Goal: Task Accomplishment & Management: Use online tool/utility

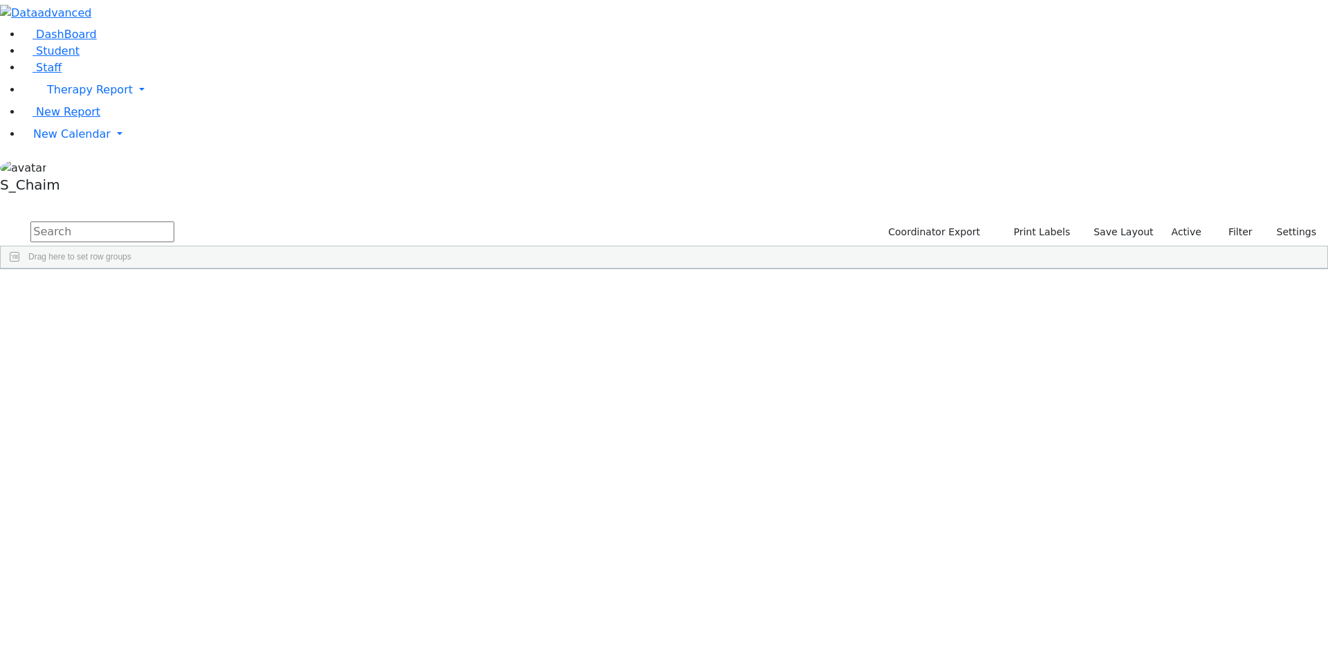
click at [767, 268] on div "Site" at bounding box center [737, 279] width 59 height 22
click at [176, 394] on div "[PERSON_NAME]" at bounding box center [132, 403] width 87 height 19
click at [176, 394] on div "Herskovitz" at bounding box center [132, 403] width 87 height 19
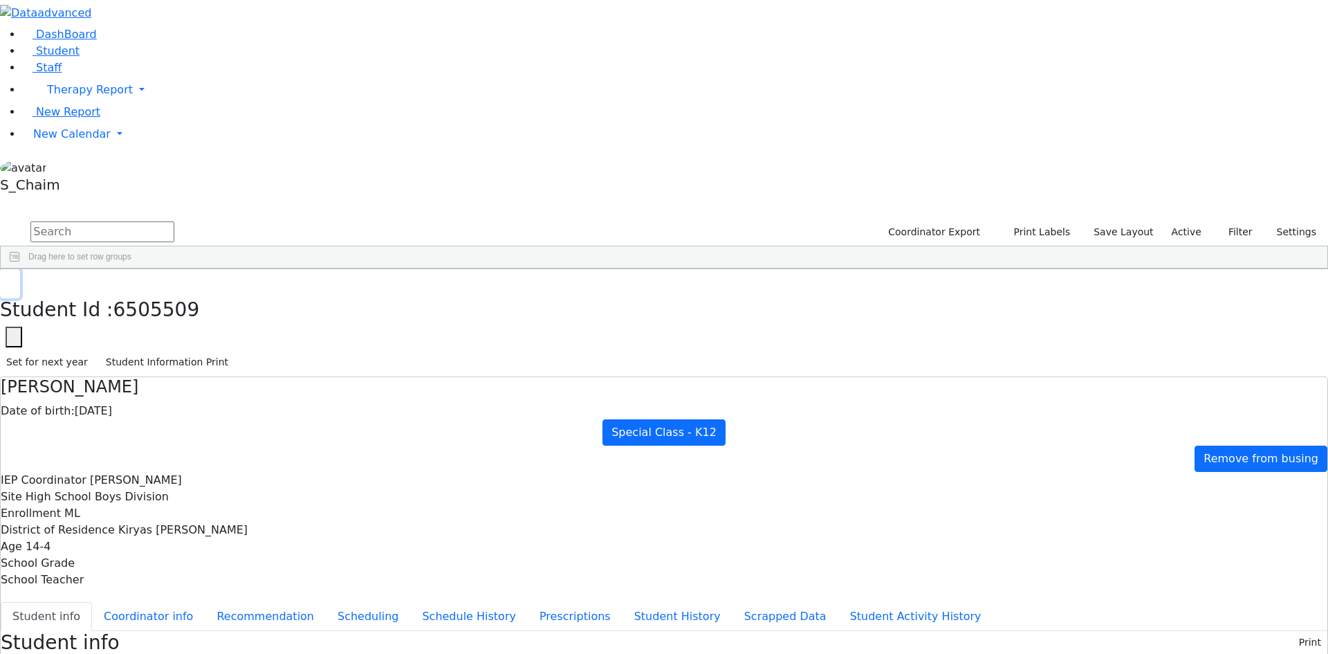
click at [6, 279] on use "button" at bounding box center [6, 279] width 0 height 0
click at [176, 413] on div "Katina" at bounding box center [132, 422] width 87 height 19
click at [20, 269] on button "button" at bounding box center [10, 283] width 20 height 29
click at [176, 432] on div "Kirzner" at bounding box center [132, 441] width 87 height 19
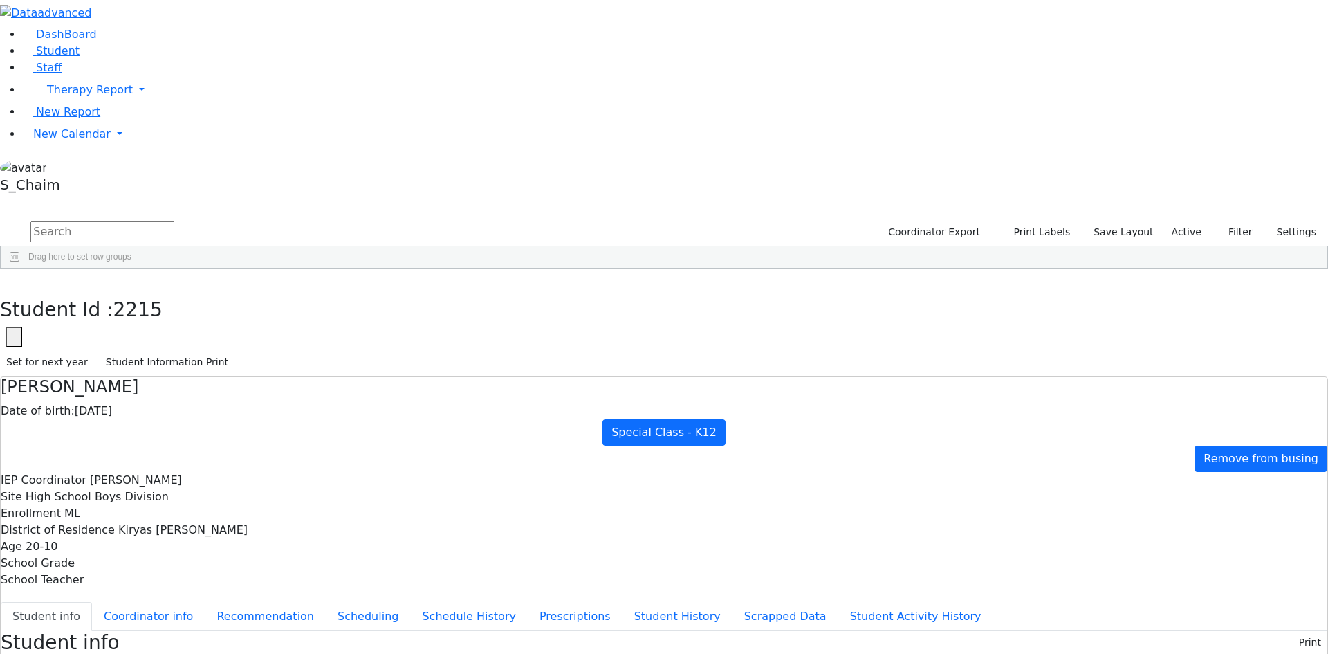
click at [176, 432] on div "Kirzner" at bounding box center [132, 441] width 87 height 19
click at [20, 269] on button "button" at bounding box center [10, 283] width 20 height 29
click at [176, 471] on div "Kraus" at bounding box center [132, 480] width 87 height 19
click at [205, 602] on button "Coordinator info" at bounding box center [148, 616] width 113 height 29
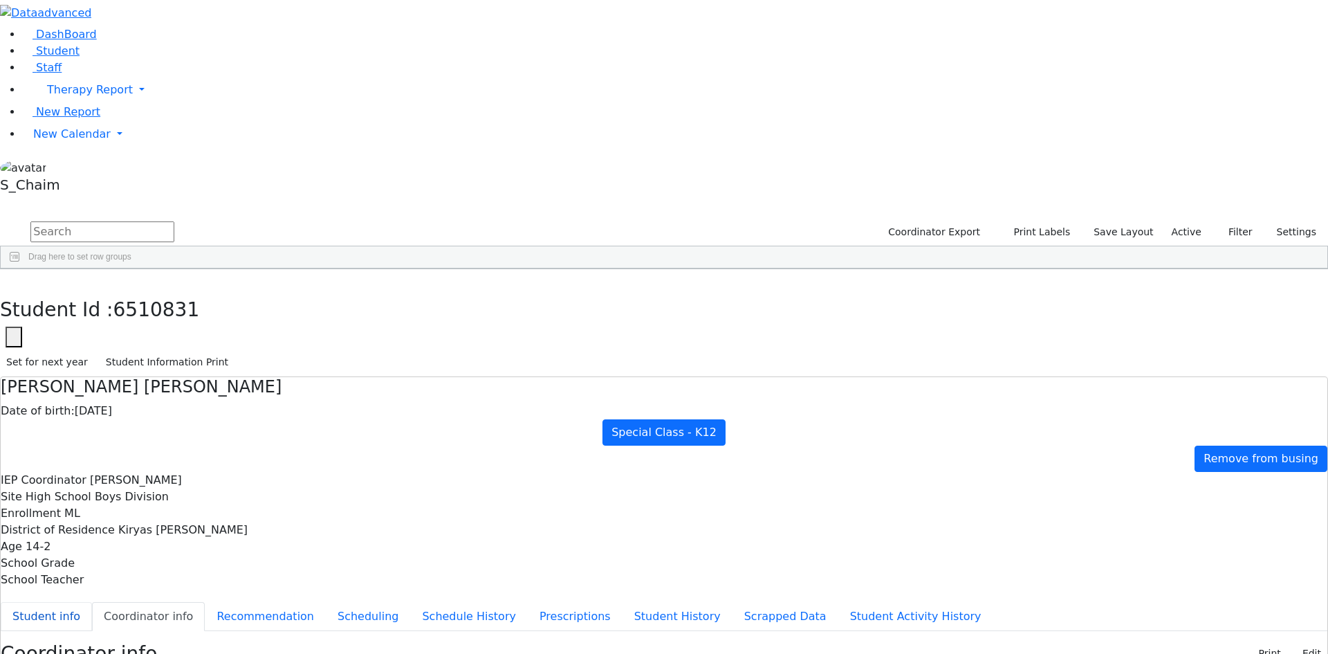
click at [92, 602] on button "Student info" at bounding box center [46, 616] width 91 height 29
click at [20, 269] on button "button" at bounding box center [10, 283] width 20 height 29
click at [176, 490] on div "Lebovits" at bounding box center [132, 499] width 87 height 19
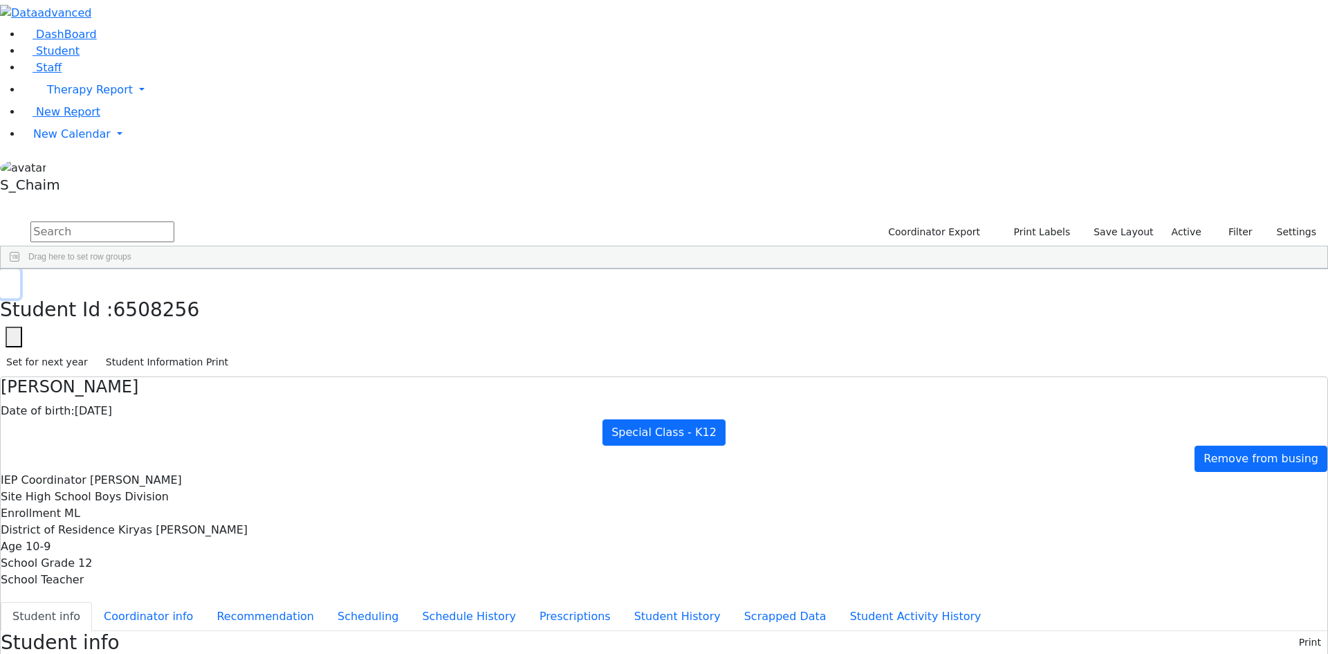
click at [20, 269] on button "button" at bounding box center [10, 283] width 20 height 29
click at [176, 510] on div "[PERSON_NAME]" at bounding box center [132, 519] width 87 height 19
click at [6, 279] on use "button" at bounding box center [6, 279] width 0 height 0
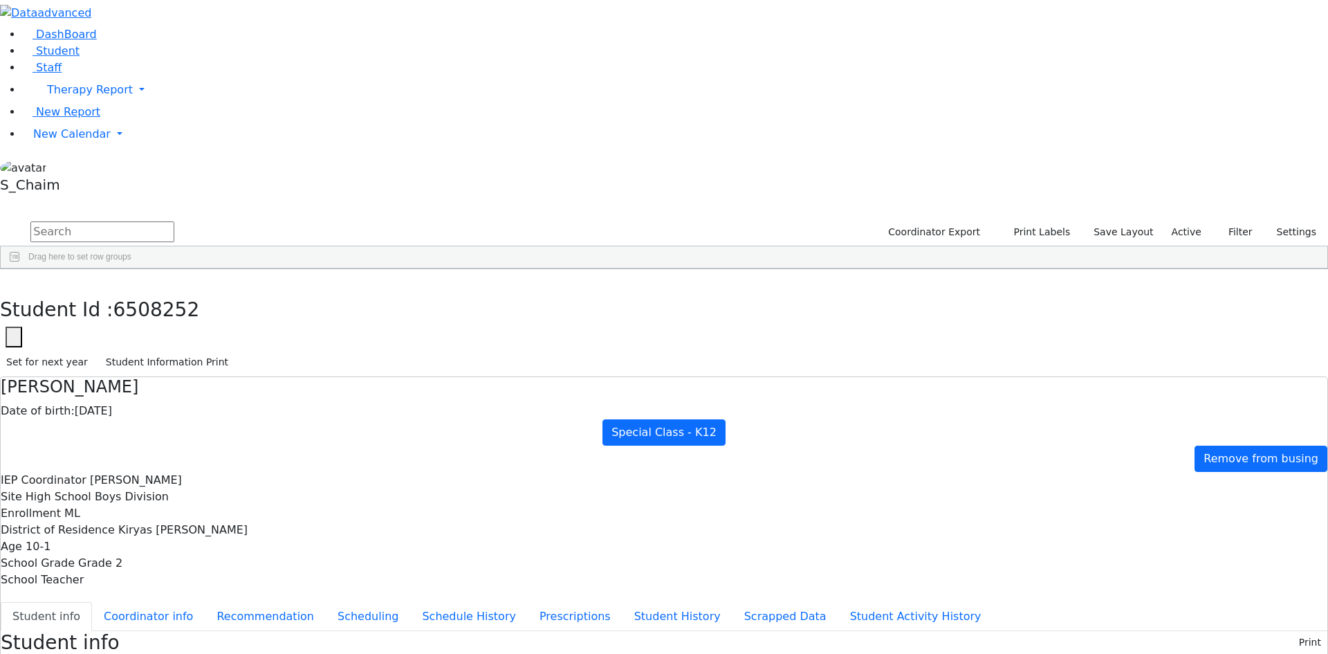
click at [176, 529] on div "Link" at bounding box center [132, 538] width 87 height 19
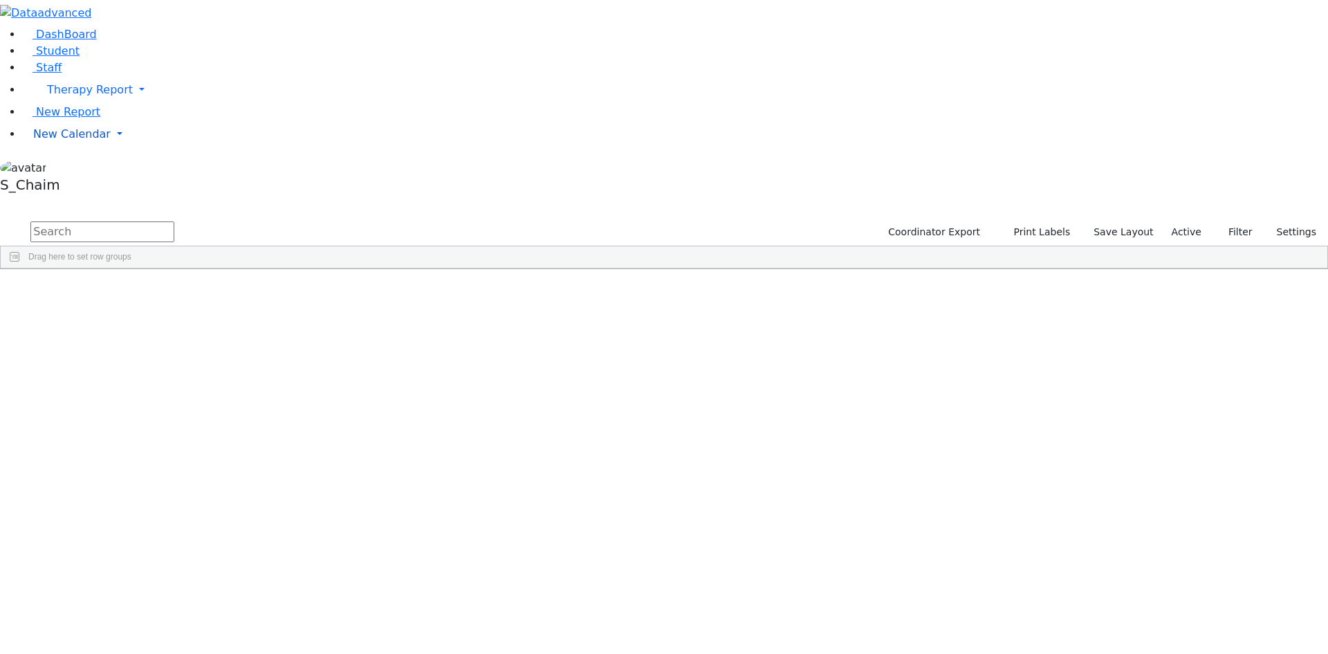
click at [79, 140] on span "New Calendar" at bounding box center [71, 133] width 77 height 13
click at [81, 185] on span "Teacher Report" at bounding box center [74, 178] width 83 height 13
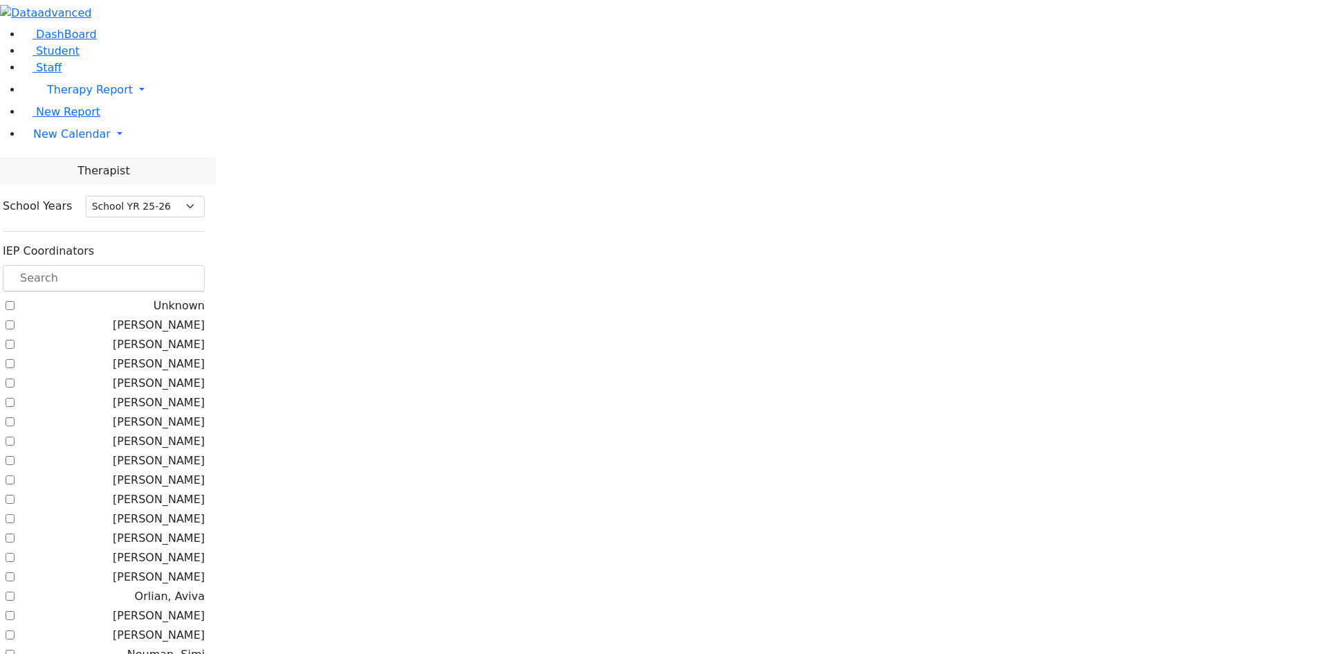
select select "212"
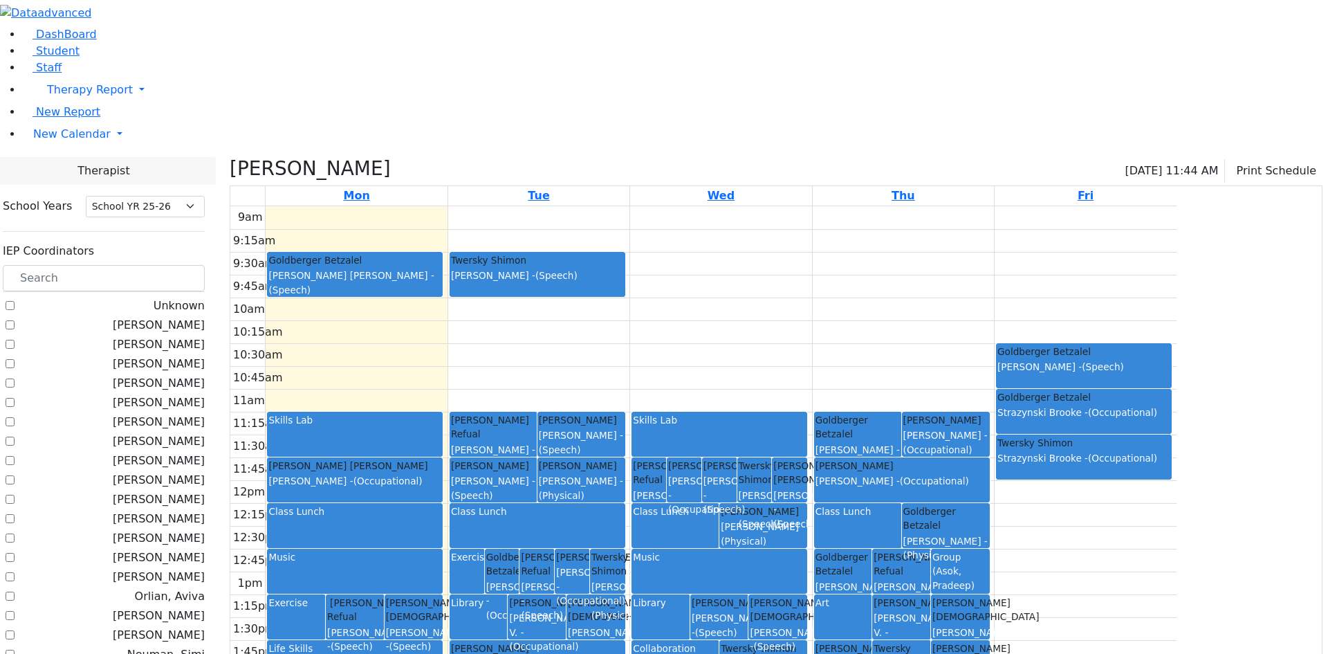
checkbox input "false"
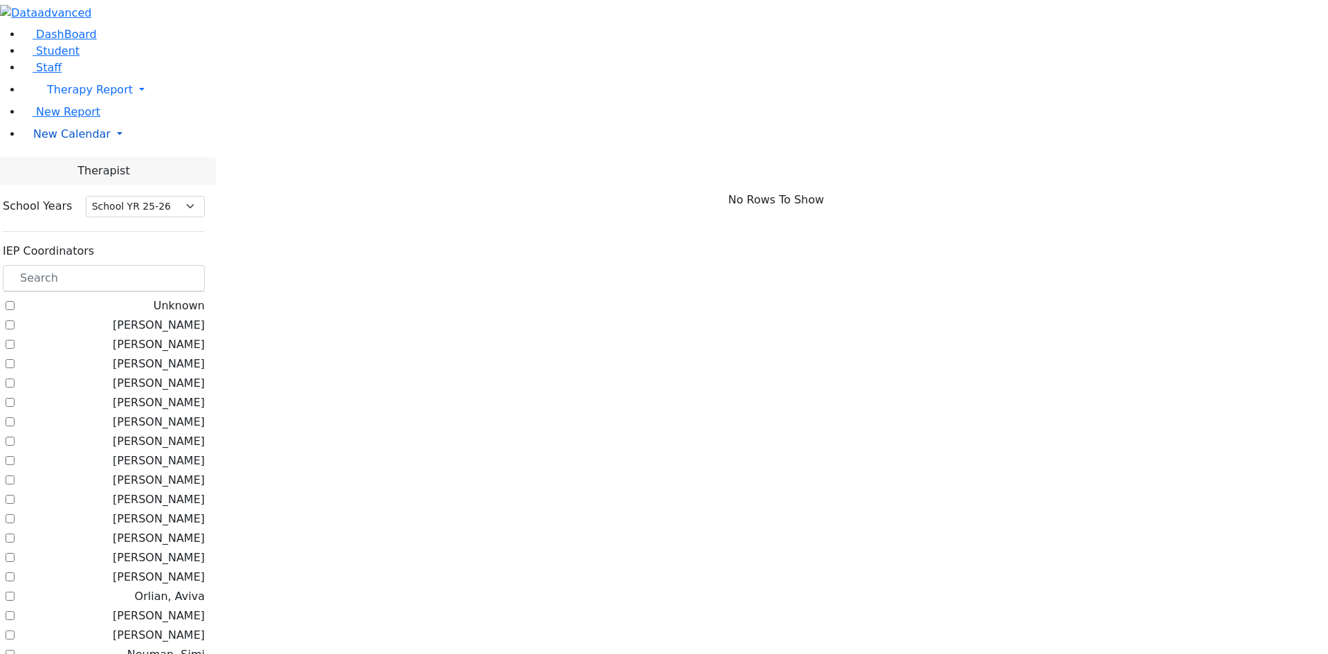
click at [44, 140] on span "New Calendar" at bounding box center [71, 133] width 77 height 13
click at [66, 168] on span "Calendar" at bounding box center [55, 161] width 50 height 13
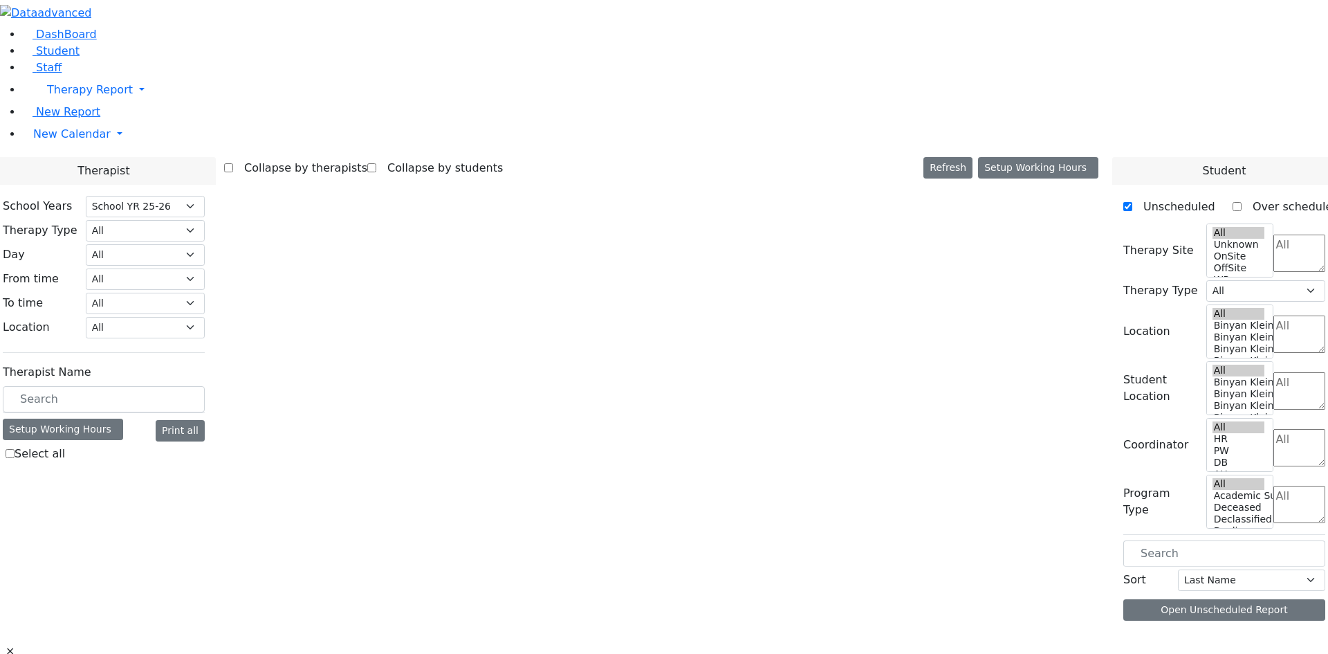
select select "212"
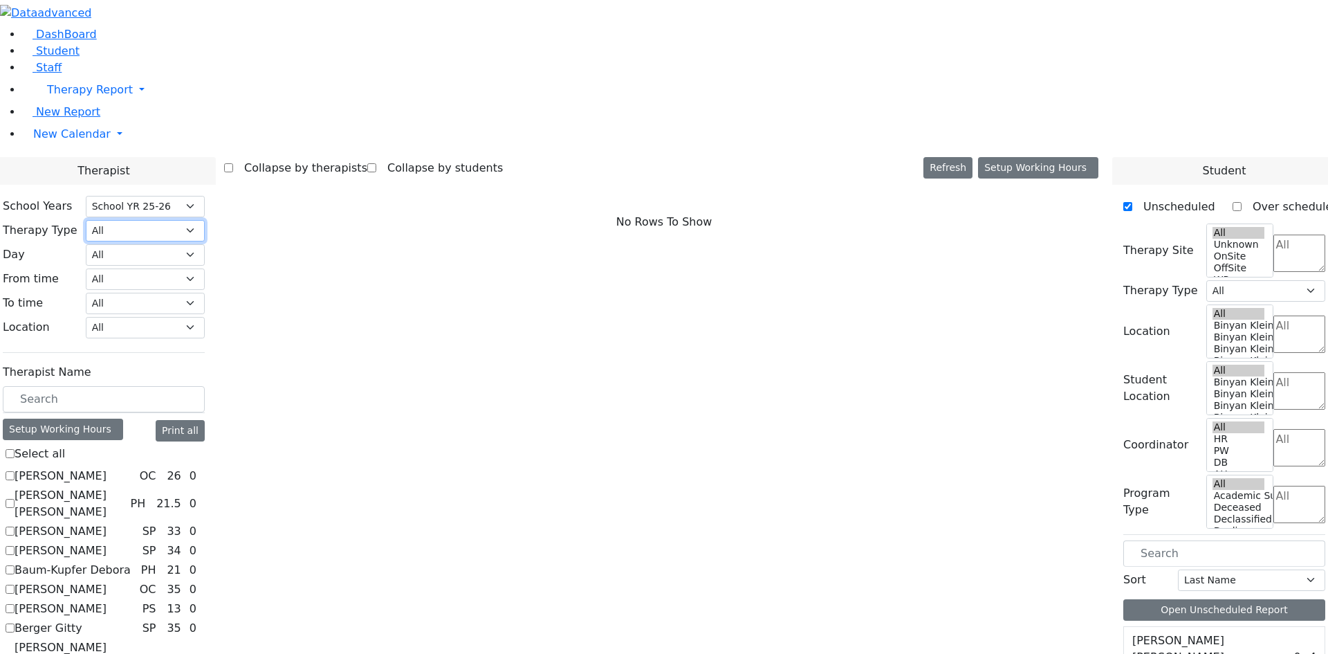
click at [205, 220] on select "All Psych Hearing Vision Speech Physical Occupational" at bounding box center [145, 230] width 119 height 21
select select "2"
click at [205, 220] on select "All Psych Hearing Vision Speech Physical Occupational" at bounding box center [145, 230] width 119 height 21
select select "2"
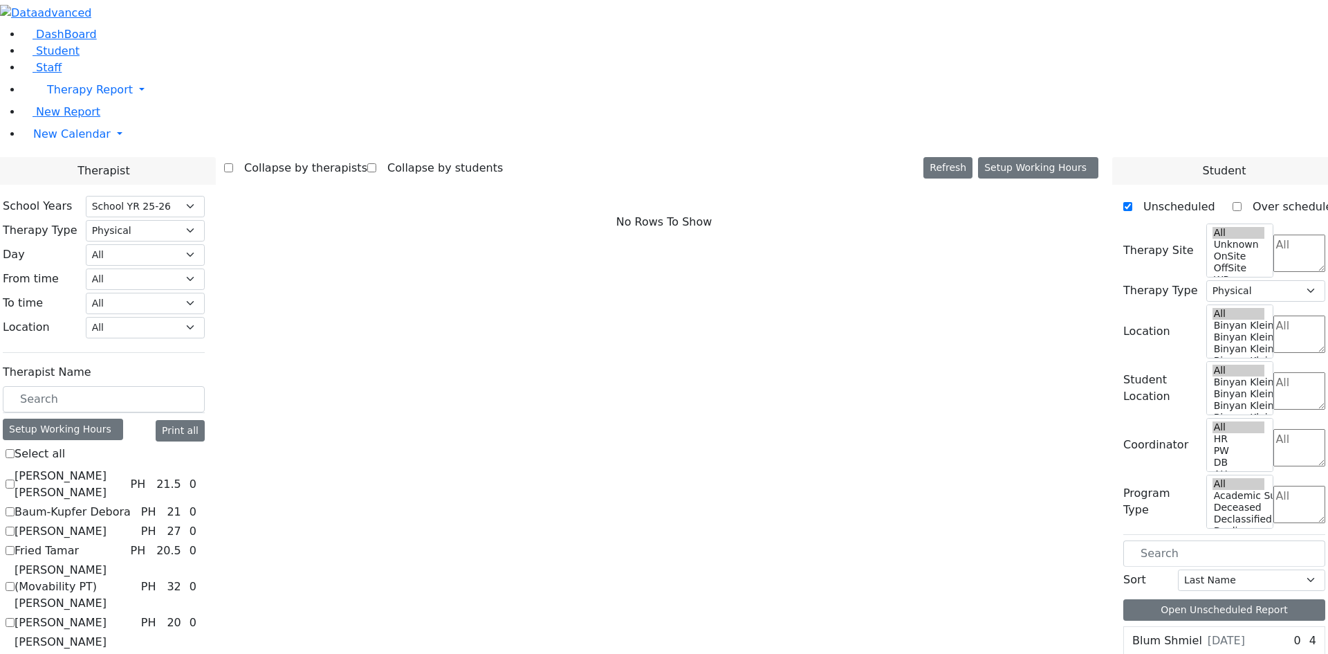
click at [107, 523] on label "Citer Yacov" at bounding box center [61, 531] width 92 height 17
click at [15, 526] on input "Citer Yacov" at bounding box center [10, 530] width 9 height 9
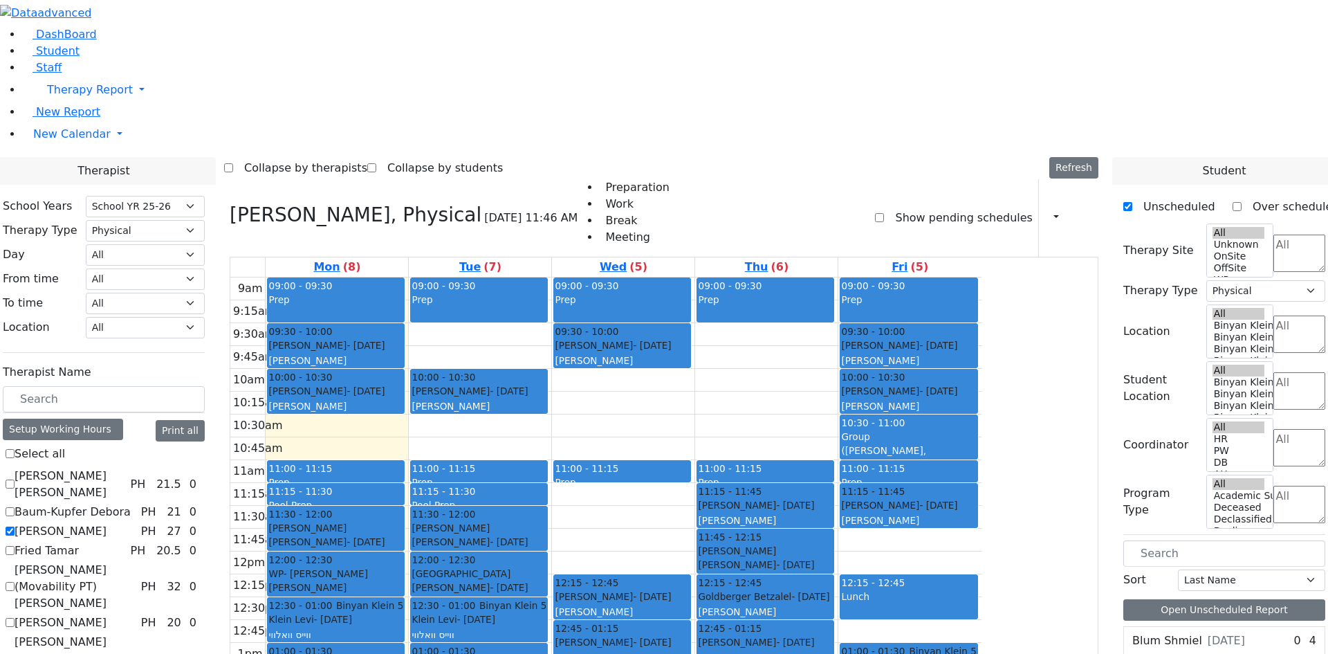
click at [833, 604] on div "[PERSON_NAME]" at bounding box center [765, 611] width 135 height 14
click at [107, 523] on label "Citer Yacov" at bounding box center [61, 531] width 92 height 17
click at [15, 526] on input "[PERSON_NAME]" at bounding box center [10, 530] width 9 height 9
checkbox input "false"
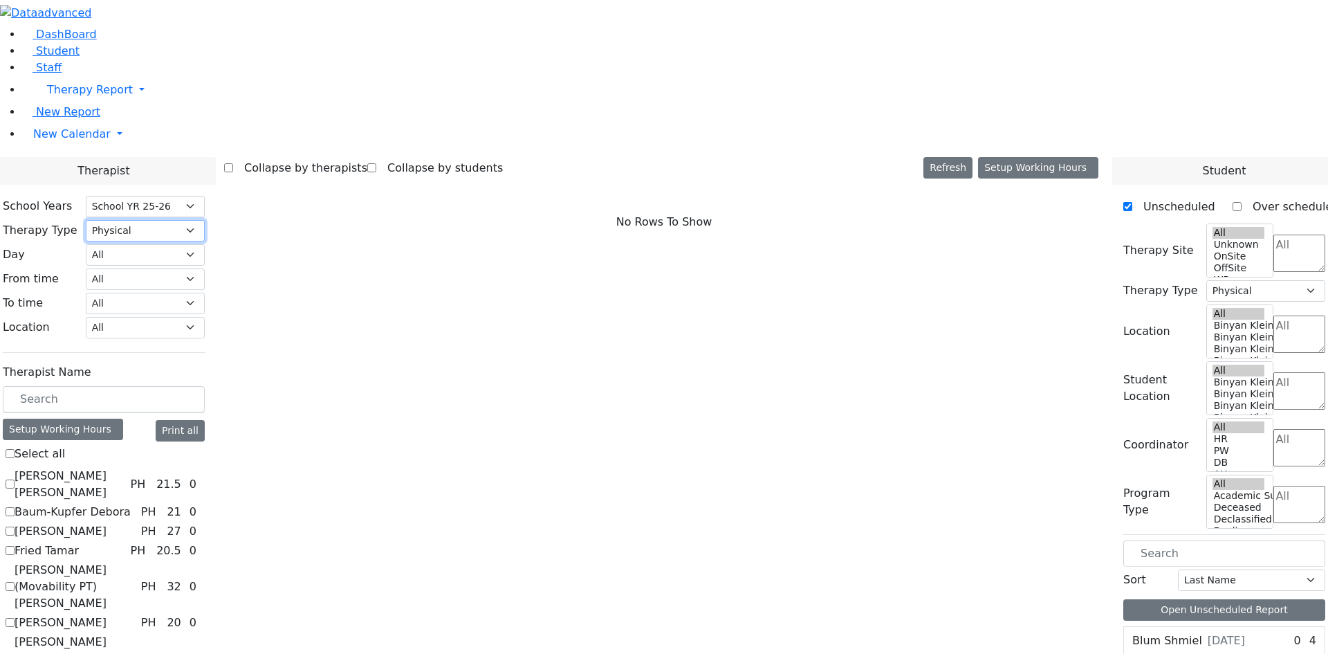
click at [205, 220] on select "All Psych Hearing Vision Speech Physical Occupational" at bounding box center [145, 230] width 119 height 21
select select "3"
click at [205, 220] on select "All Psych Hearing Vision Speech Physical Occupational" at bounding box center [145, 230] width 119 height 21
select select "3"
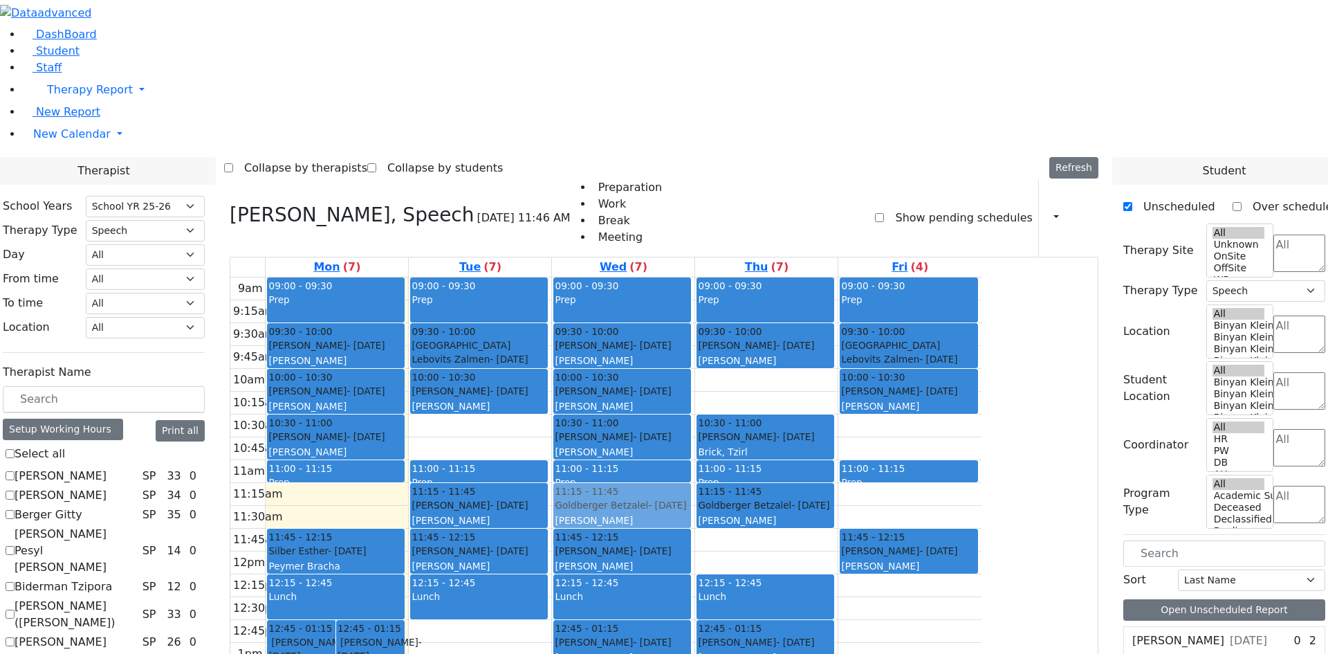
drag, startPoint x: 1026, startPoint y: 237, endPoint x: 800, endPoint y: 299, distance: 234.4
click at [782, 299] on tr "12:45 - 01:15 Polatsek Yisroel - 12/20/2007 Guttman, Chesky 12:45 - 01:15 Weinb…" at bounding box center [605, 551] width 751 height 548
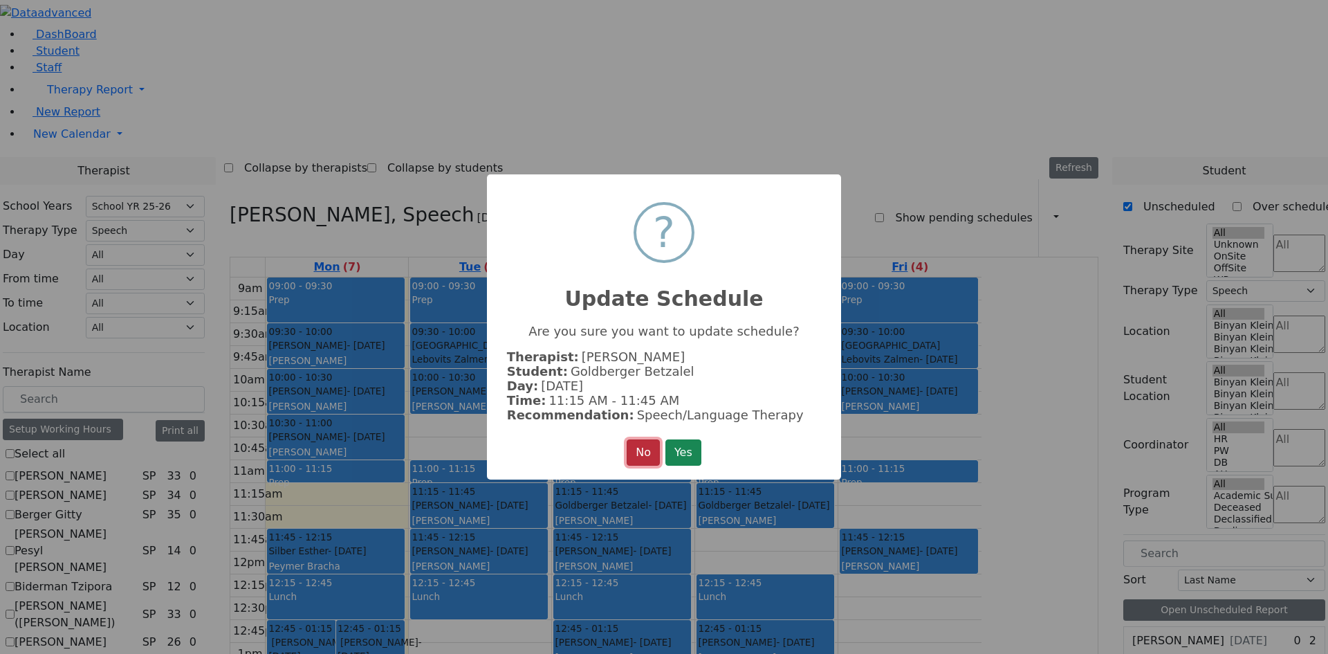
click at [639, 454] on button "No" at bounding box center [643, 452] width 33 height 26
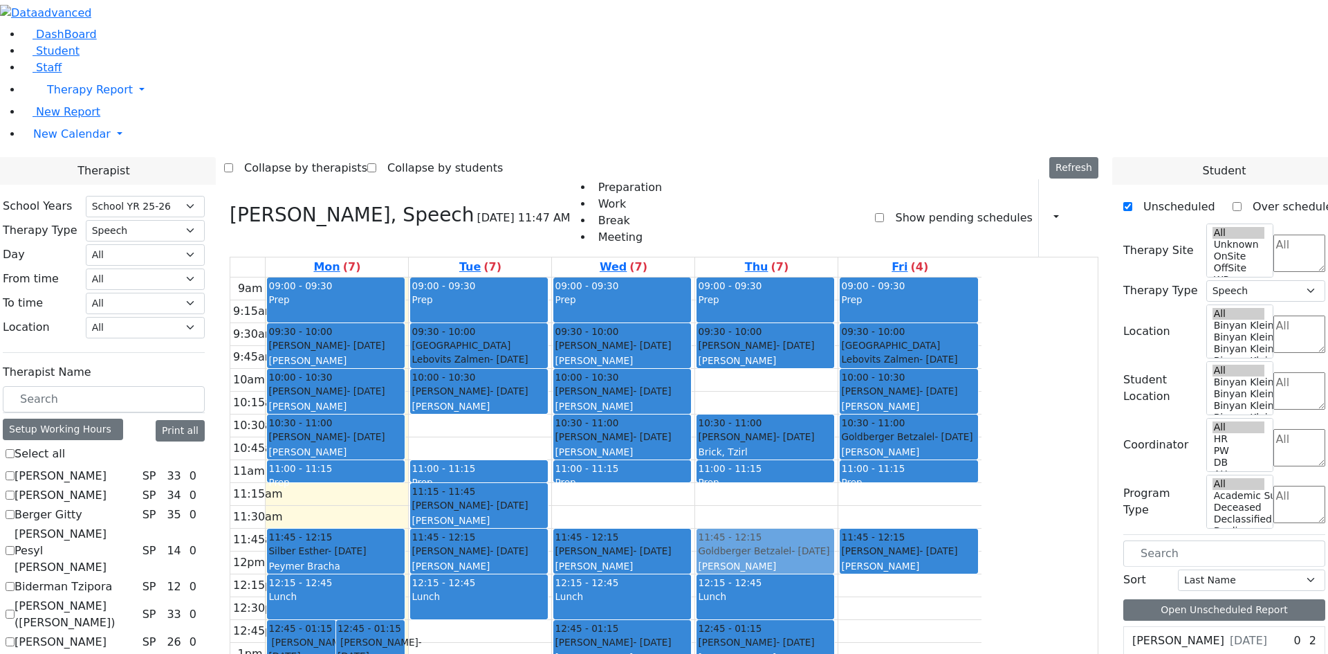
drag, startPoint x: 907, startPoint y: 310, endPoint x: 909, endPoint y: 355, distance: 45.7
click at [838, 355] on div "09:00 - 09:30 Prep 09:30 - 10:00 Greenfeld Chavy - 08/01/2008 Kosowsky, Elana 1…" at bounding box center [766, 551] width 142 height 548
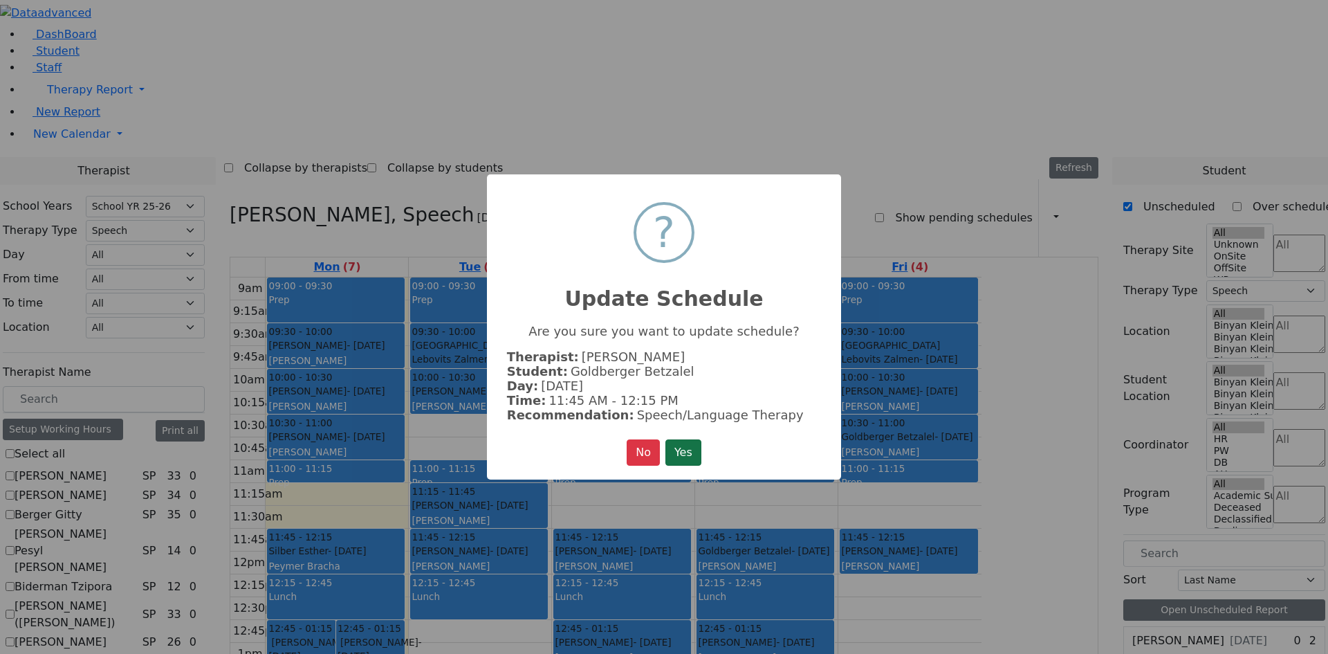
click at [683, 450] on button "Yes" at bounding box center [683, 452] width 36 height 26
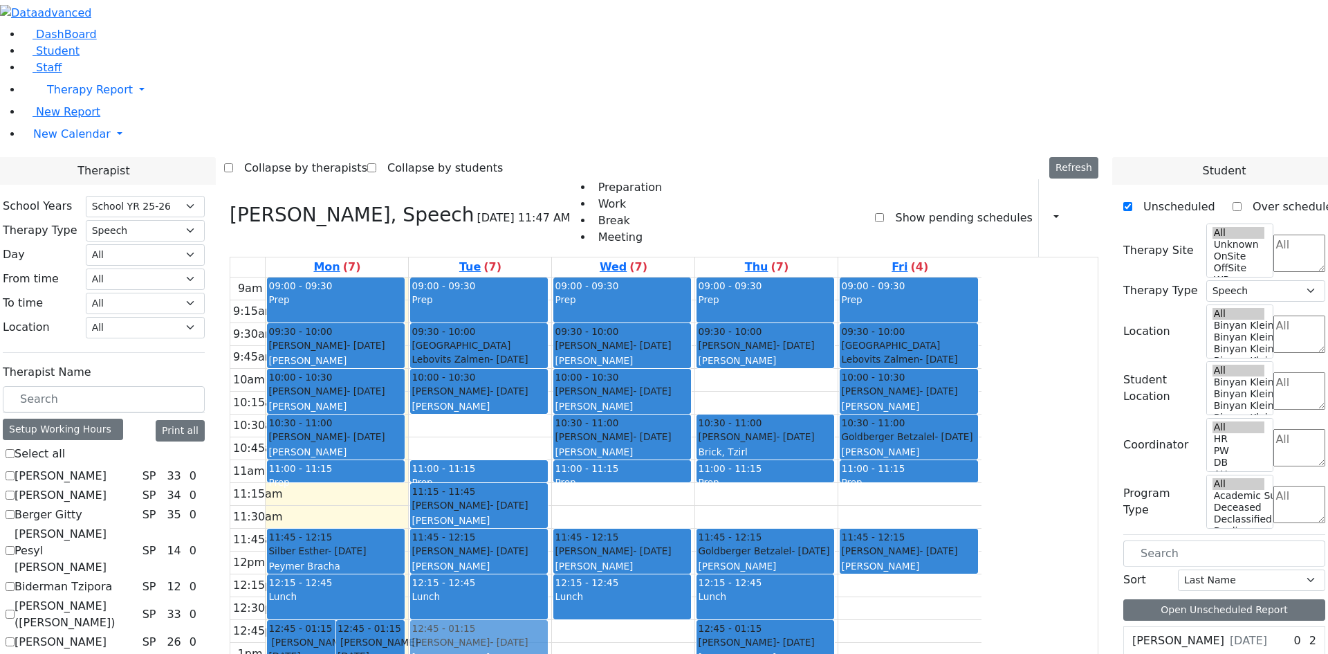
drag, startPoint x: 755, startPoint y: 441, endPoint x: 649, endPoint y: 440, distance: 106.5
click at [649, 440] on tr "12:45 - 01:15 Polatsek Yisroel - 12/20/2007 Guttman, Chesky 12:45 - 01:15 Weinb…" at bounding box center [605, 551] width 751 height 548
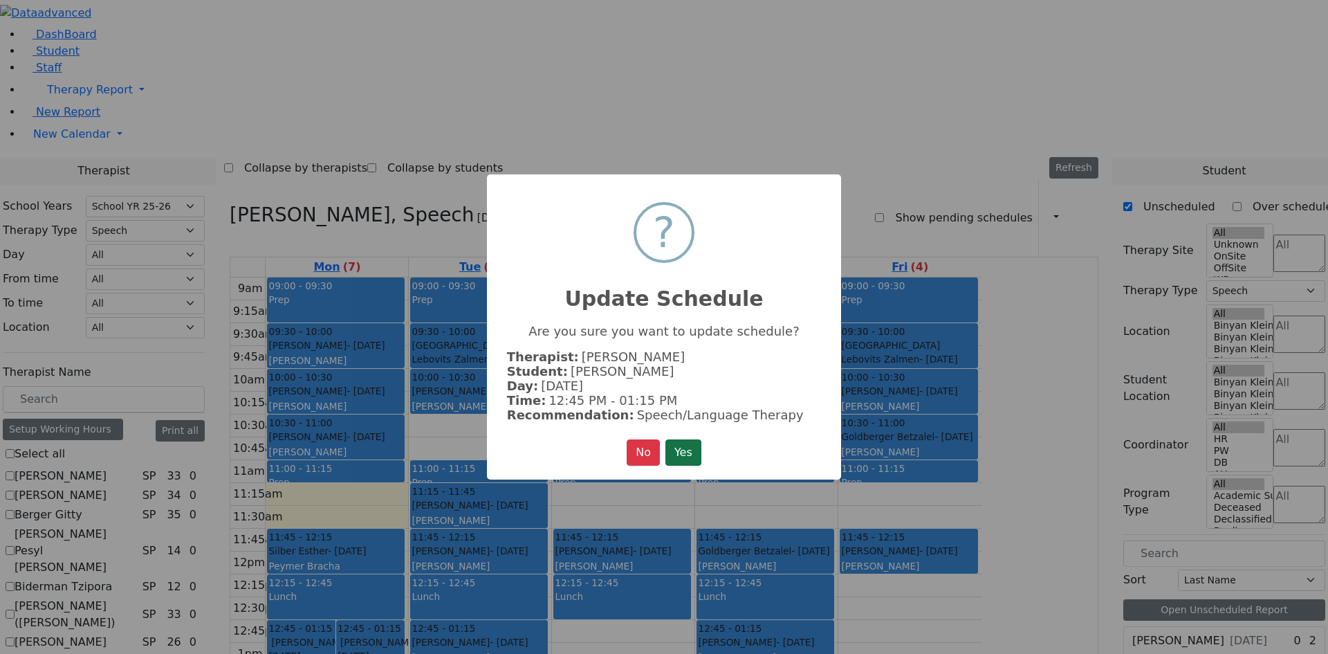
click at [681, 439] on button "Yes" at bounding box center [683, 452] width 36 height 26
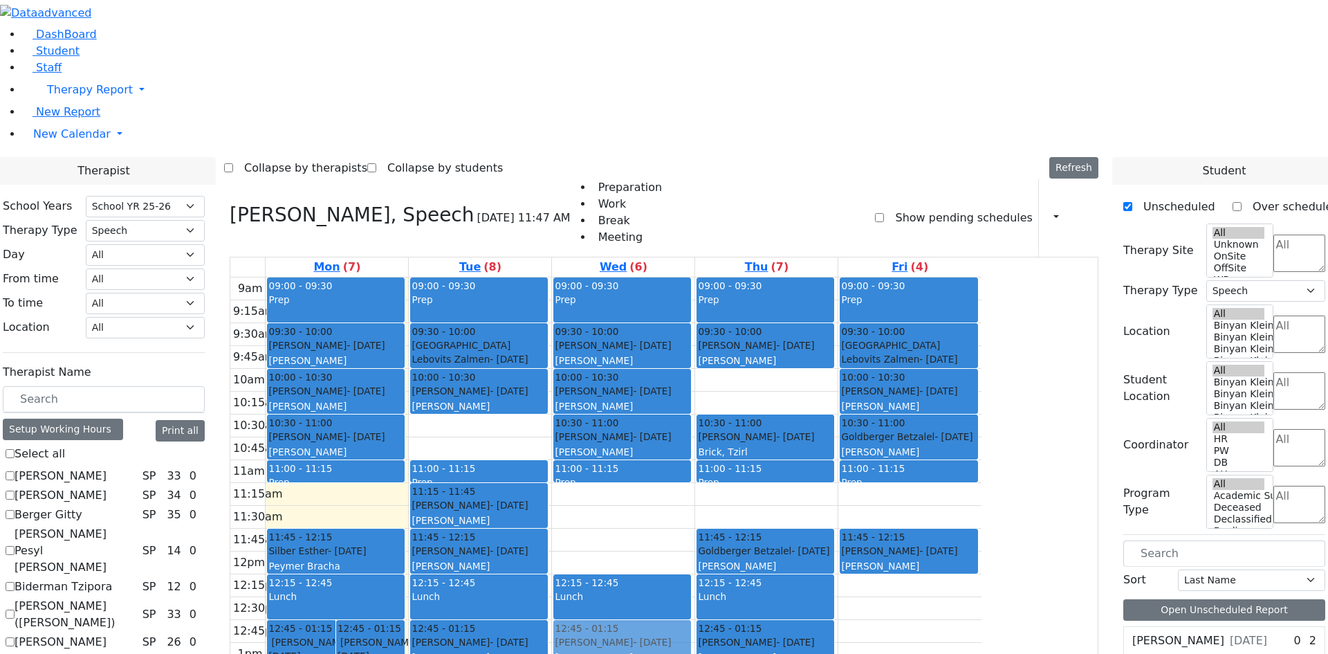
drag, startPoint x: 774, startPoint y: 351, endPoint x: 777, endPoint y: 390, distance: 39.5
click at [694, 436] on div "09:00 - 09:30 Prep 09:30 - 10:00 Kaufman Jacob - 02/16/2021 Horowitz Shira 10:0…" at bounding box center [623, 551] width 142 height 548
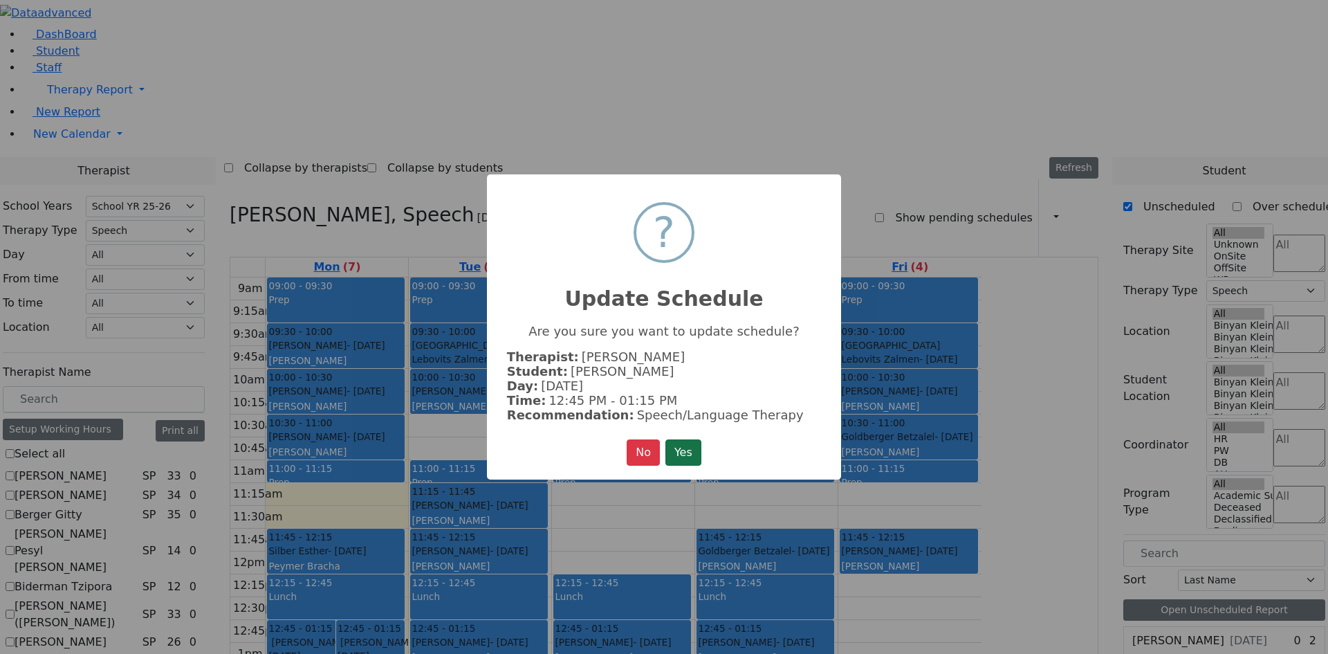
click at [687, 456] on button "Yes" at bounding box center [683, 452] width 36 height 26
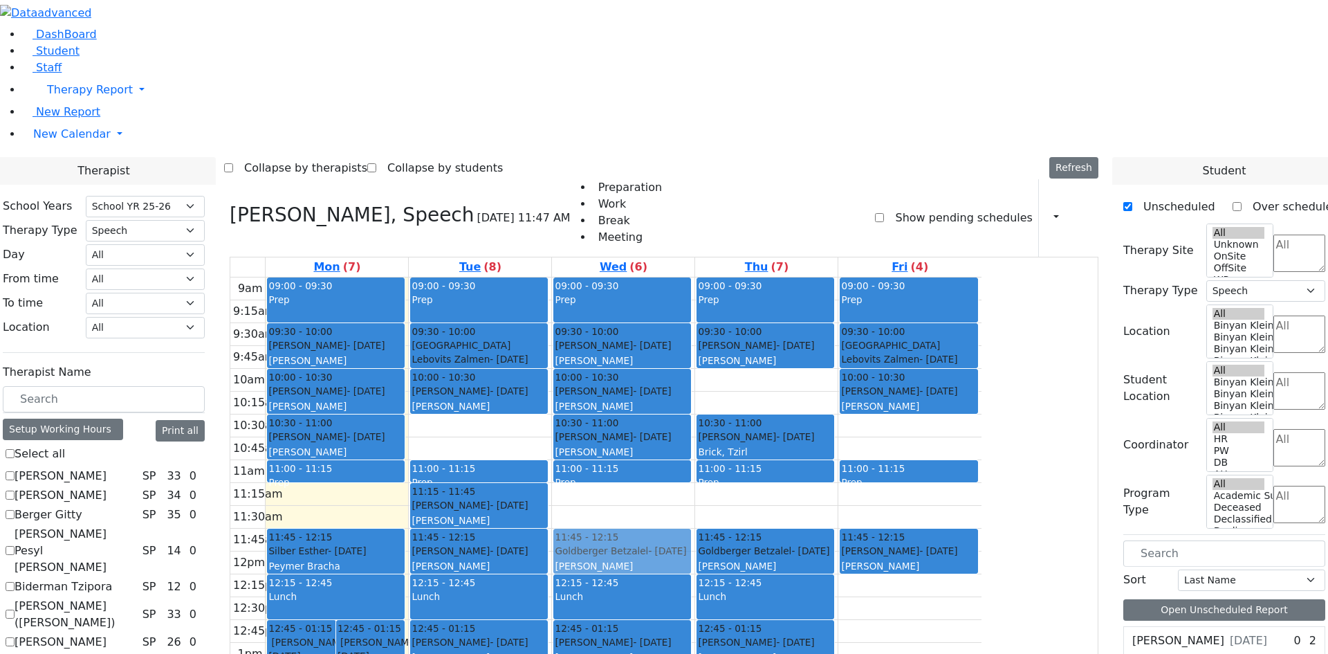
drag, startPoint x: 1013, startPoint y: 238, endPoint x: 774, endPoint y: 353, distance: 265.7
click at [774, 353] on tr "12:45 - 01:15 Polatsek Yisroel - 12/20/2007 Guttman, Chesky 12:45 - 01:15 Weinb…" at bounding box center [605, 551] width 751 height 548
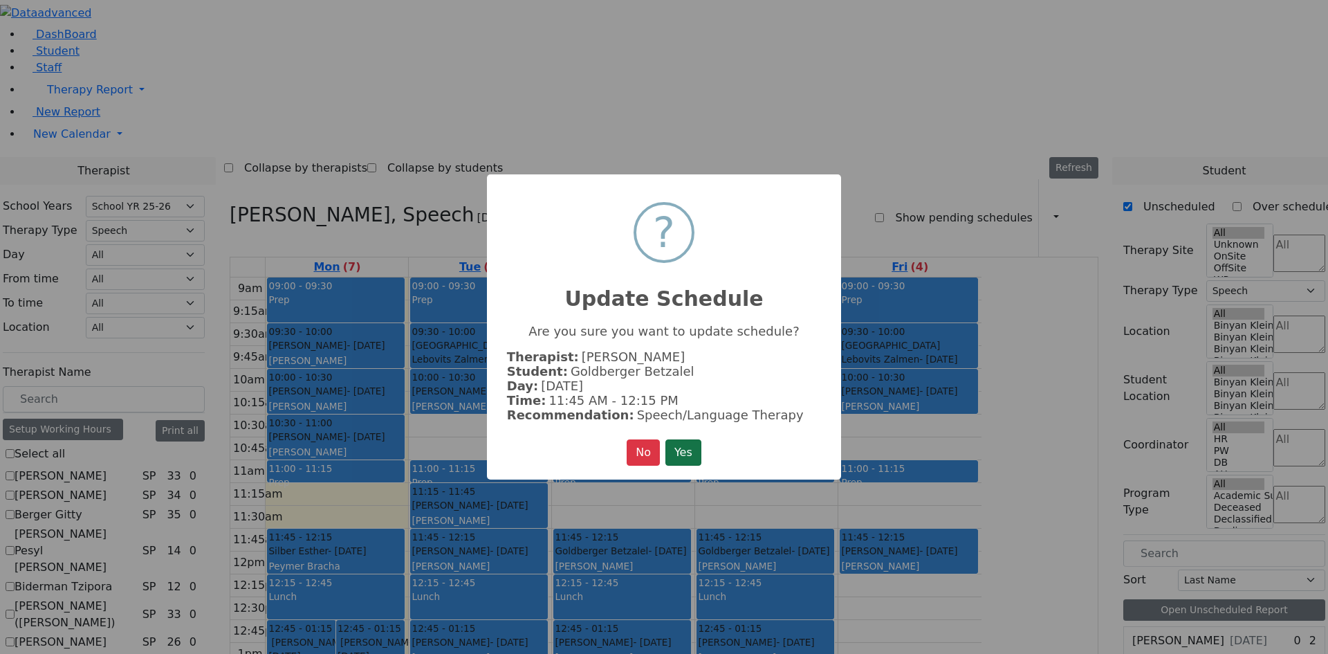
click at [681, 444] on button "Yes" at bounding box center [683, 452] width 36 height 26
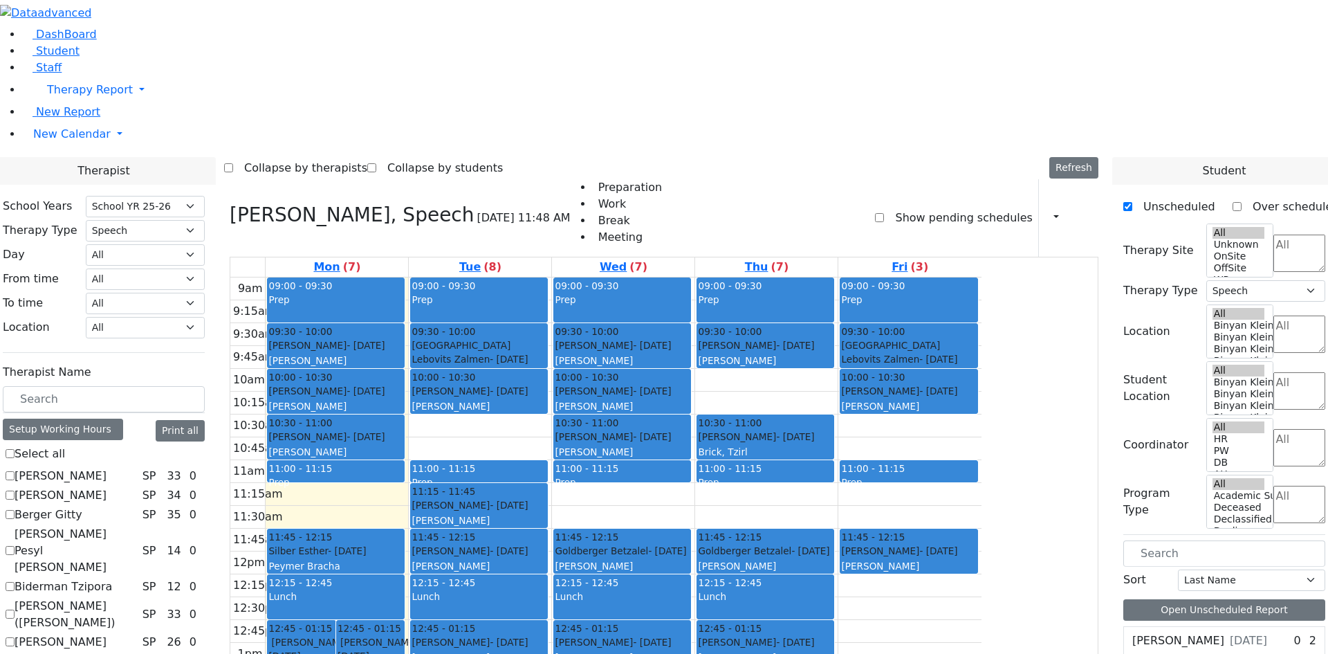
checkbox input "false"
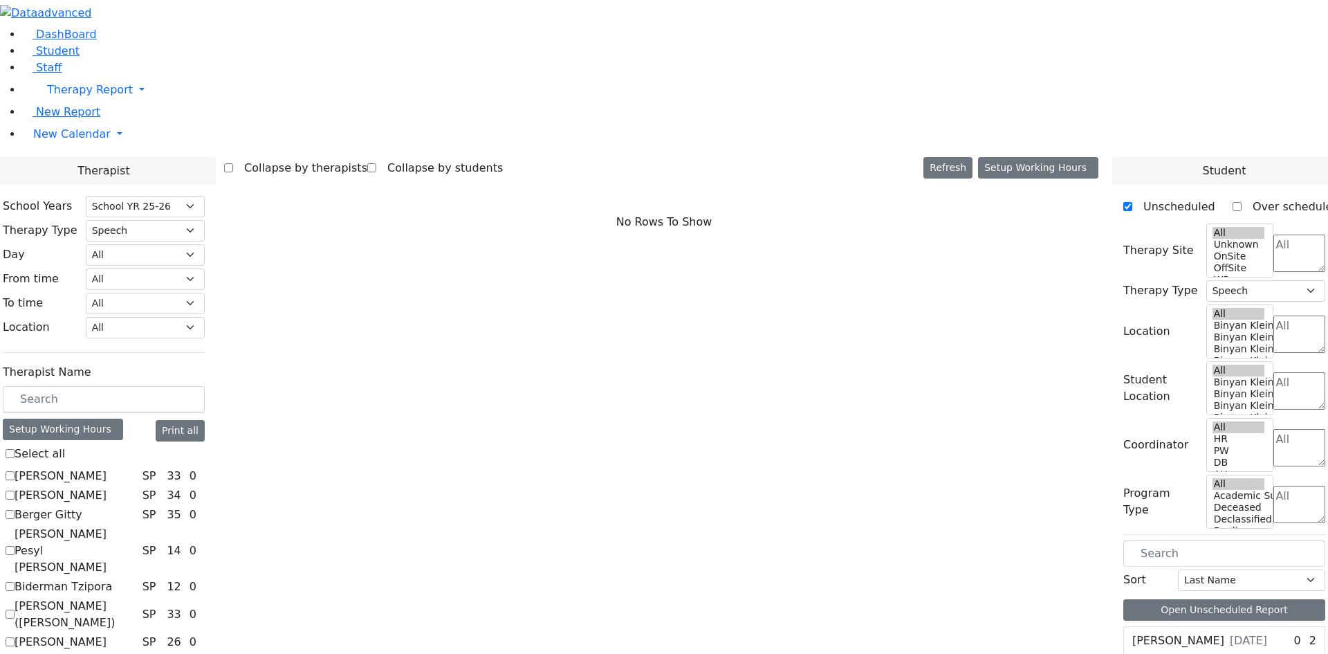
scroll to position [340, 0]
click at [205, 220] on select "All Psych Hearing Vision Speech Physical Occupational" at bounding box center [145, 230] width 119 height 21
select select "1"
click at [205, 220] on select "All Psych Hearing Vision Speech Physical Occupational" at bounding box center [145, 230] width 119 height 21
select select "1"
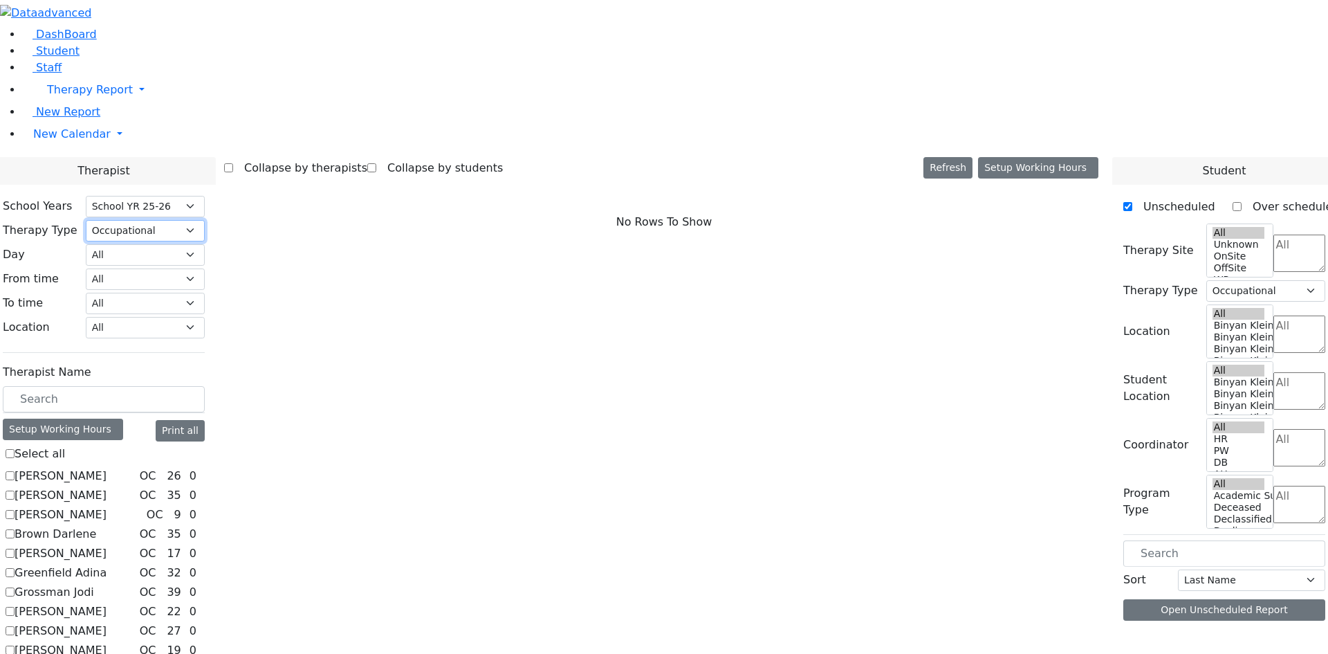
scroll to position [164, 0]
checkbox input "true"
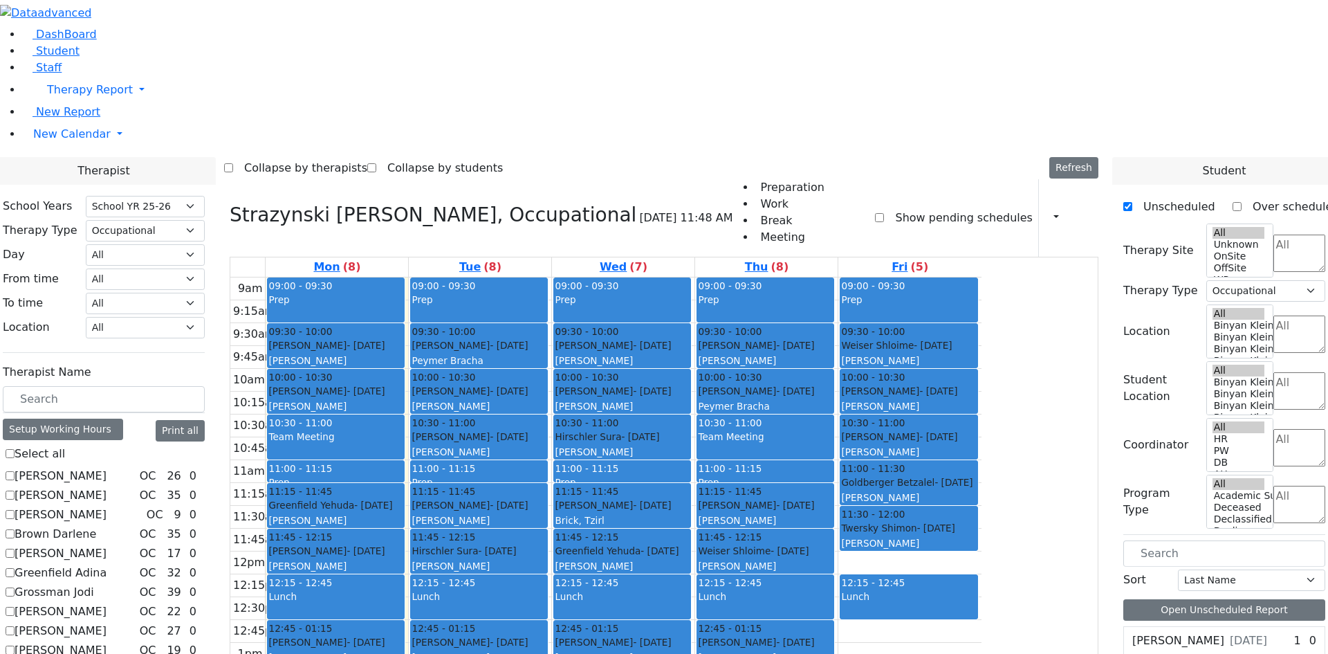
checkbox input "true"
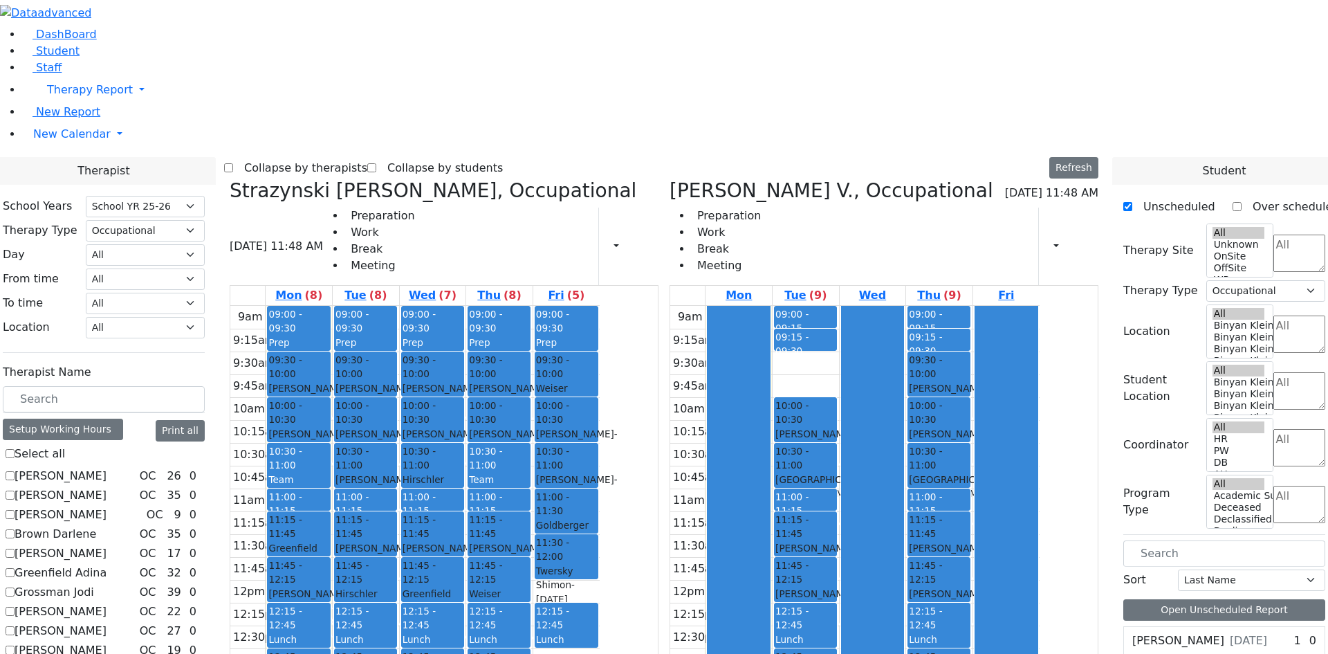
drag, startPoint x: 882, startPoint y: 165, endPoint x: 528, endPoint y: 556, distance: 527.3
click at [528, 556] on div "Strazynski Brooke, Occupational 09/15/2025 11:48 AM Preparation Work Break Meet…" at bounding box center [664, 517] width 880 height 676
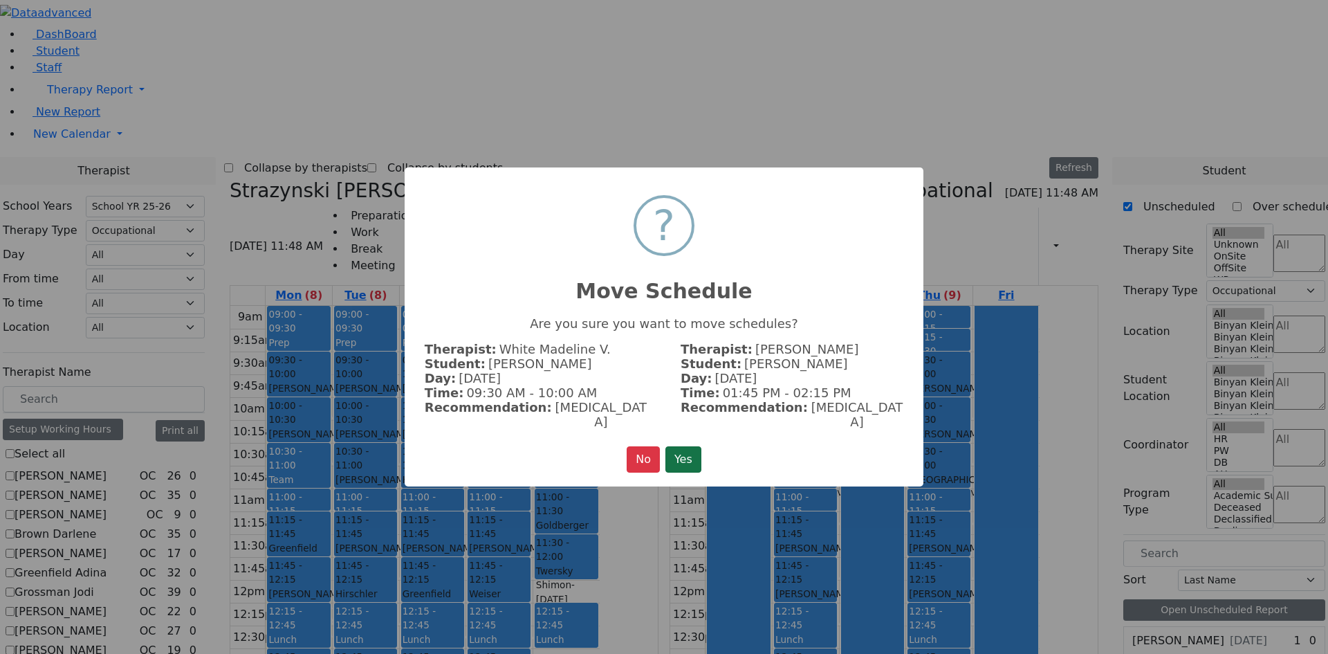
click at [683, 452] on button "Yes" at bounding box center [683, 459] width 36 height 26
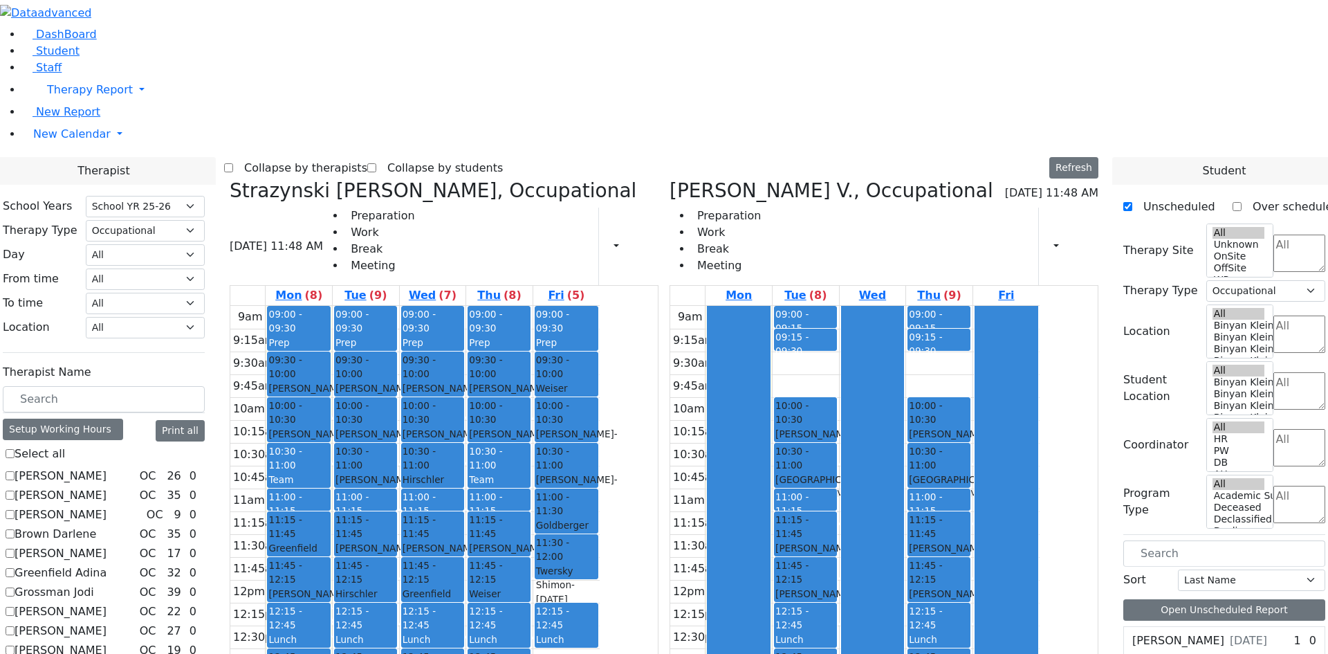
drag, startPoint x: 1017, startPoint y: 165, endPoint x: 584, endPoint y: 558, distance: 584.6
click at [584, 558] on div "Strazynski Brooke, Occupational 09/15/2025 11:48 AM Preparation Work Break Meet…" at bounding box center [664, 517] width 880 height 676
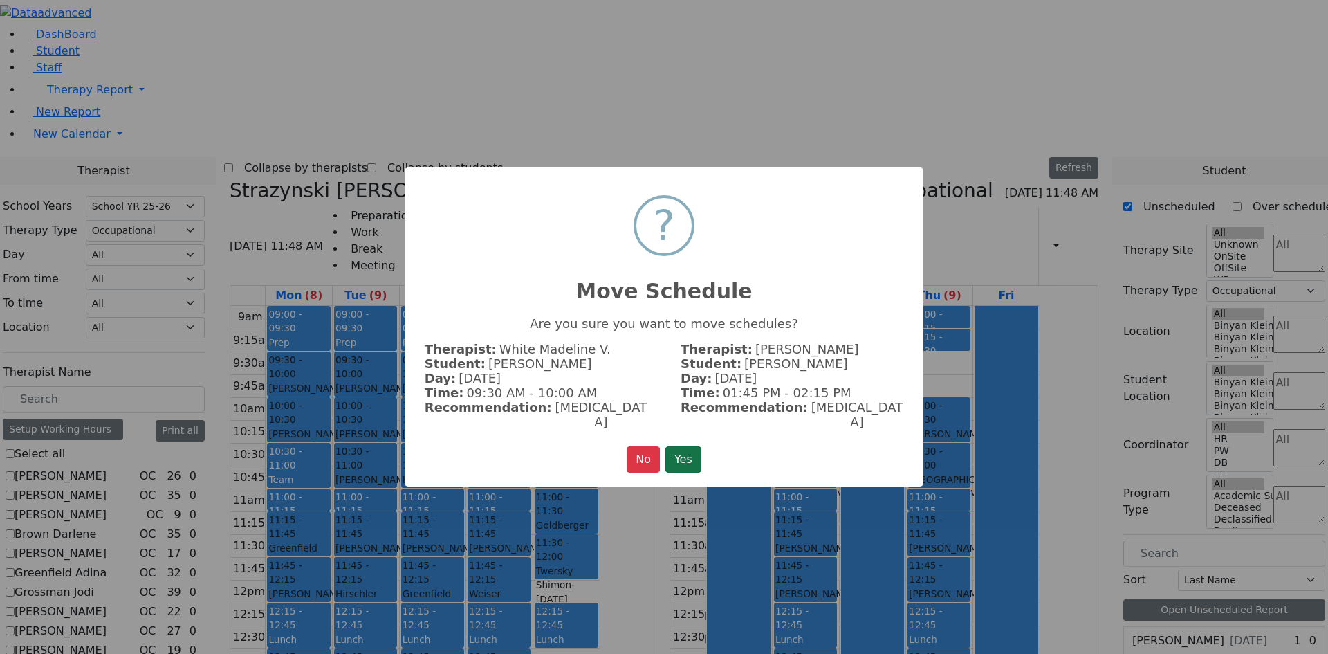
click at [687, 453] on button "Yes" at bounding box center [683, 459] width 36 height 26
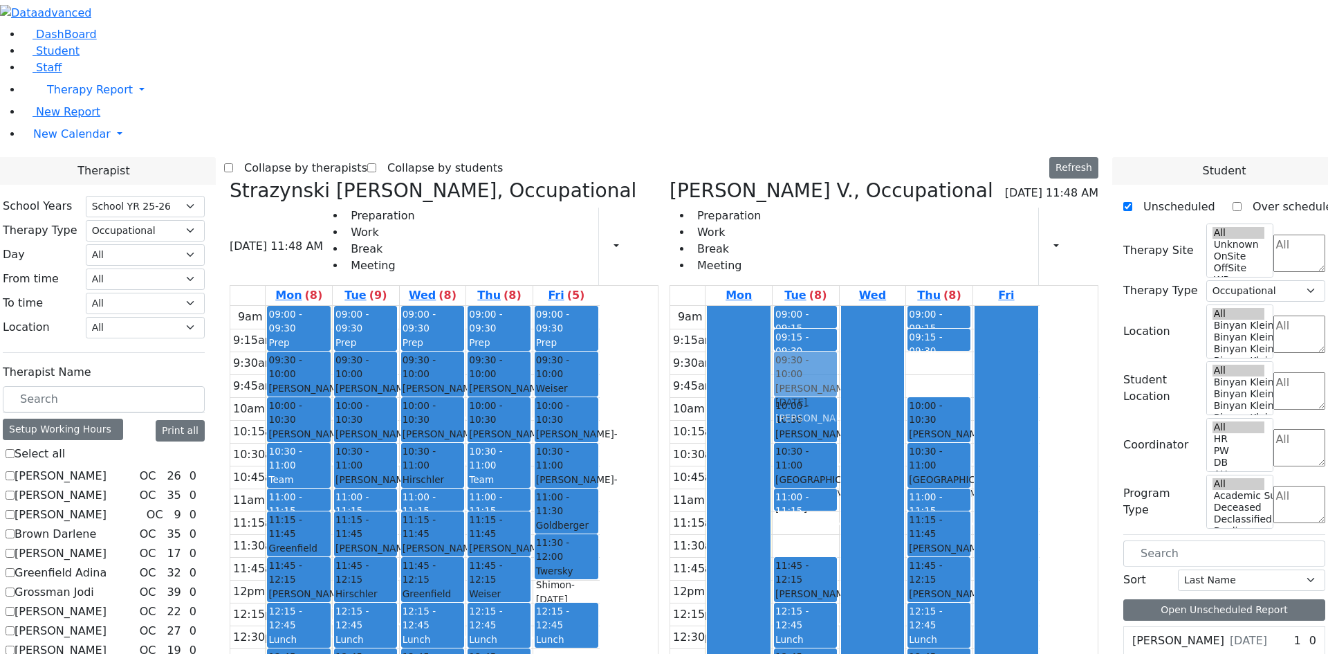
drag, startPoint x: 882, startPoint y: 319, endPoint x: 883, endPoint y: 163, distance: 156.3
click at [839, 306] on div "09:00 - 09:15 Prep 09:15 - 09:30 Prep 10:00 - 10:30 Strulovic Rafael - 09/16/20…" at bounding box center [806, 580] width 66 height 548
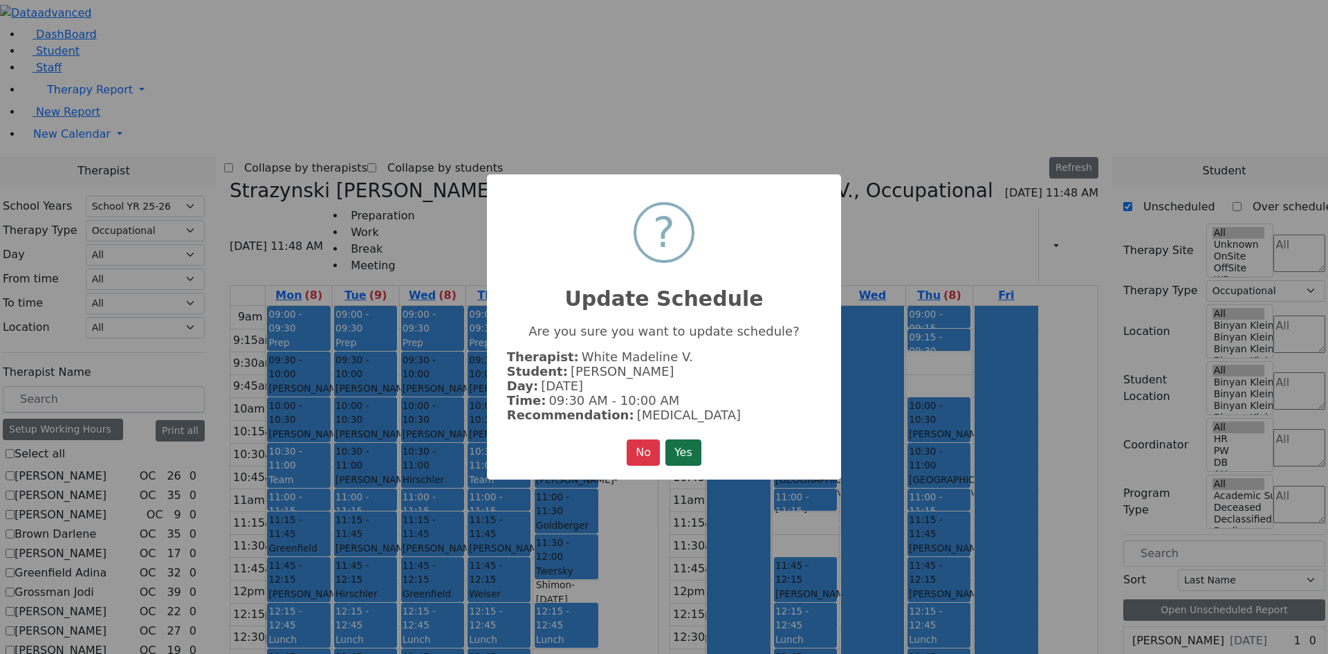
click at [701, 451] on button "Yes" at bounding box center [683, 452] width 36 height 26
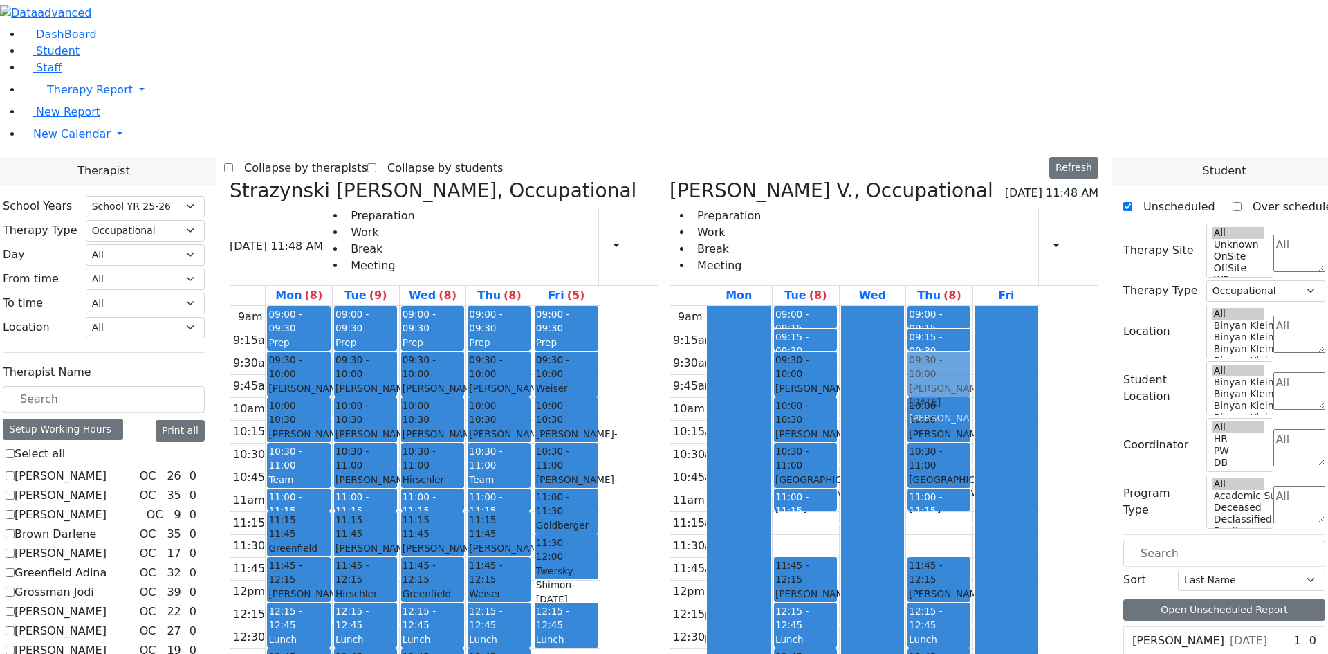
drag, startPoint x: 1019, startPoint y: 331, endPoint x: 1001, endPoint y: 161, distance: 171.2
click at [972, 306] on div "09:00 - 09:15 Prep 09:15 - 09:30 Prep 10:00 - 10:30 Strulovic Rafael - 09/16/20…" at bounding box center [939, 580] width 66 height 548
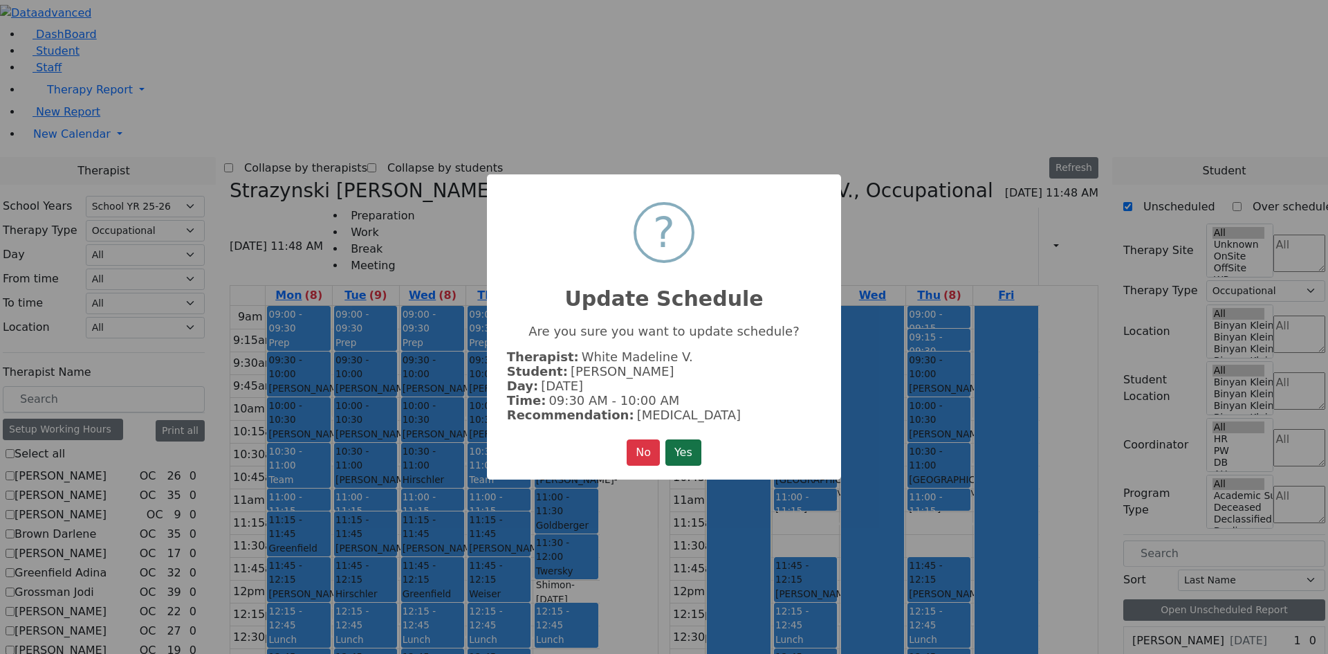
click at [678, 451] on button "Yes" at bounding box center [683, 452] width 36 height 26
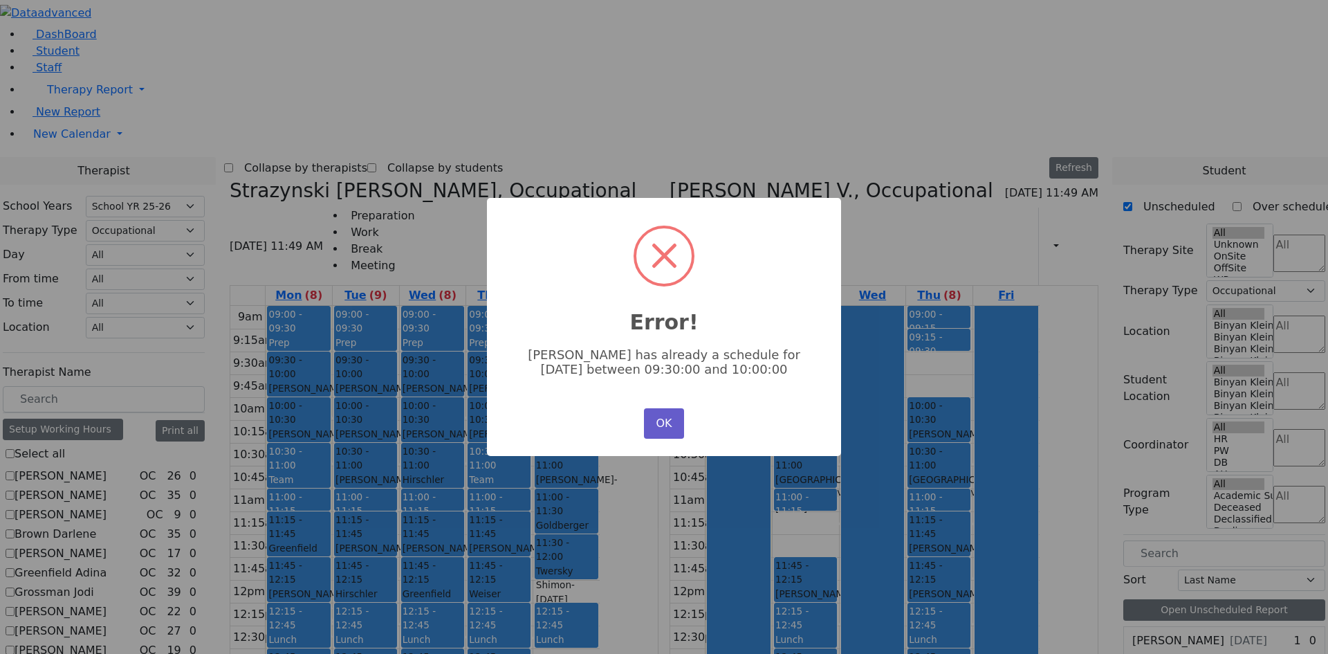
click at [669, 416] on button "OK" at bounding box center [664, 423] width 40 height 30
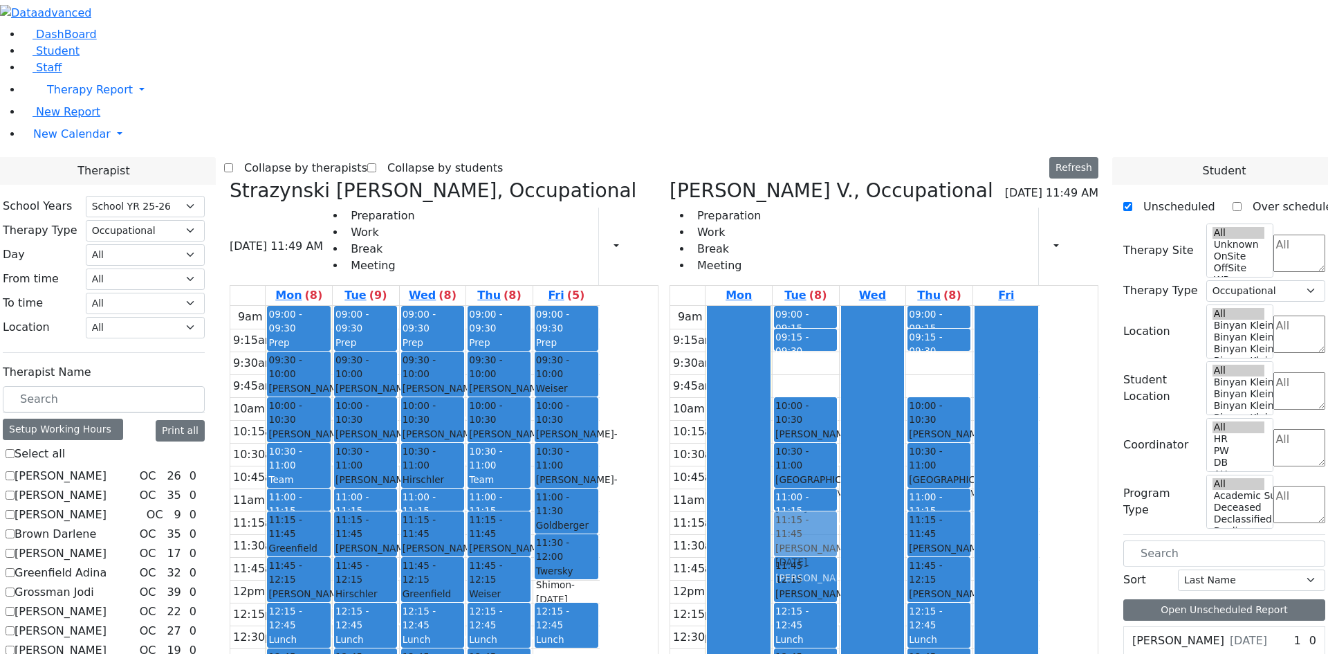
drag, startPoint x: 888, startPoint y: 165, endPoint x: 904, endPoint y: 324, distance: 160.6
click at [839, 324] on div "09:00 - 09:15 Prep 09:15 - 09:30 Prep 09:30 - 10:00 Sternberger Salomon - 06/24…" at bounding box center [806, 580] width 66 height 548
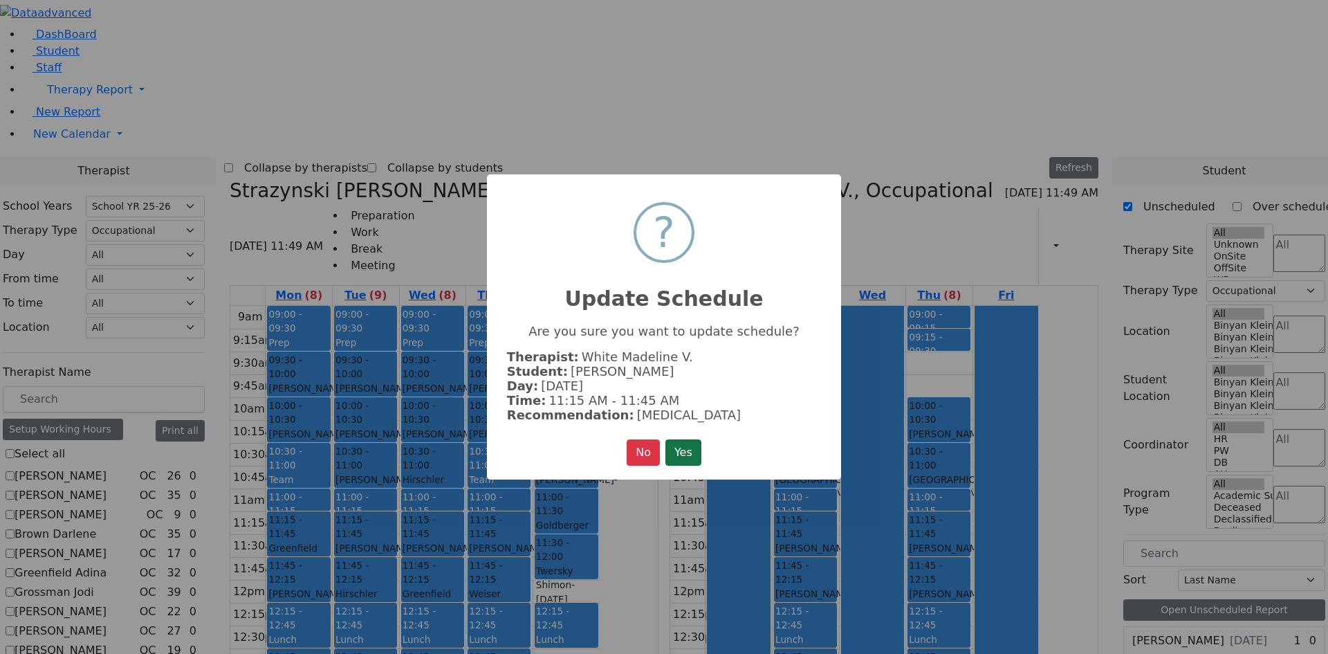
click at [692, 452] on button "Yes" at bounding box center [683, 452] width 36 height 26
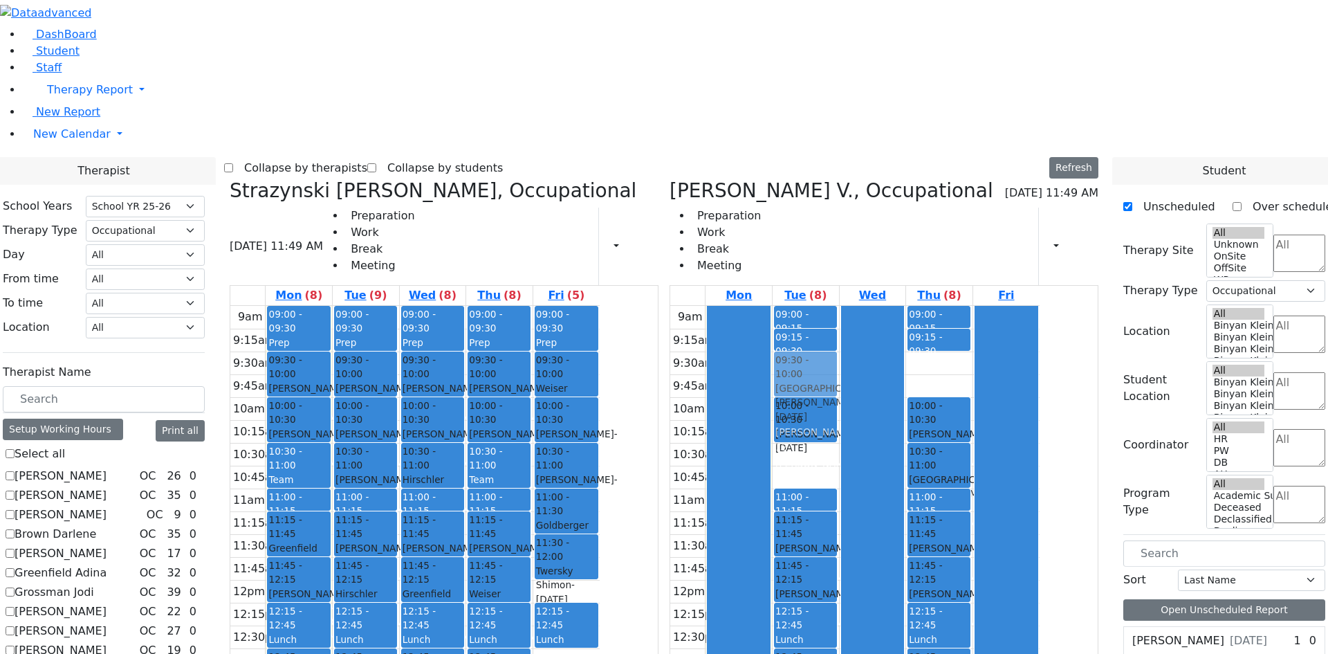
drag, startPoint x: 879, startPoint y: 268, endPoint x: 885, endPoint y: 171, distance: 97.7
click at [839, 306] on div "09:00 - 09:15 Prep 09:15 - 09:30 Prep 10:00 - 10:30 Strulovic Rafael - 09/16/20…" at bounding box center [806, 580] width 66 height 548
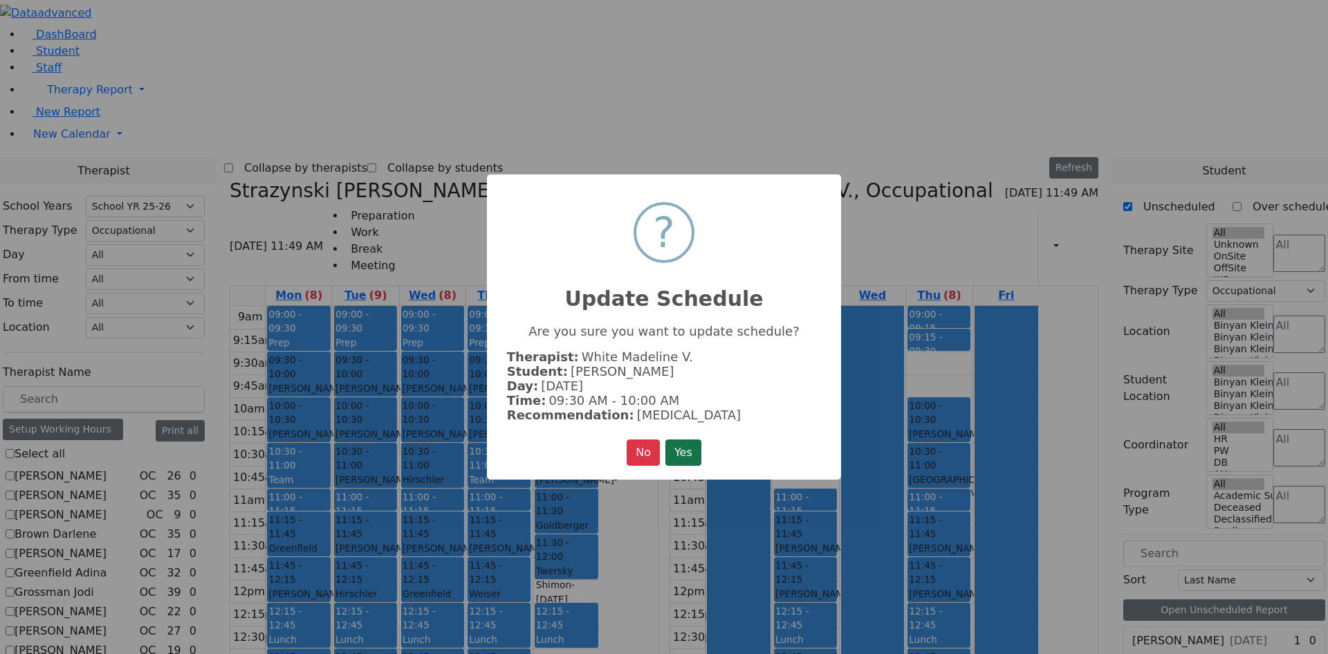
click at [689, 449] on button "Yes" at bounding box center [683, 452] width 36 height 26
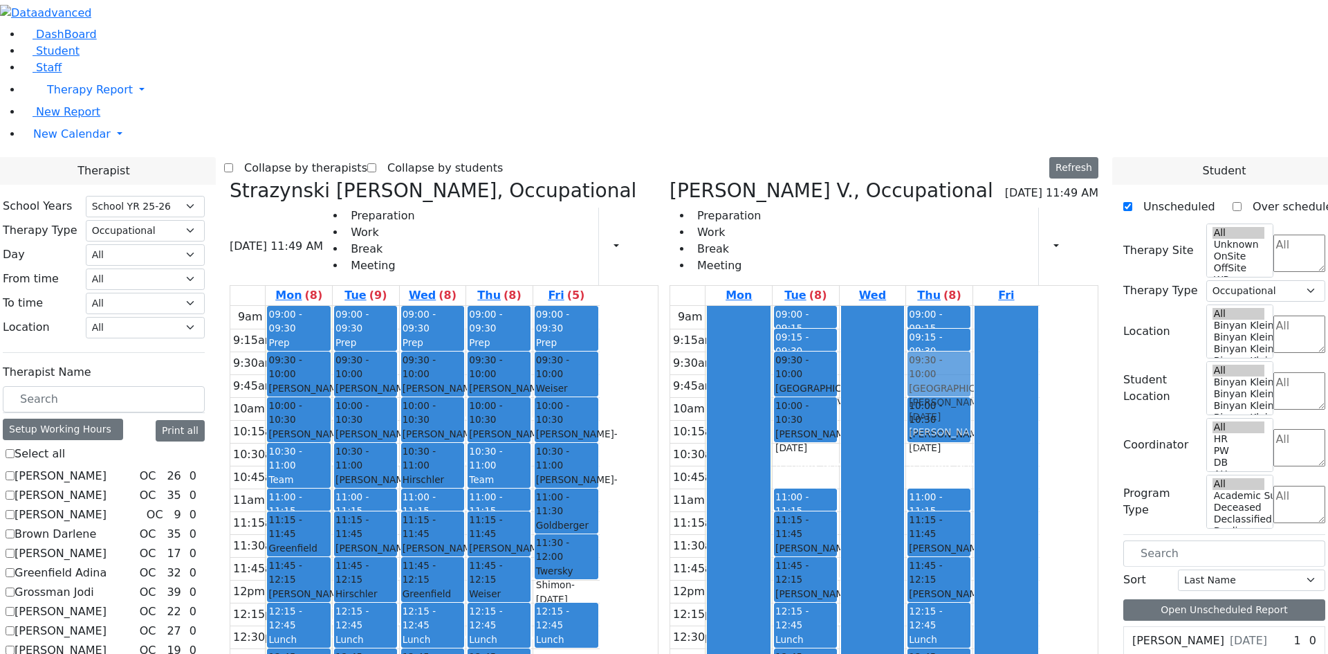
drag, startPoint x: 1029, startPoint y: 261, endPoint x: 1028, endPoint y: 178, distance: 83.0
click at [972, 306] on div "09:00 - 09:15 Prep 09:15 - 09:30 Prep 10:00 - 10:30 Strulovic Rafael - 09/16/20…" at bounding box center [939, 580] width 66 height 548
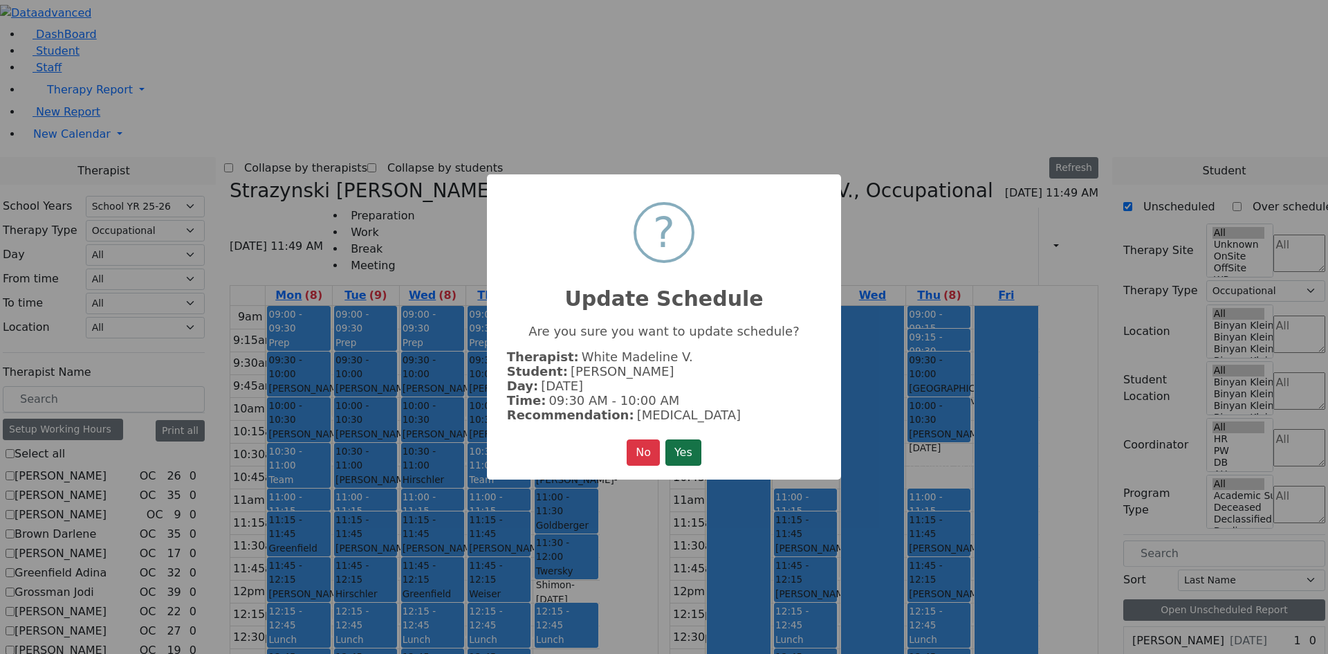
click at [690, 440] on button "Yes" at bounding box center [683, 452] width 36 height 26
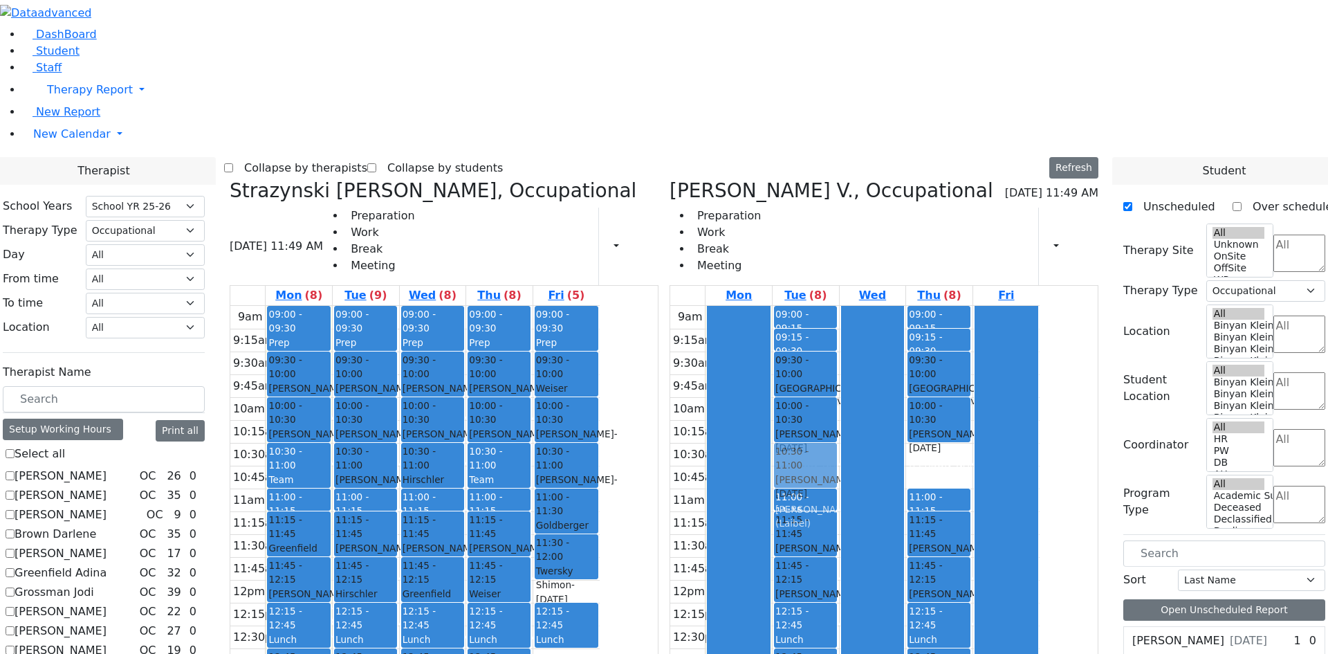
drag, startPoint x: 484, startPoint y: 508, endPoint x: 849, endPoint y: 264, distance: 438.3
click at [860, 257] on div "Strazynski Brooke, Occupational 09/15/2025 11:49 AM Preparation Work Break Meet…" at bounding box center [664, 517] width 880 height 676
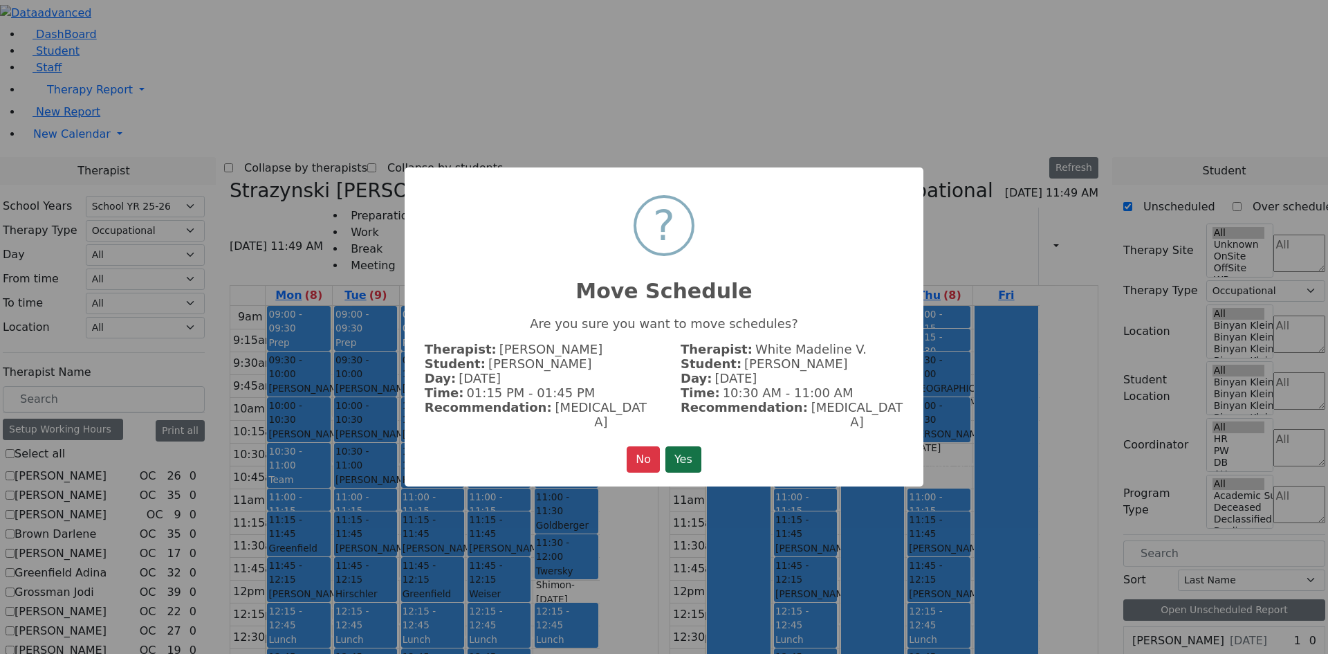
click at [683, 447] on button "Yes" at bounding box center [683, 459] width 36 height 26
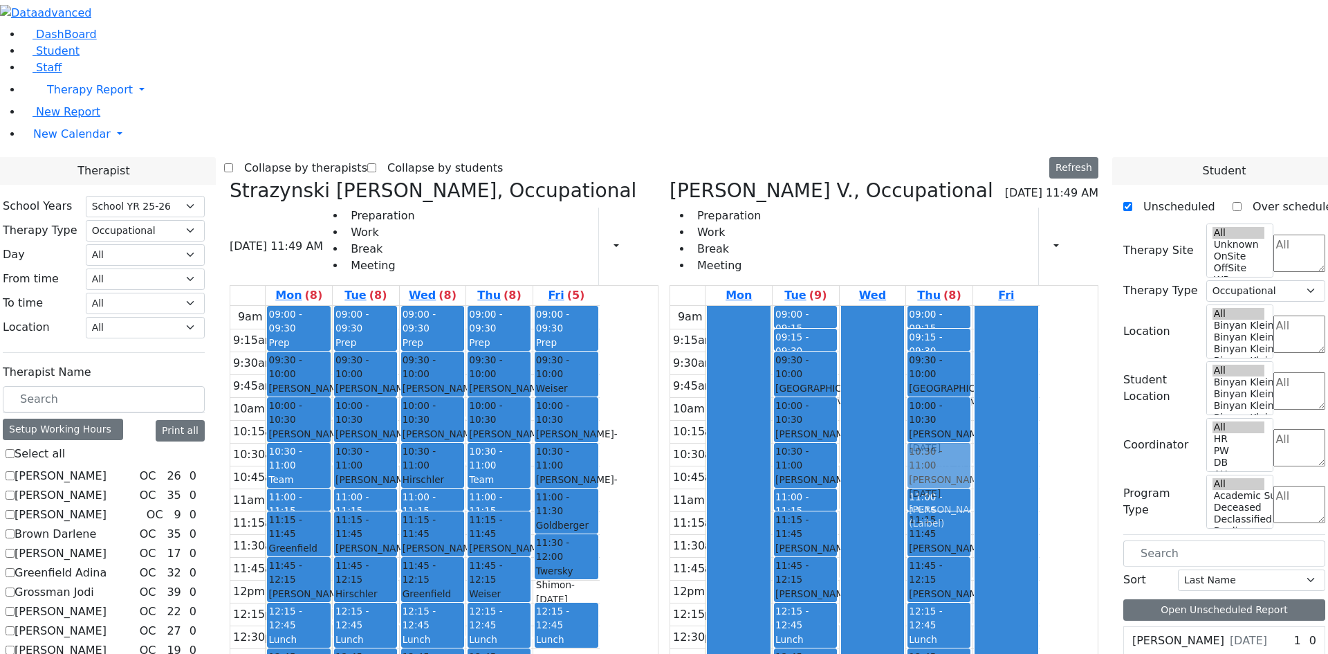
drag, startPoint x: 631, startPoint y: 507, endPoint x: 998, endPoint y: 262, distance: 441.4
click at [998, 262] on div "Strazynski Brooke, Occupational 09/15/2025 11:49 AM Preparation Work Break Meet…" at bounding box center [664, 517] width 880 height 676
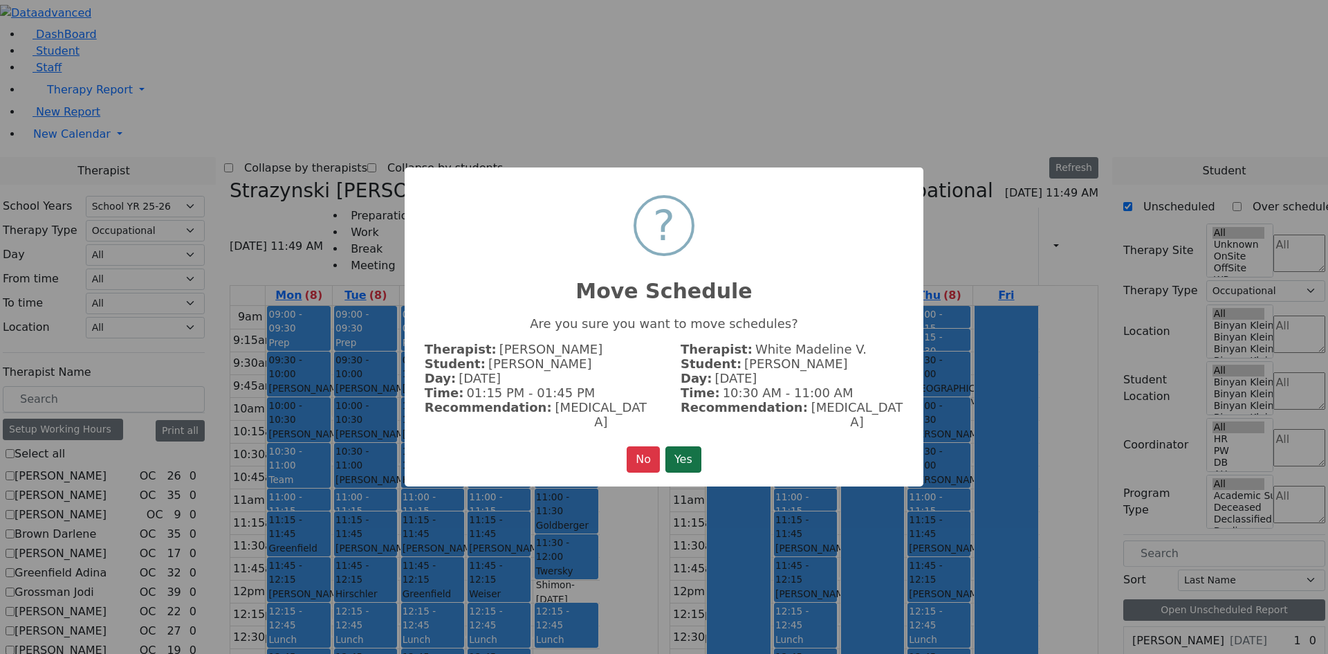
click at [686, 447] on button "Yes" at bounding box center [683, 459] width 36 height 26
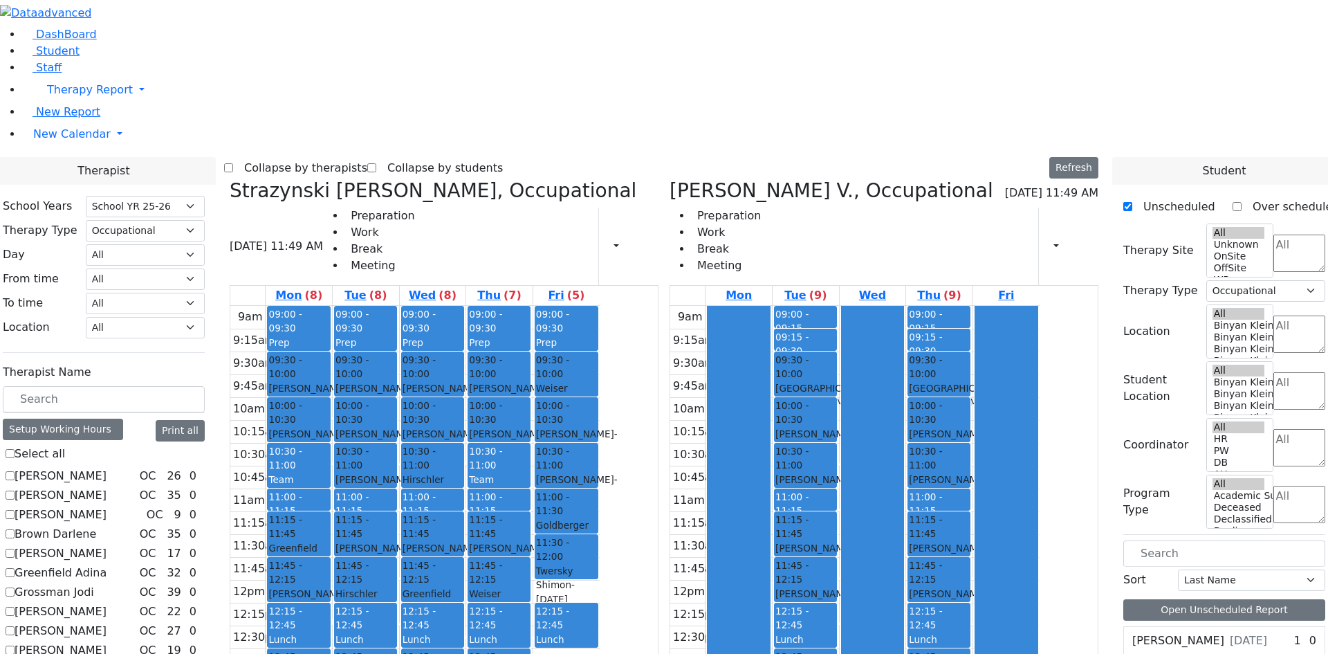
drag, startPoint x: 567, startPoint y: 557, endPoint x: 636, endPoint y: 506, distance: 85.6
click at [600, 506] on tr "09:00 - 09:30 Prep 09:30 - 10:00 Appel Shimon - 01/26/2012 Weber, Joseph 10:00 …" at bounding box center [414, 580] width 369 height 548
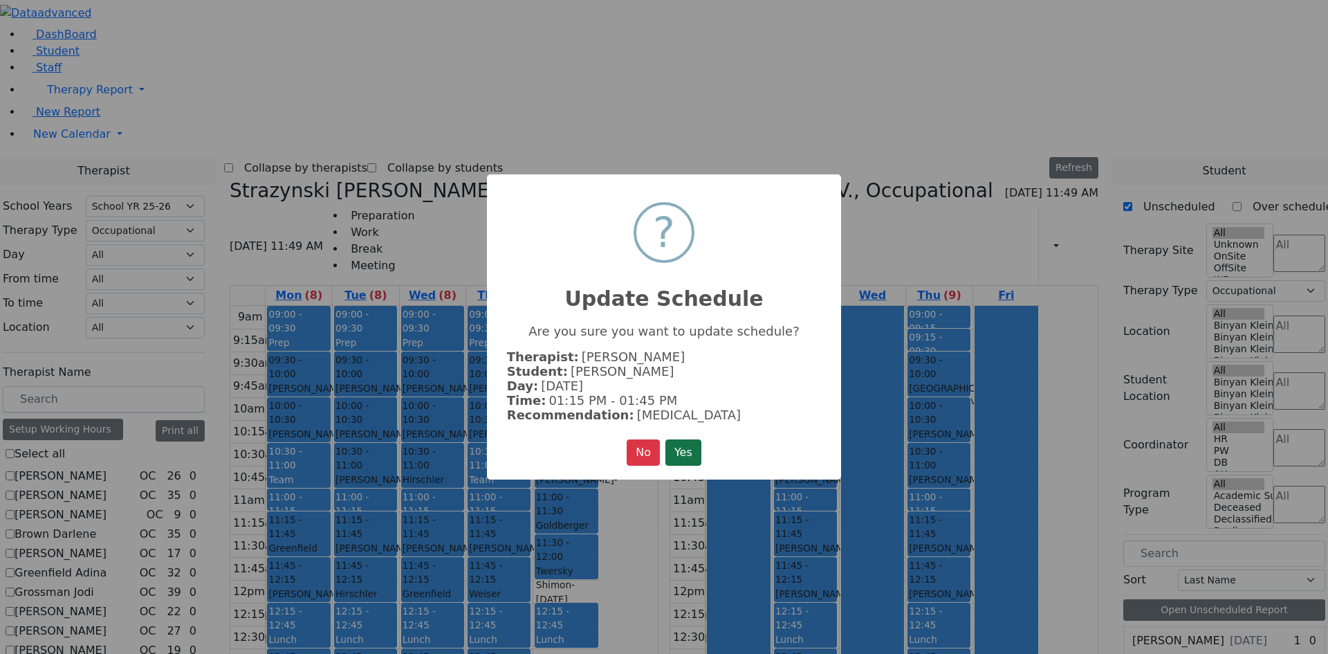
click at [677, 445] on button "Yes" at bounding box center [683, 452] width 36 height 26
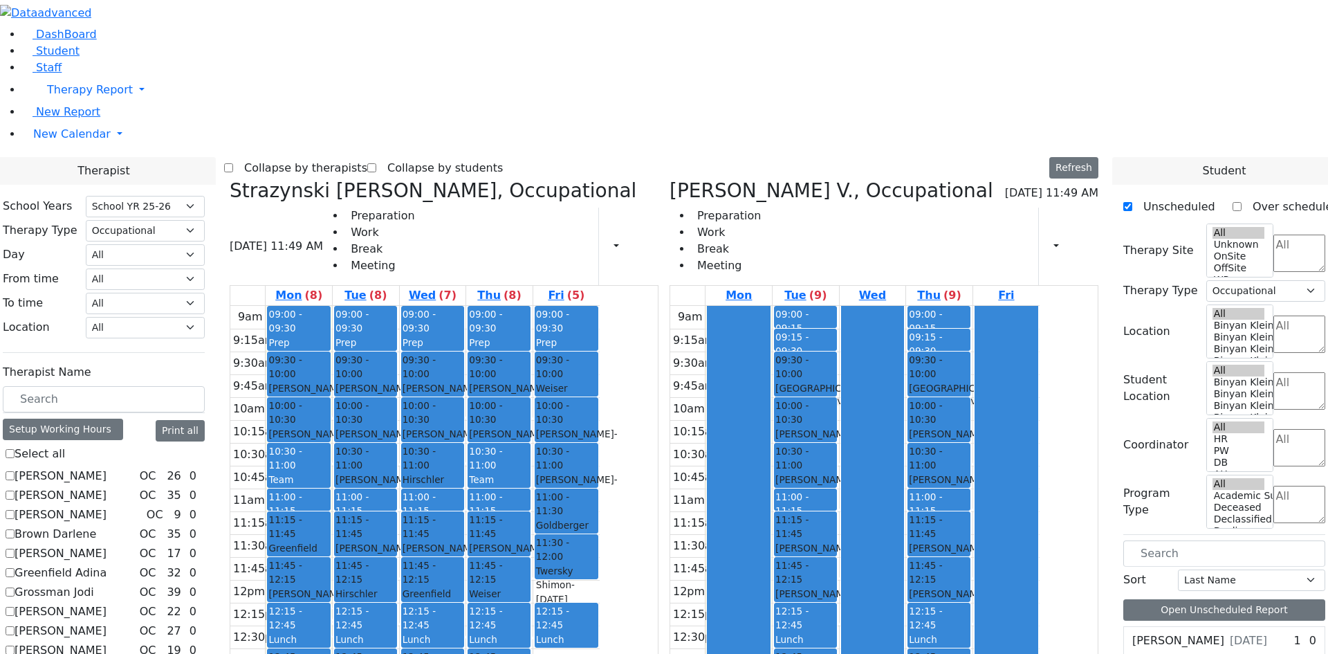
drag, startPoint x: 512, startPoint y: 557, endPoint x: 516, endPoint y: 511, distance: 45.8
click at [399, 511] on div "09:00 - 09:30 Prep 09:30 - 10:00 Samet Diny - 11/28/2017 Peymer Bracha 10:00 - …" at bounding box center [366, 580] width 66 height 548
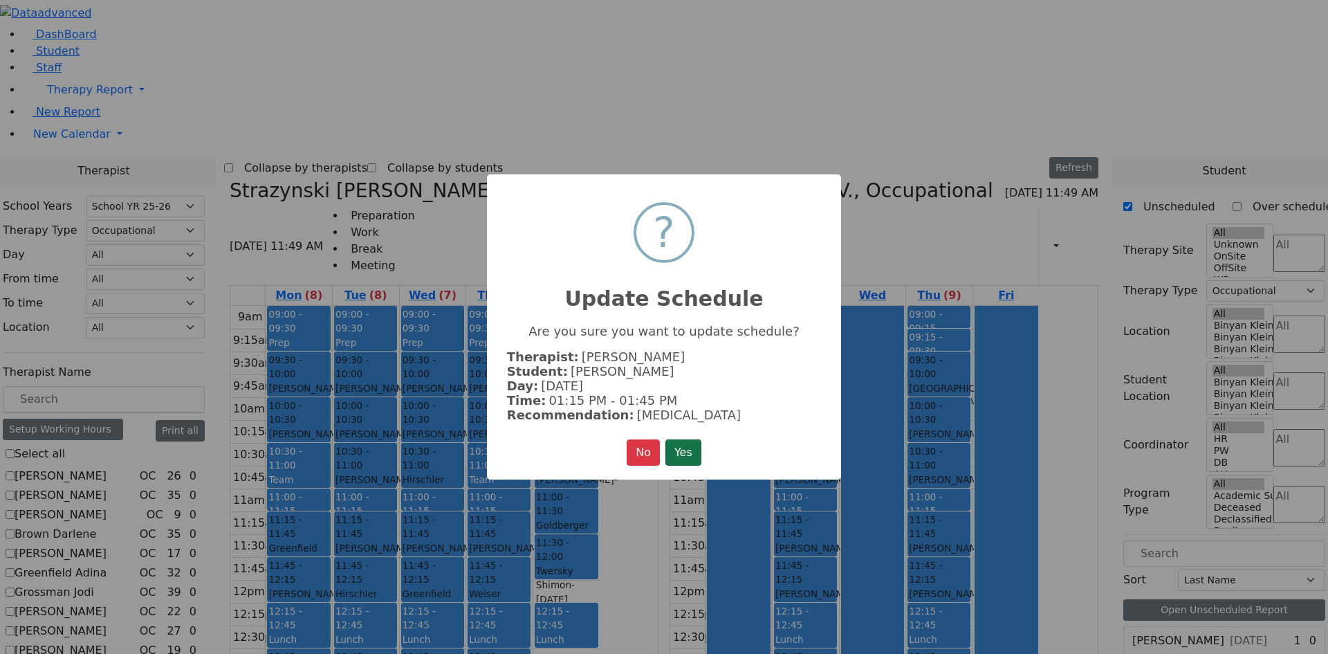
click at [681, 450] on button "Yes" at bounding box center [683, 452] width 36 height 26
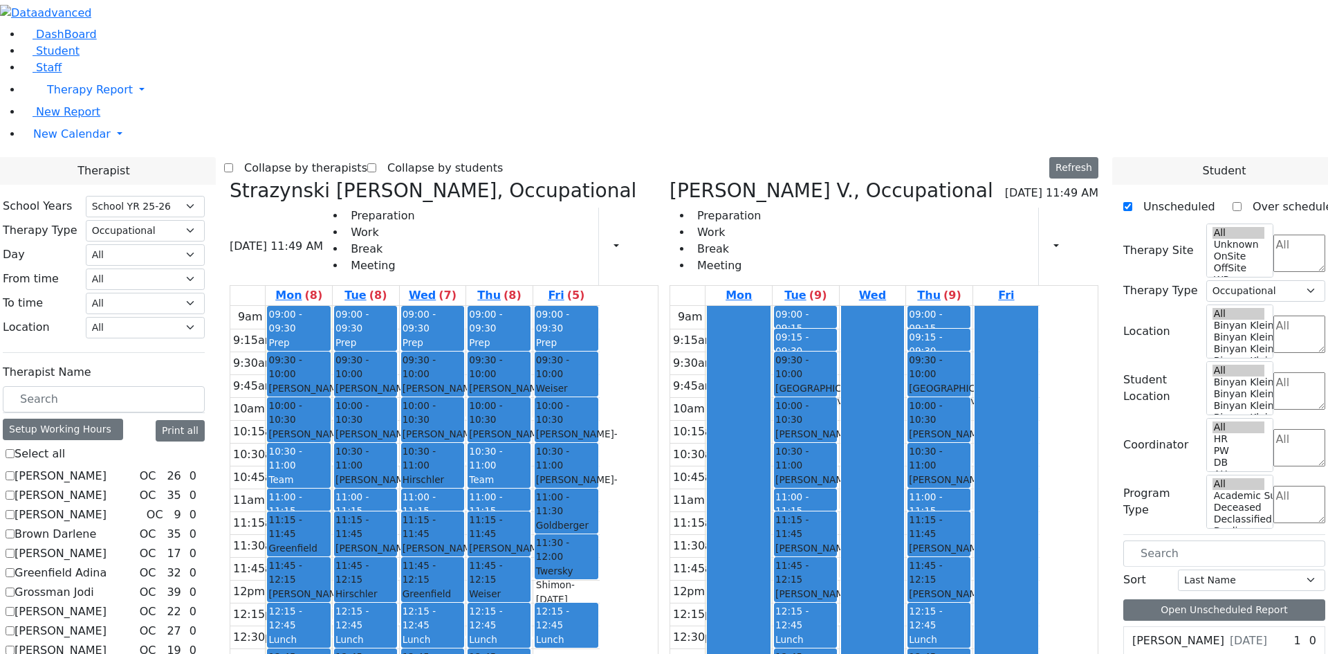
checkbox input "false"
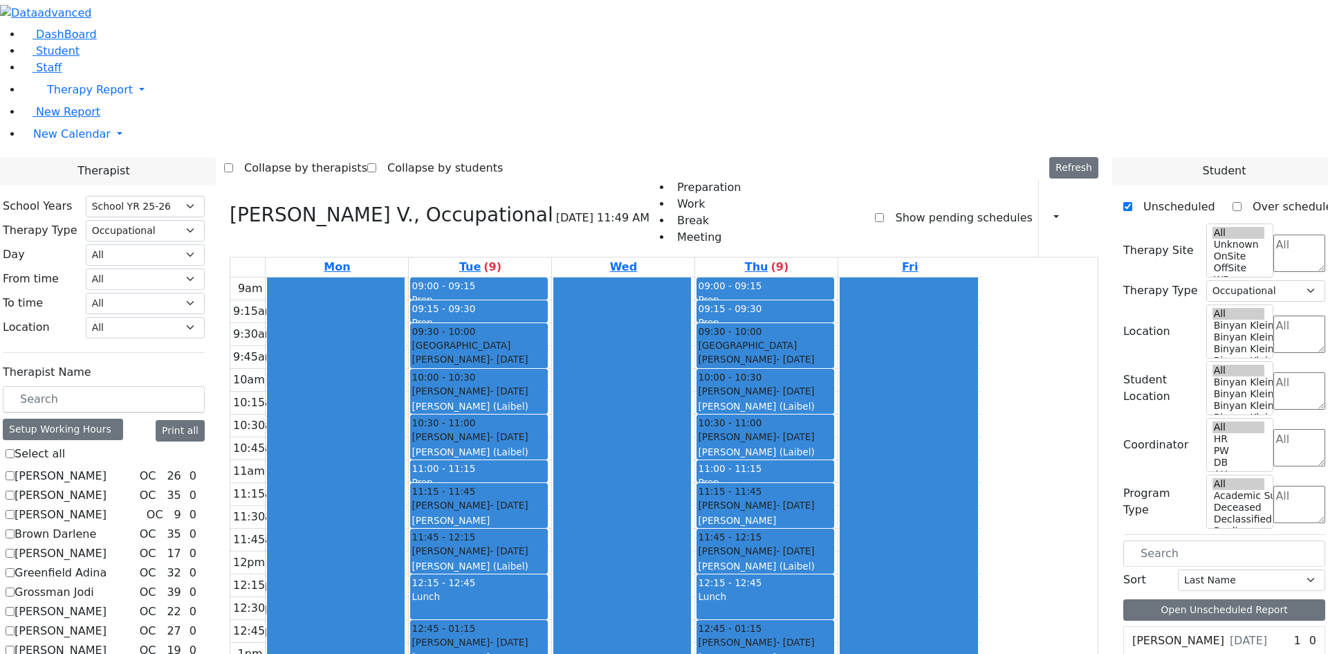
checkbox input "false"
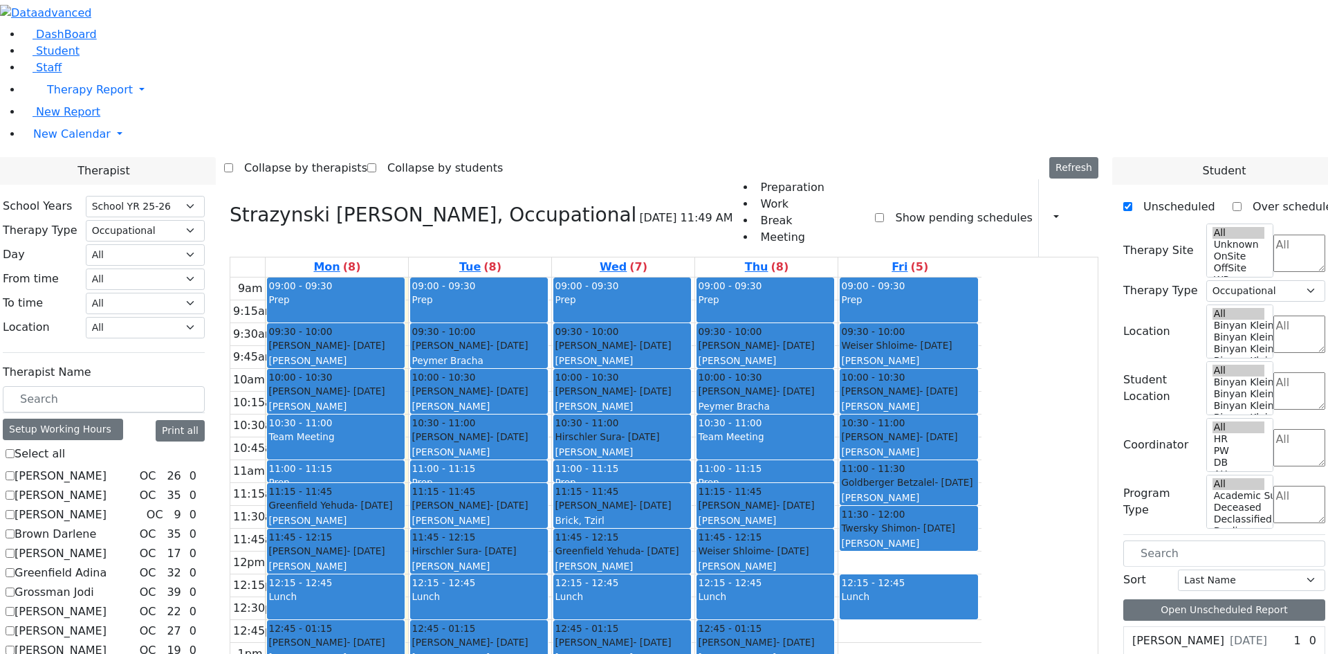
checkbox input "false"
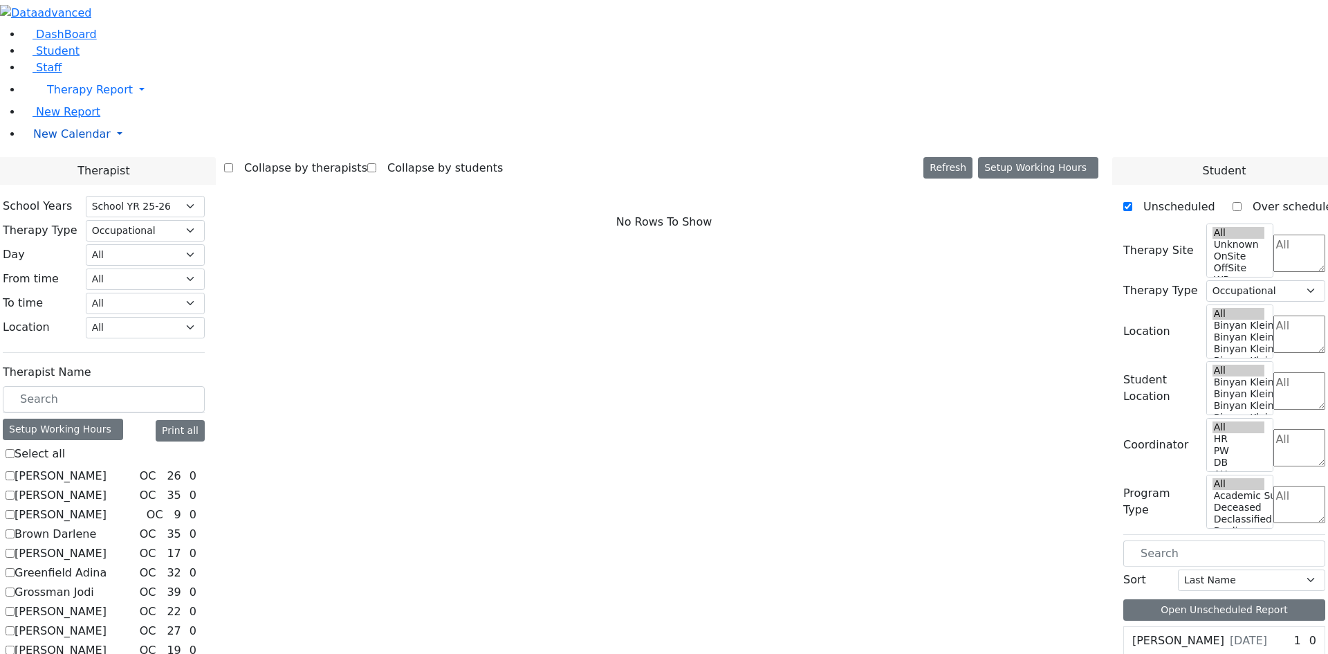
click at [75, 140] on span "New Calendar" at bounding box center [71, 133] width 77 height 13
click at [87, 185] on span "Teacher Report" at bounding box center [74, 178] width 83 height 13
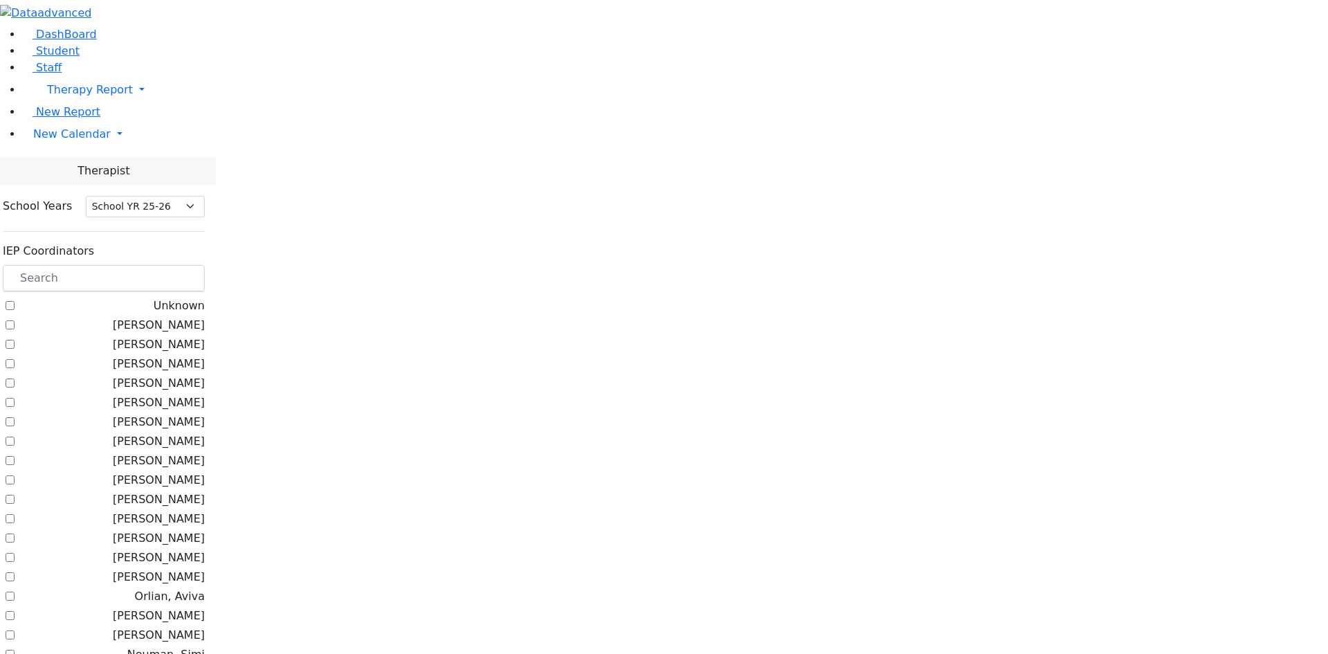
select select "212"
checkbox input "true"
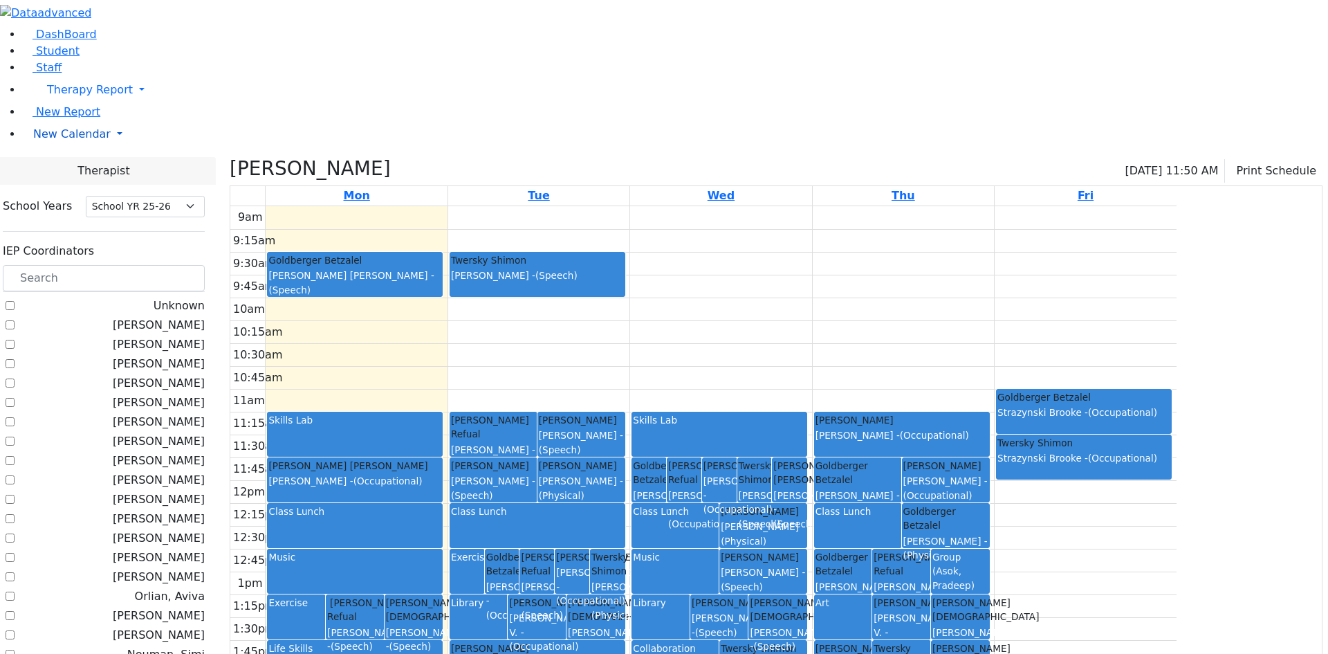
click at [77, 140] on span "New Calendar" at bounding box center [71, 133] width 77 height 13
click at [80, 168] on span "Calendar" at bounding box center [55, 161] width 50 height 13
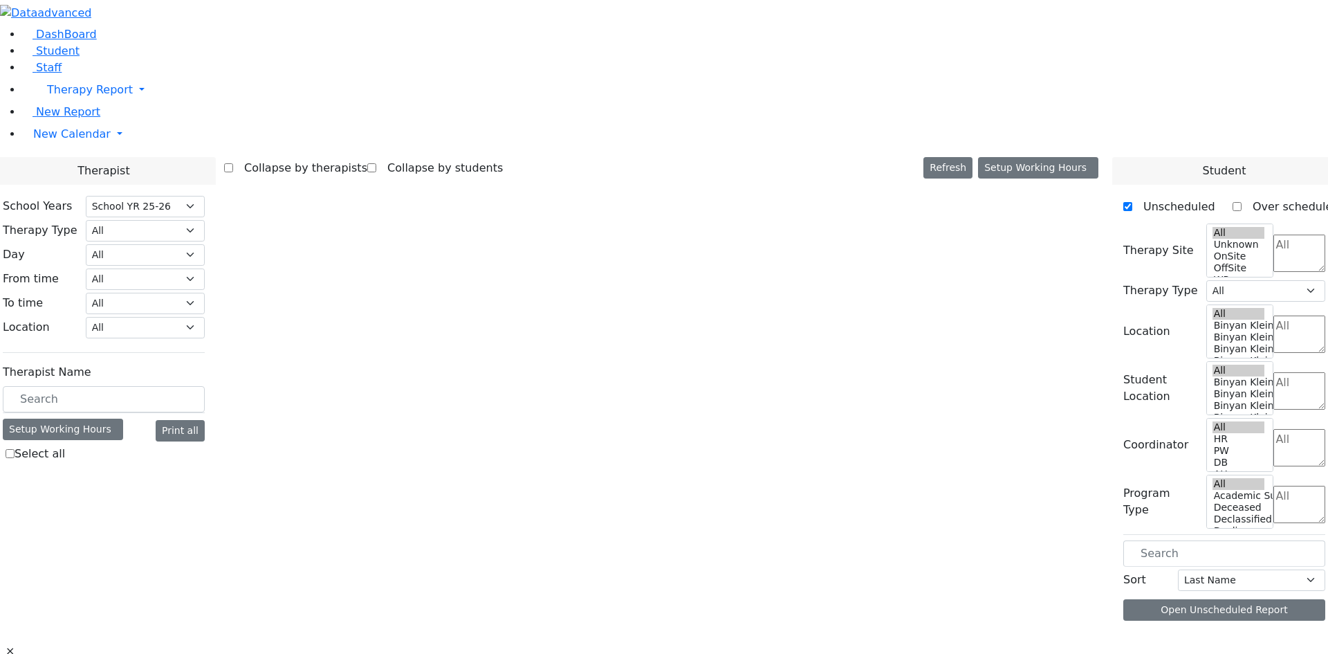
select select "212"
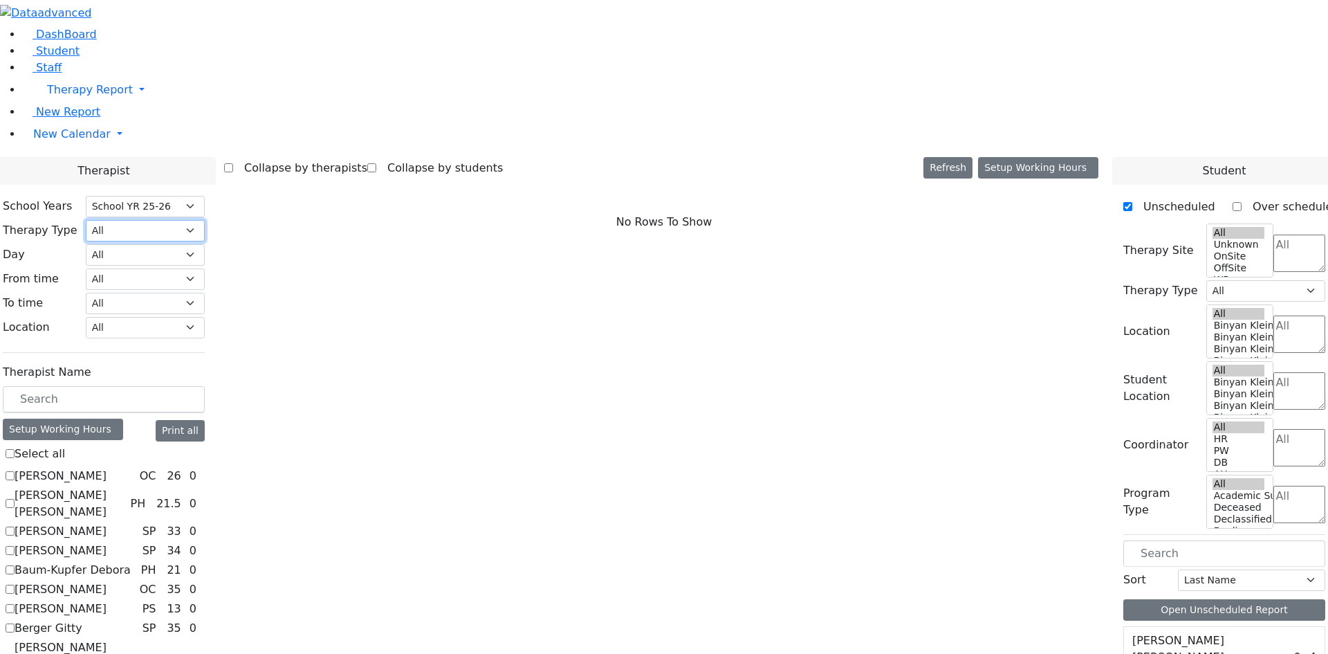
click at [205, 220] on select "All Psych Hearing Vision Speech Physical Occupational" at bounding box center [145, 230] width 119 height 21
select select "1"
click at [205, 220] on select "All Psych Hearing Vision Speech Physical Occupational" at bounding box center [145, 230] width 119 height 21
select select "1"
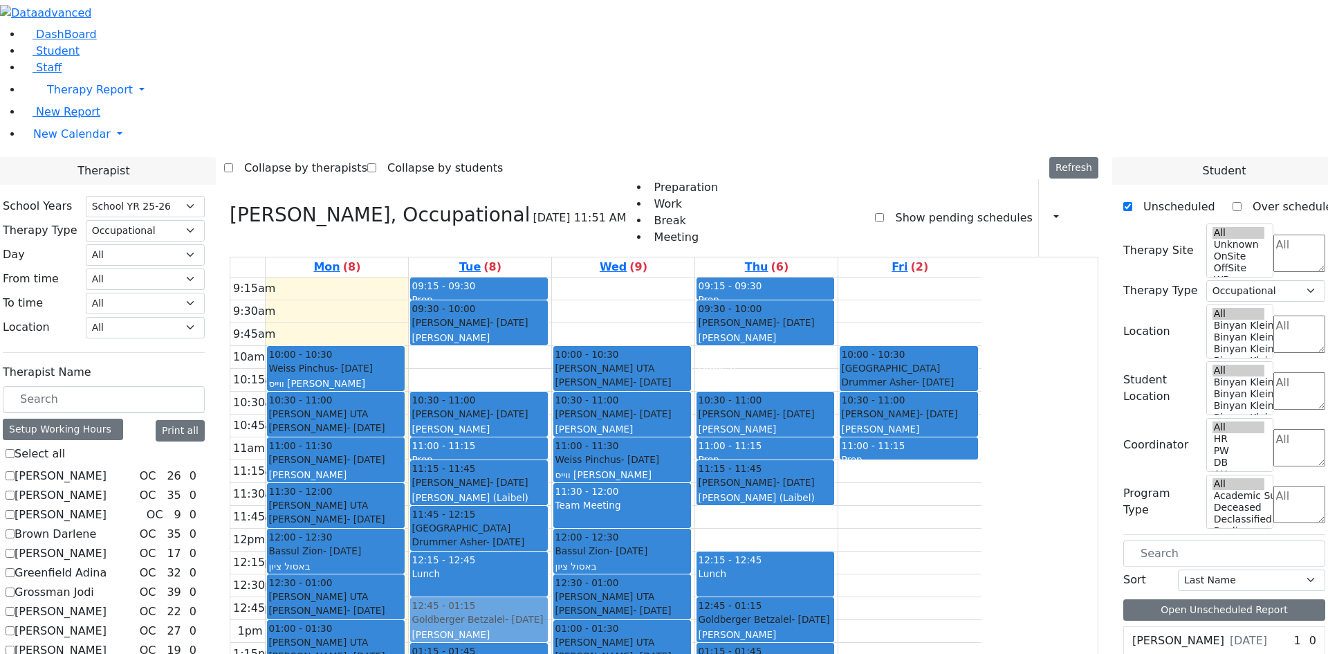
drag, startPoint x: 602, startPoint y: 437, endPoint x: 618, endPoint y: 426, distance: 18.8
click at [551, 430] on div "09:15 - 09:30 Prep 09:30 - 10:00 Ferencz Shaya - 12/20/2017 Renzoni Rebecca 10:…" at bounding box center [480, 551] width 142 height 548
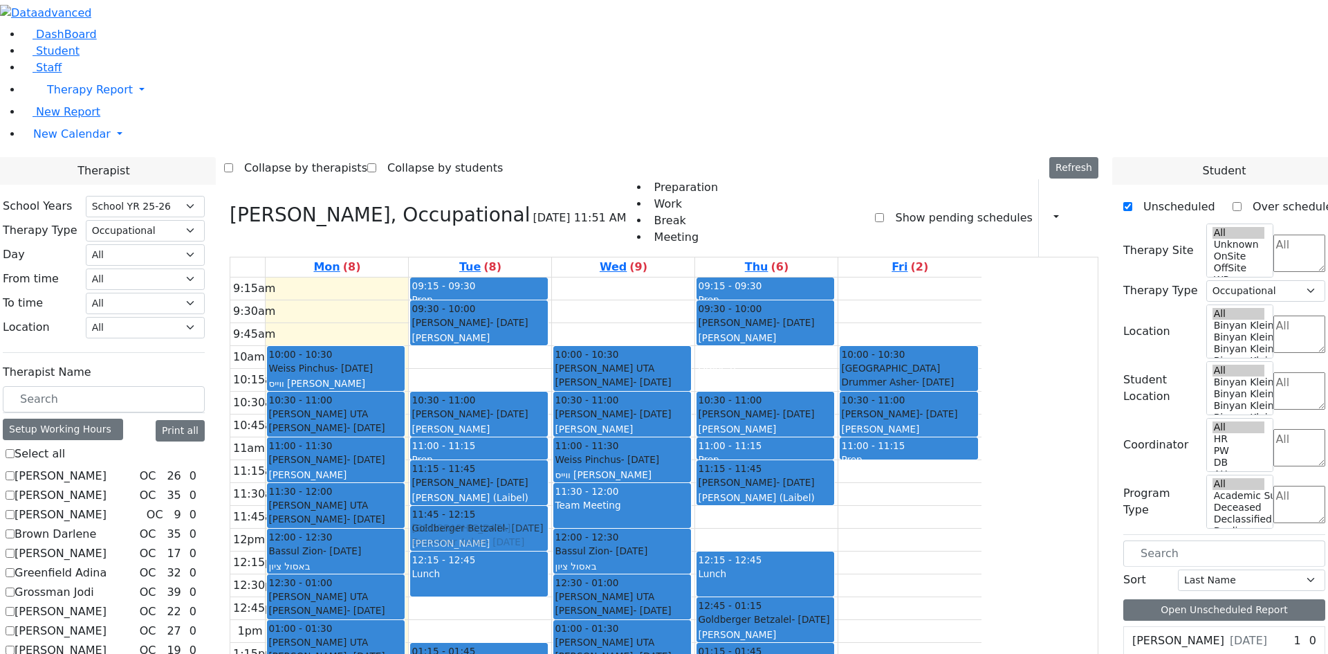
drag, startPoint x: 613, startPoint y: 427, endPoint x: 616, endPoint y: 338, distance: 89.3
click at [551, 338] on div "09:15 - 09:30 Prep 09:30 - 10:00 Ferencz Shaya - 12/20/2017 Renzoni Rebecca 10:…" at bounding box center [480, 551] width 142 height 548
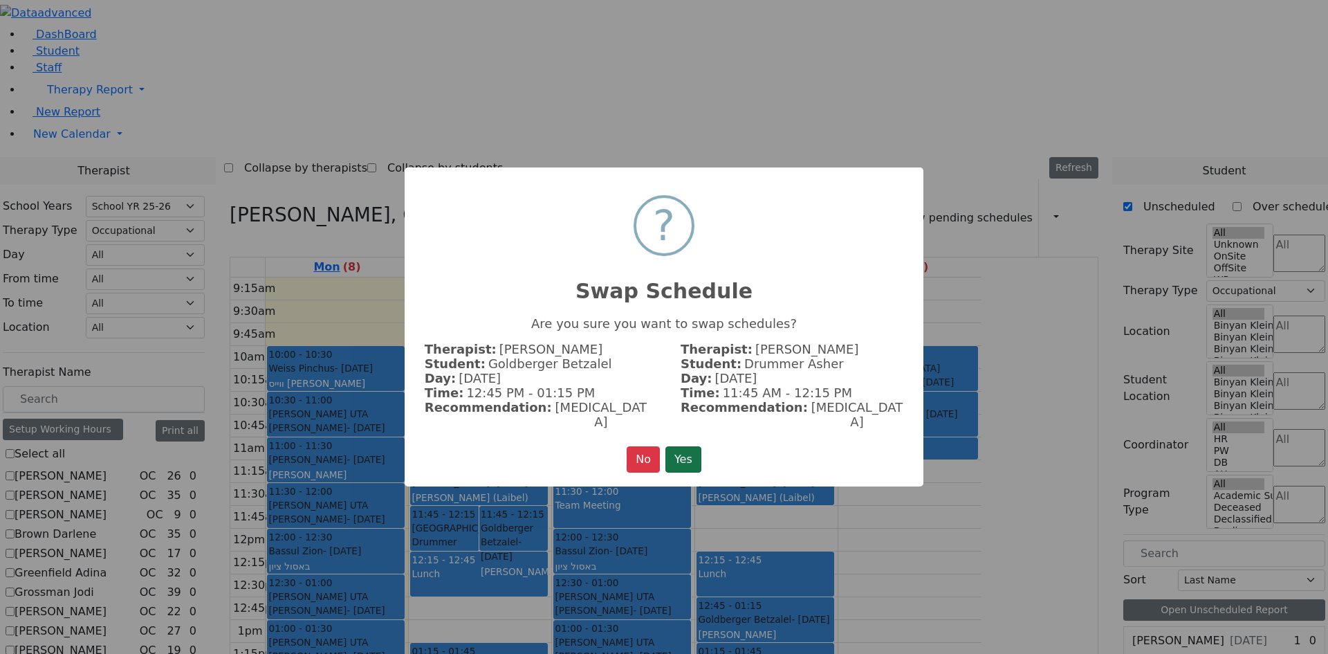
click at [674, 447] on button "Yes" at bounding box center [683, 459] width 36 height 26
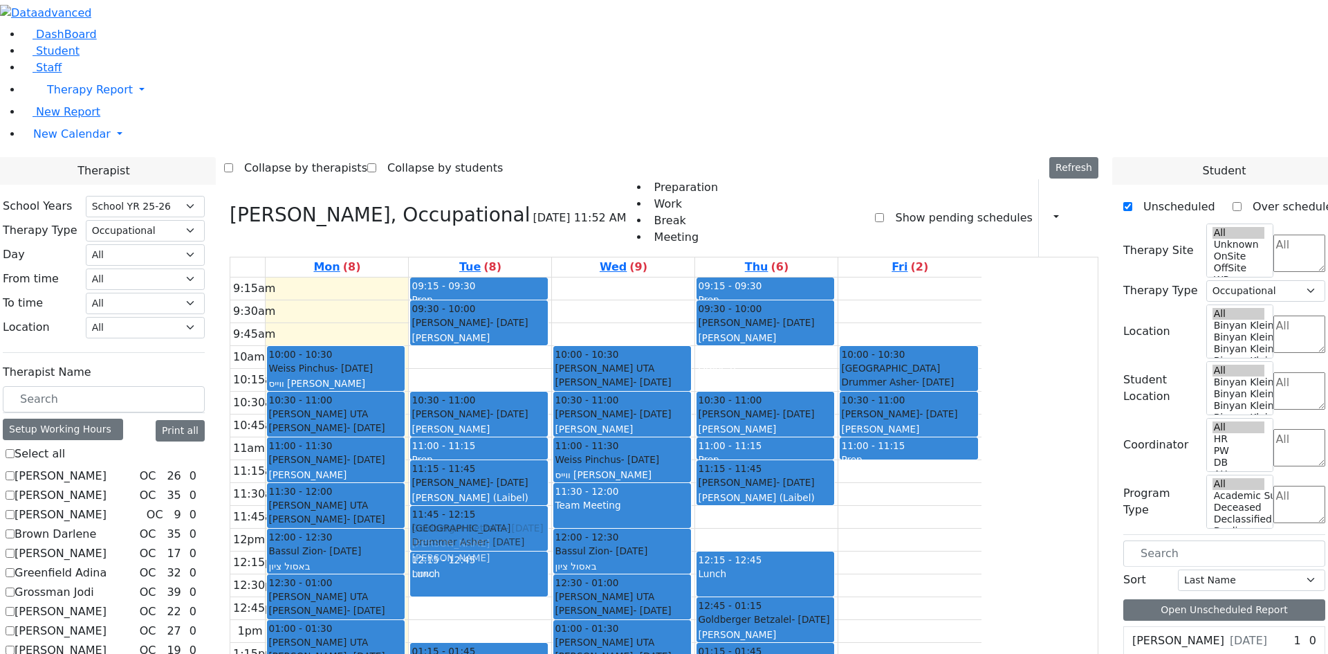
drag, startPoint x: 607, startPoint y: 423, endPoint x: 614, endPoint y: 340, distance: 83.3
click at [551, 328] on div "09:15 - 09:30 Prep 09:30 - 10:00 [PERSON_NAME] - [DATE] [PERSON_NAME] 10:30 - 1…" at bounding box center [480, 551] width 142 height 548
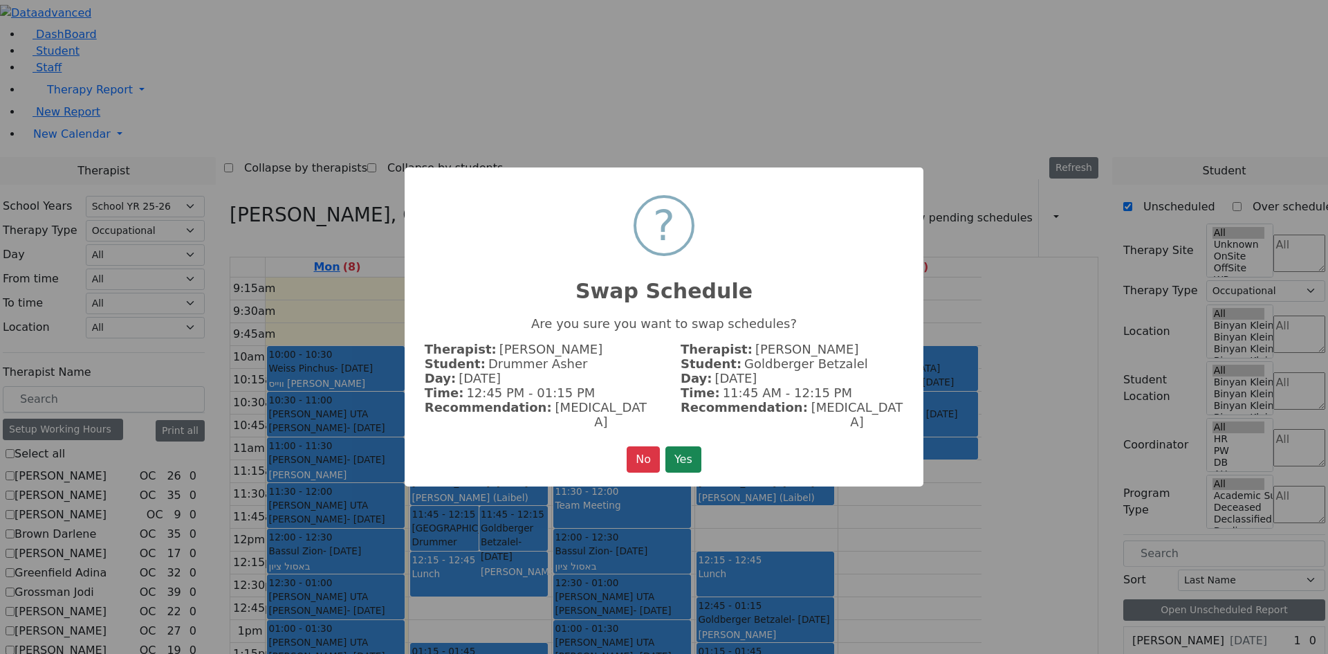
click at [685, 450] on button "Yes" at bounding box center [683, 459] width 36 height 26
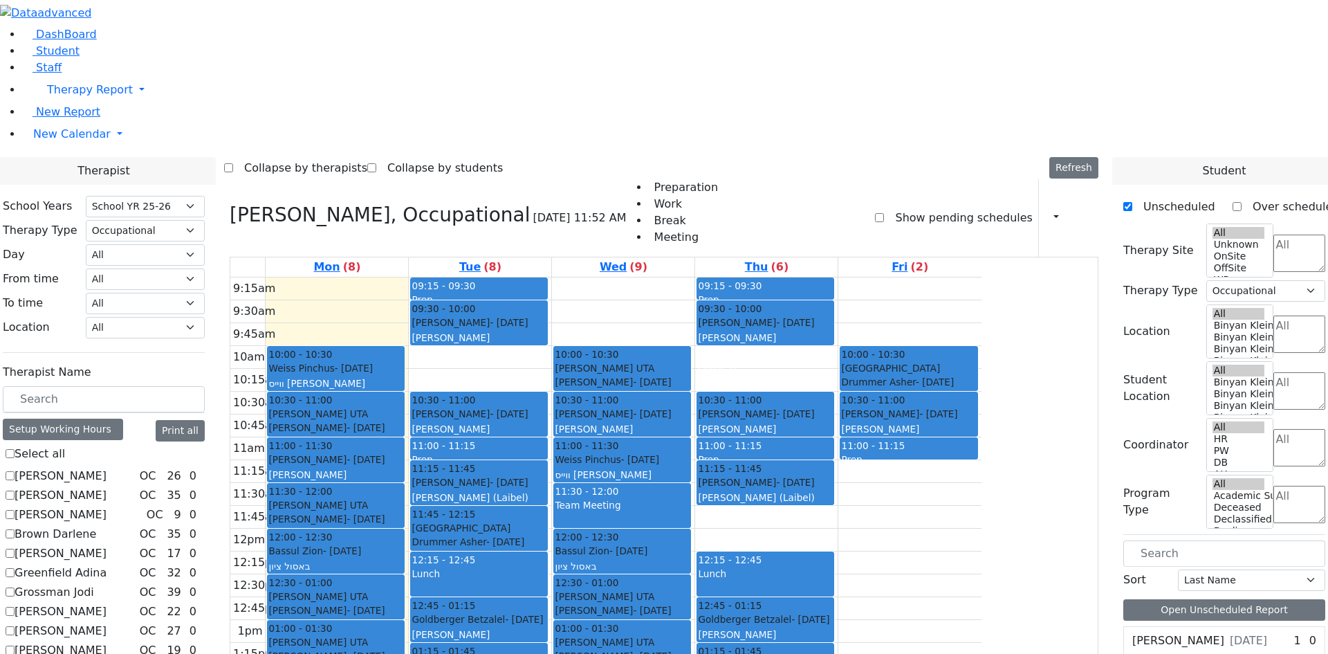
checkbox input "false"
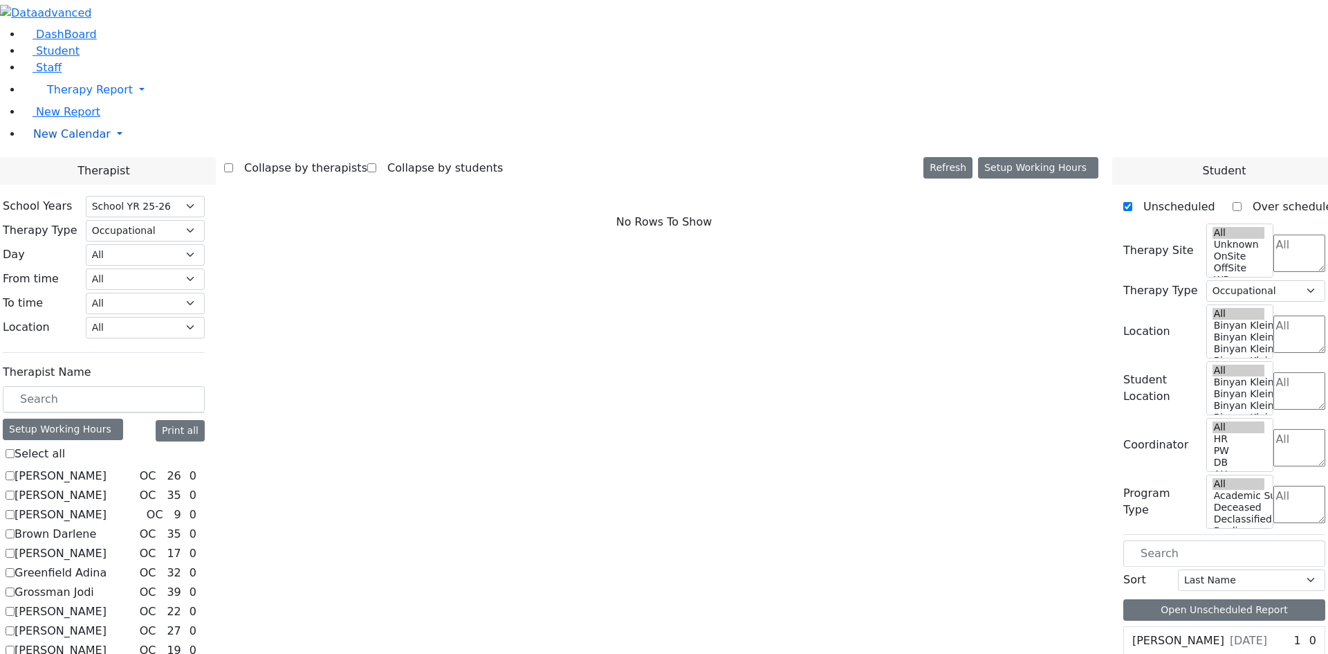
click at [71, 148] on link "New Calendar" at bounding box center [675, 134] width 1306 height 28
click at [77, 185] on span "Teacher Report" at bounding box center [74, 178] width 83 height 13
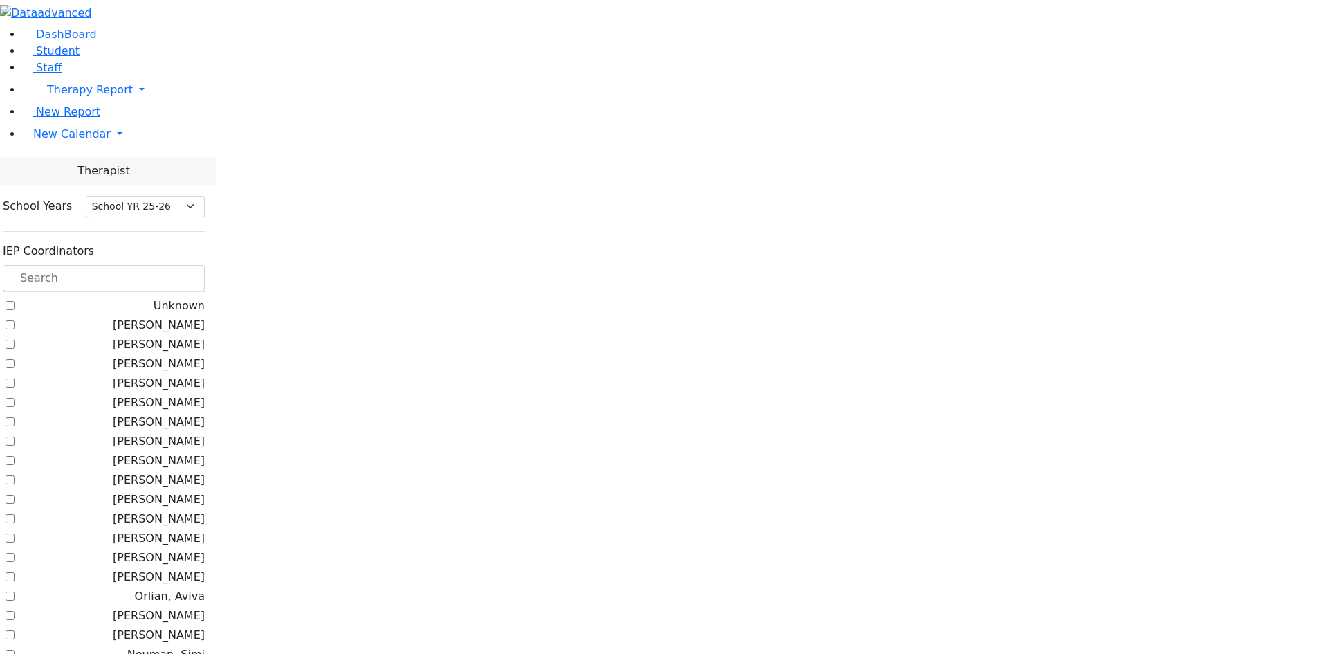
select select "212"
checkbox input "true"
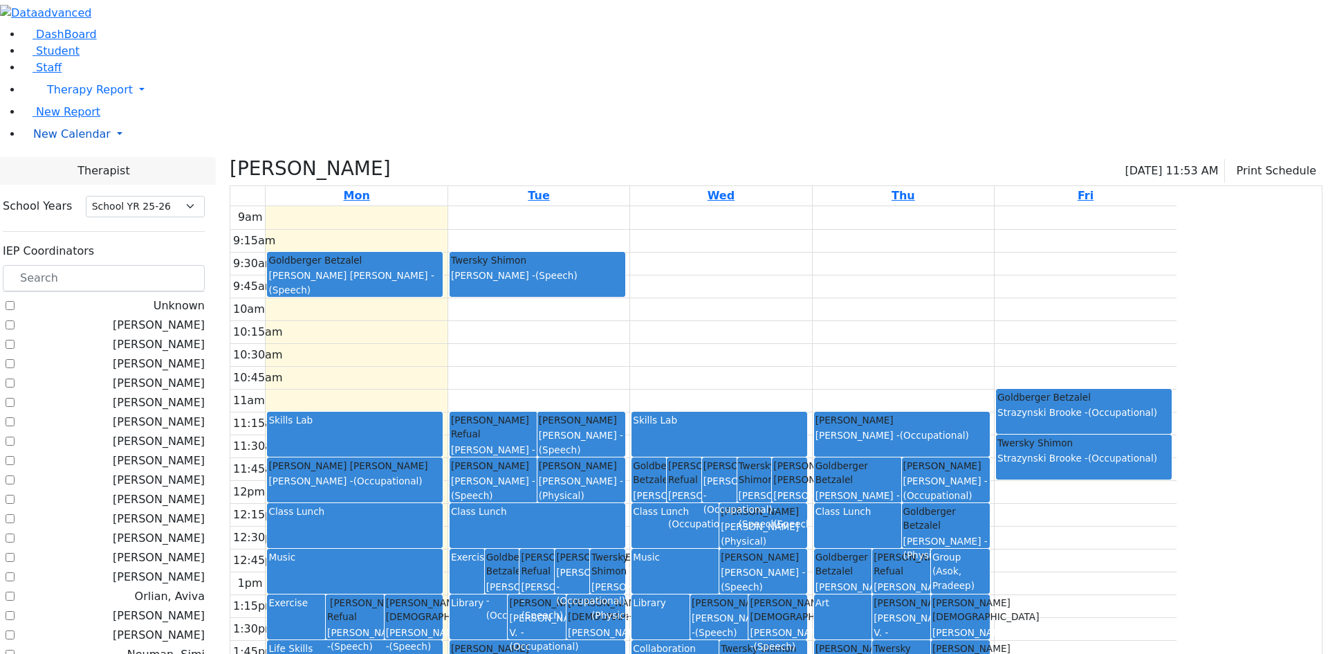
click at [64, 140] on span "New Calendar" at bounding box center [71, 133] width 77 height 13
click at [66, 168] on span "Calendar" at bounding box center [55, 161] width 50 height 13
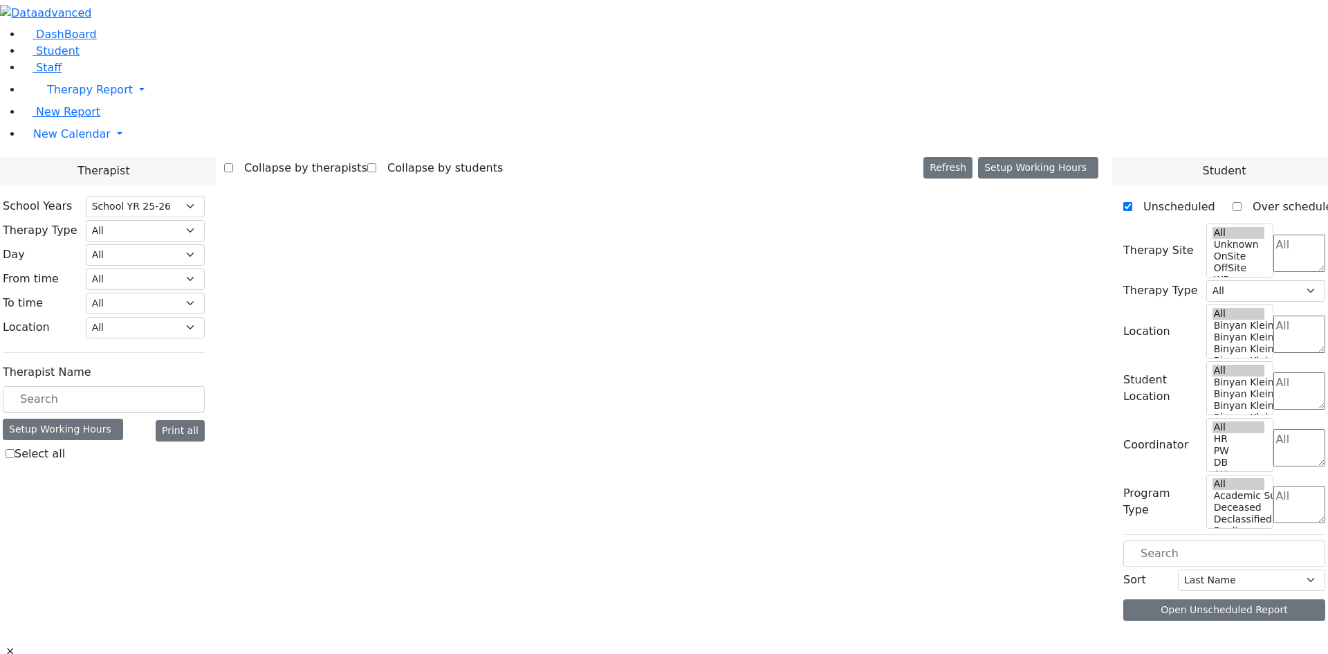
select select "212"
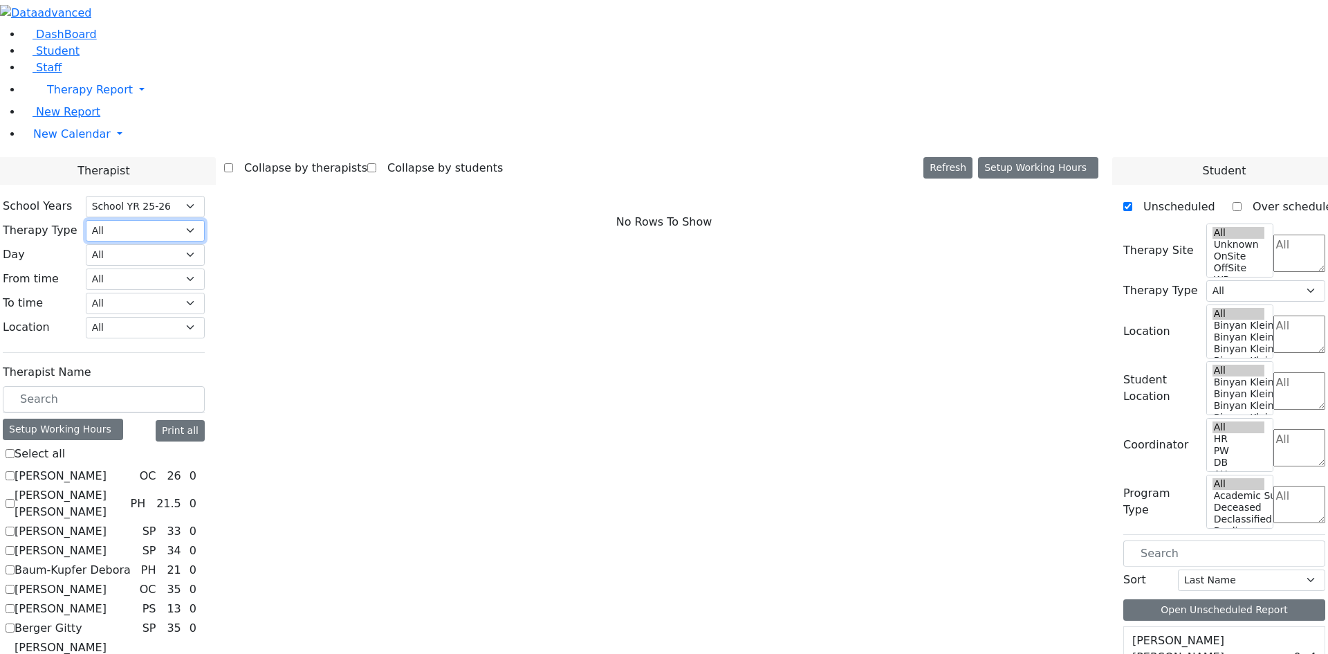
click at [205, 220] on select "All Psych Hearing Vision Speech Physical Occupational" at bounding box center [145, 230] width 119 height 21
select select "3"
click at [205, 220] on select "All Psych Hearing Vision Speech Physical Occupational" at bounding box center [145, 230] width 119 height 21
select select "3"
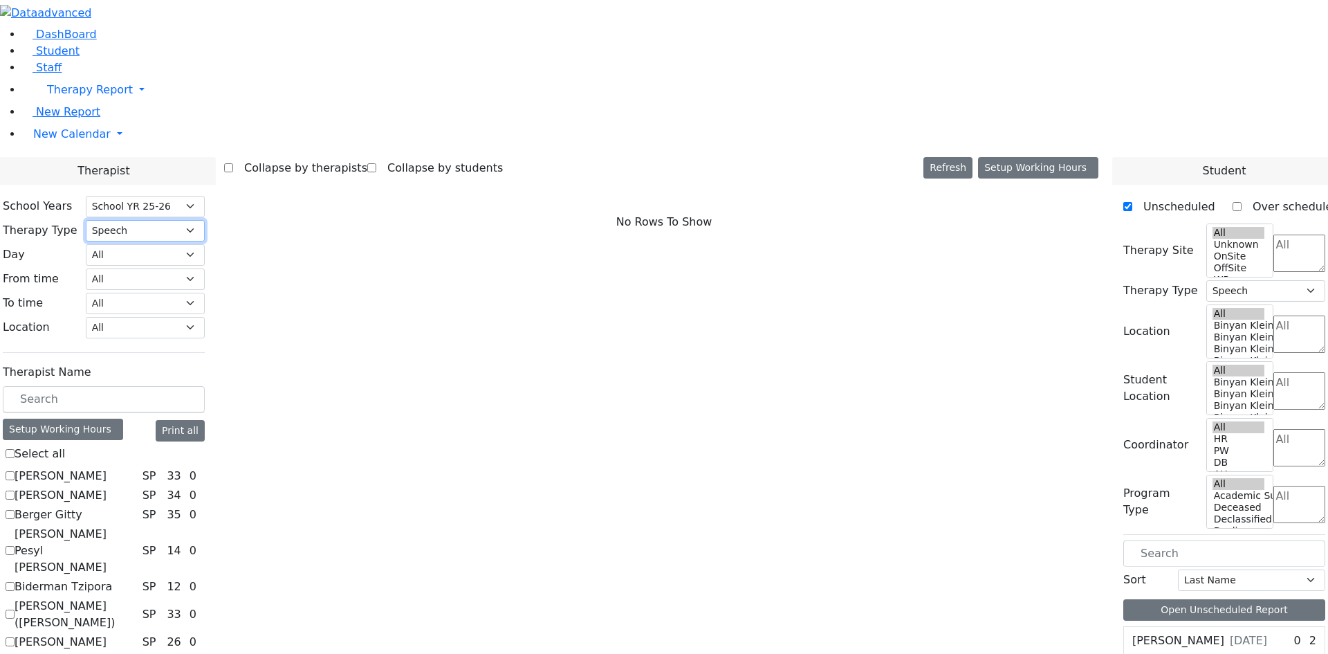
scroll to position [340, 0]
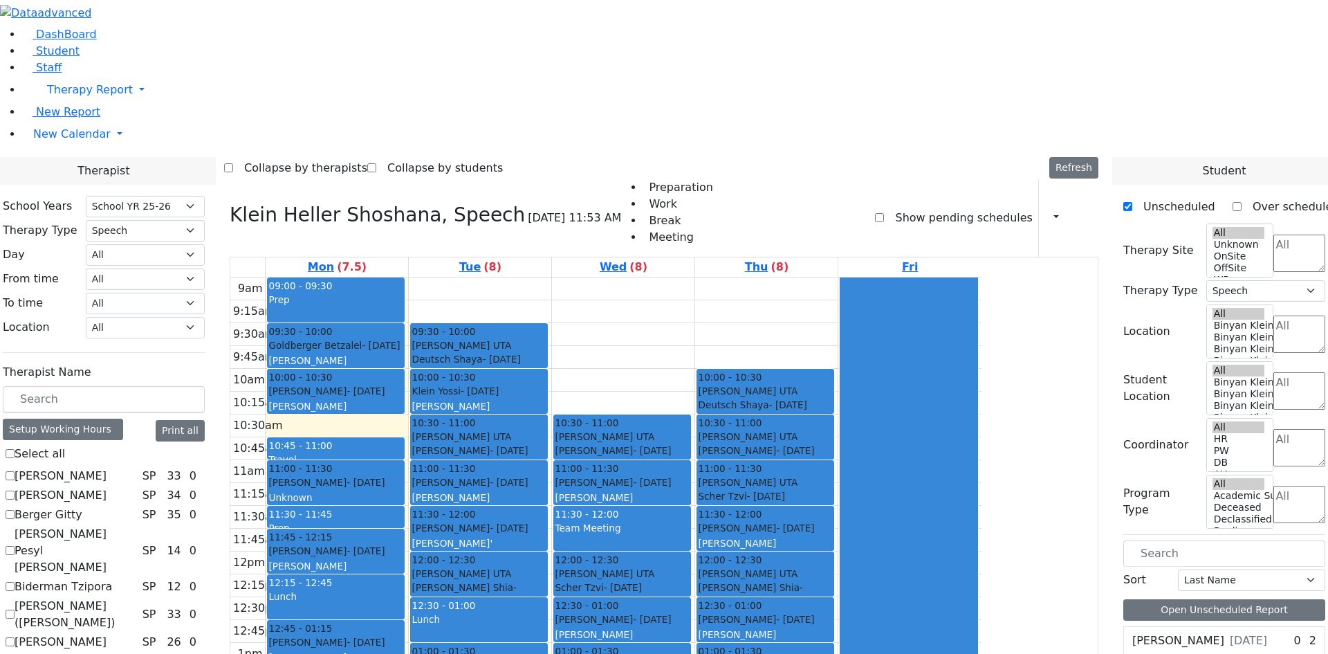
checkbox input "false"
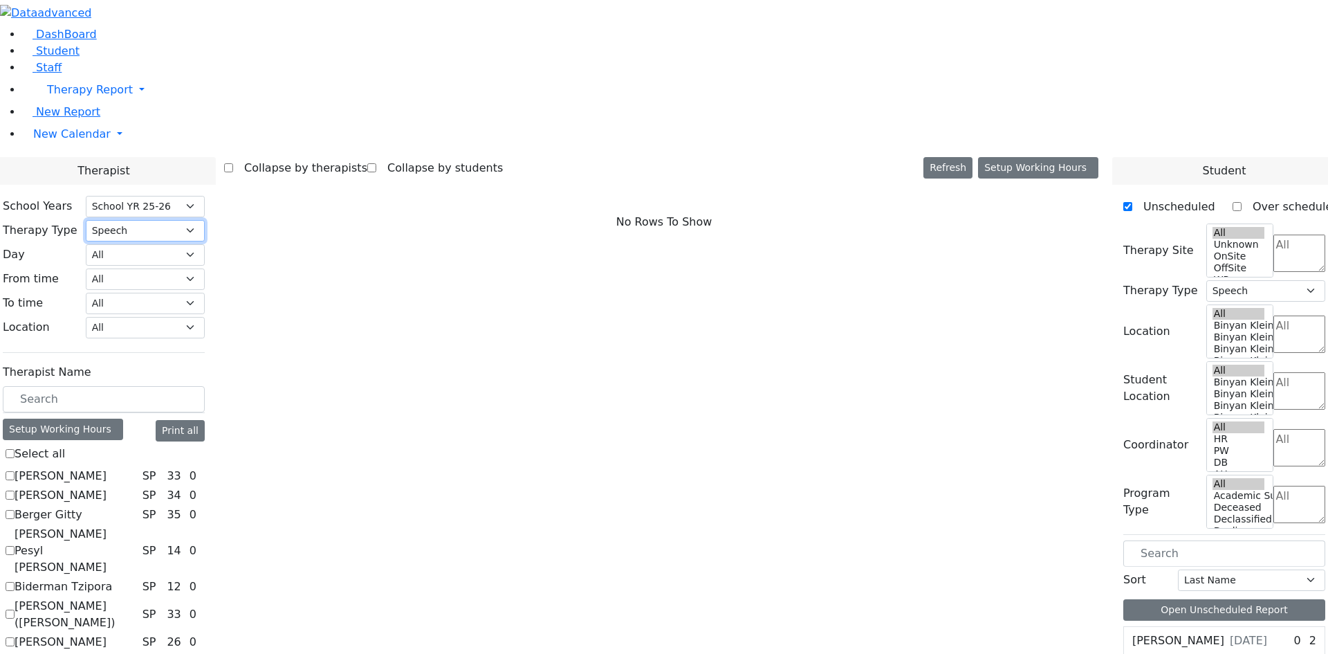
click at [205, 220] on select "All Psych Hearing Vision Speech Physical Occupational" at bounding box center [145, 230] width 119 height 21
select select "1"
click at [205, 220] on select "All Psych Hearing Vision Speech Physical Occupational" at bounding box center [145, 230] width 119 height 21
select select "1"
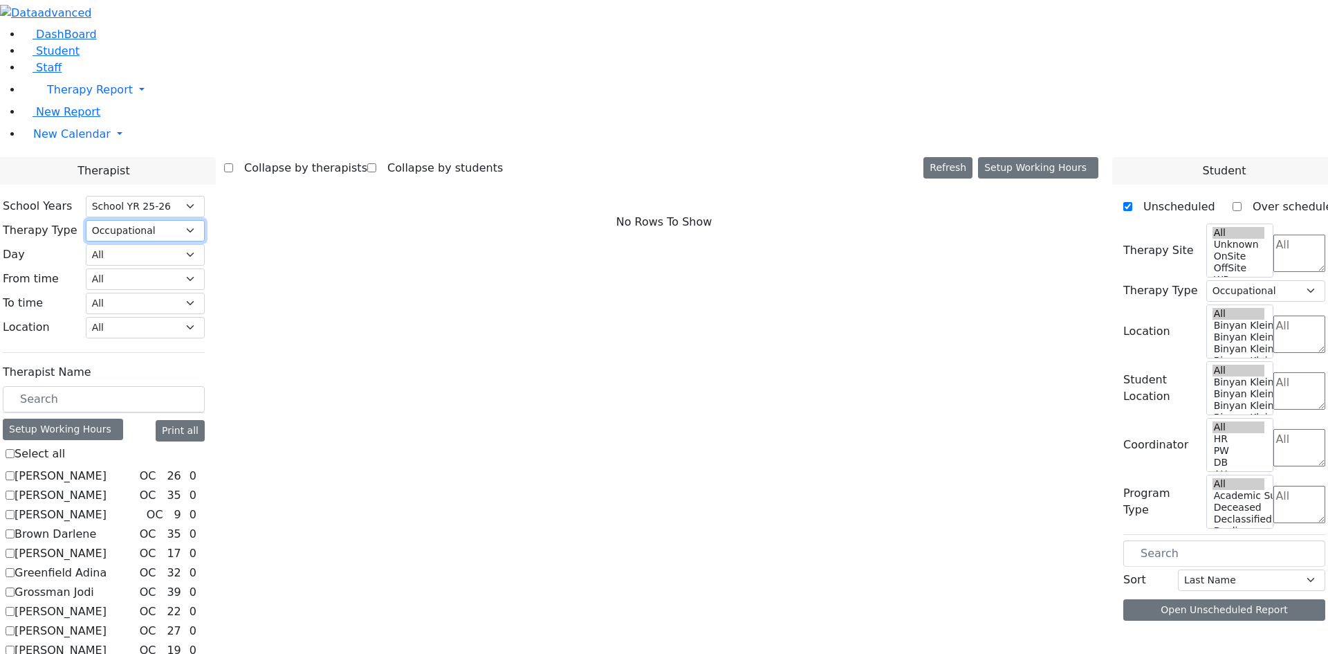
scroll to position [164, 0]
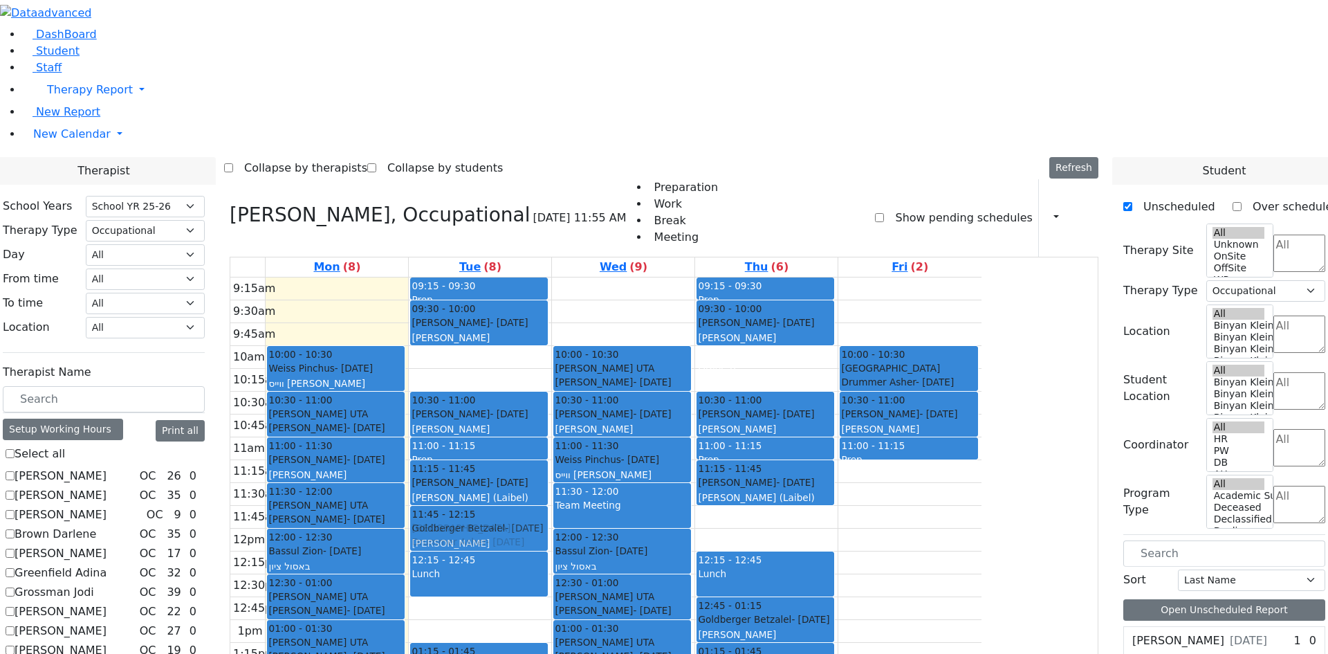
drag, startPoint x: 596, startPoint y: 427, endPoint x: 602, endPoint y: 327, distance: 100.5
click at [551, 327] on div "09:15 - 09:30 Prep 09:30 - 10:00 Ferencz Shaya - 12/20/2017 Renzoni Rebecca 10:…" at bounding box center [480, 551] width 142 height 548
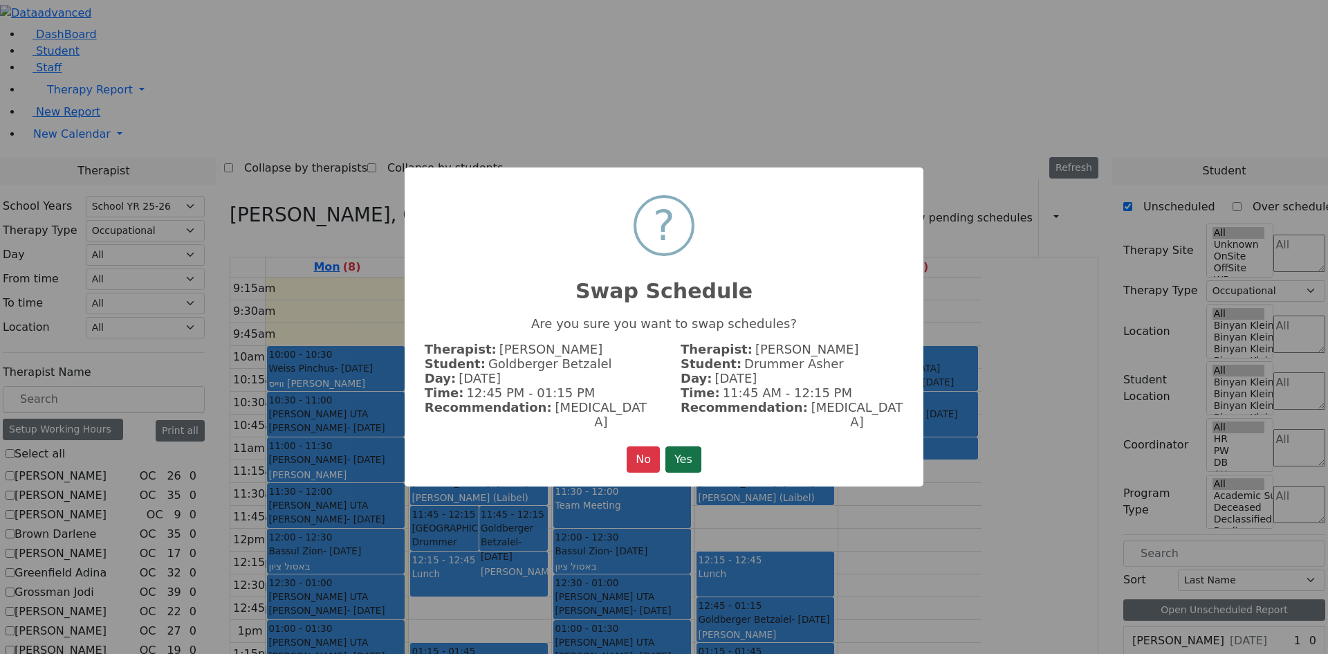
click at [675, 446] on button "Yes" at bounding box center [683, 459] width 36 height 26
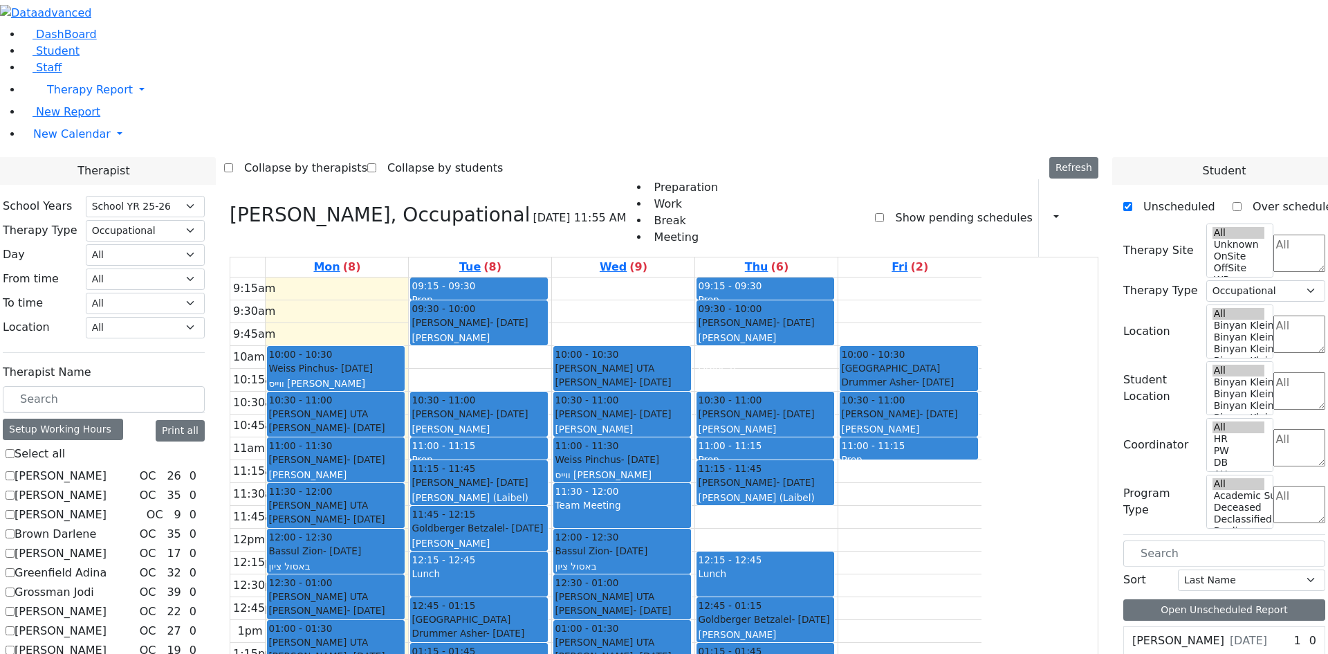
checkbox input "false"
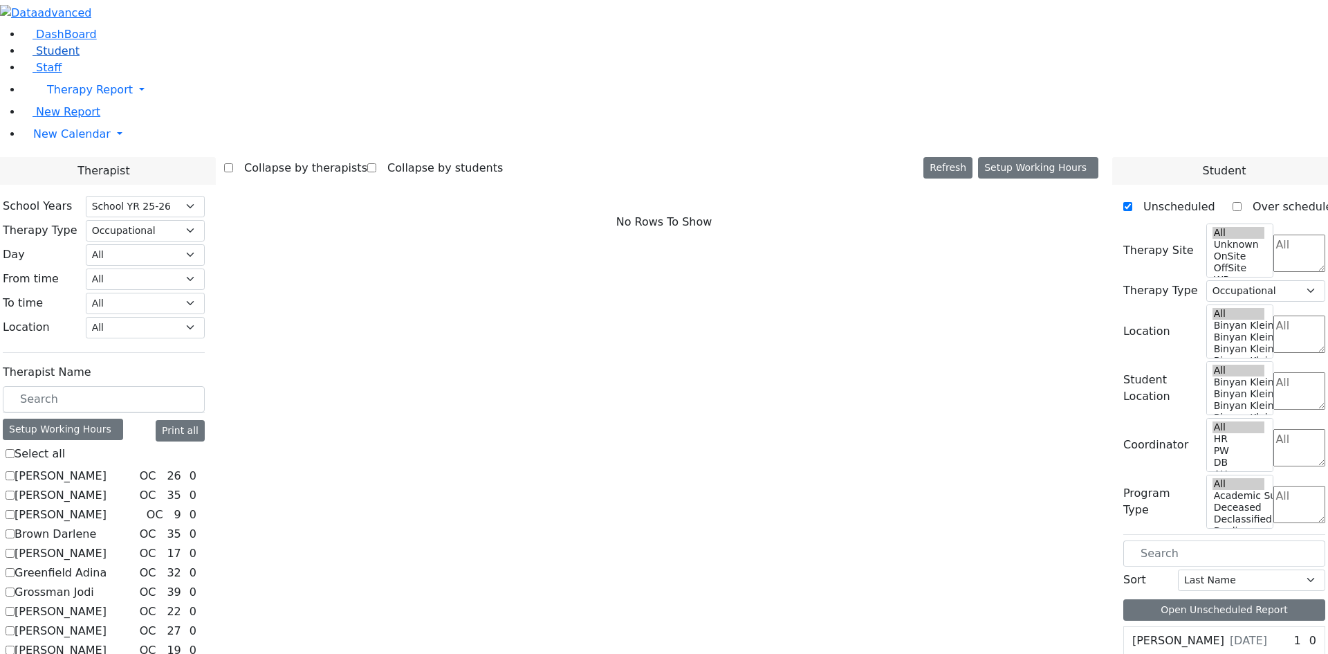
click at [54, 57] on span "Student" at bounding box center [58, 50] width 44 height 13
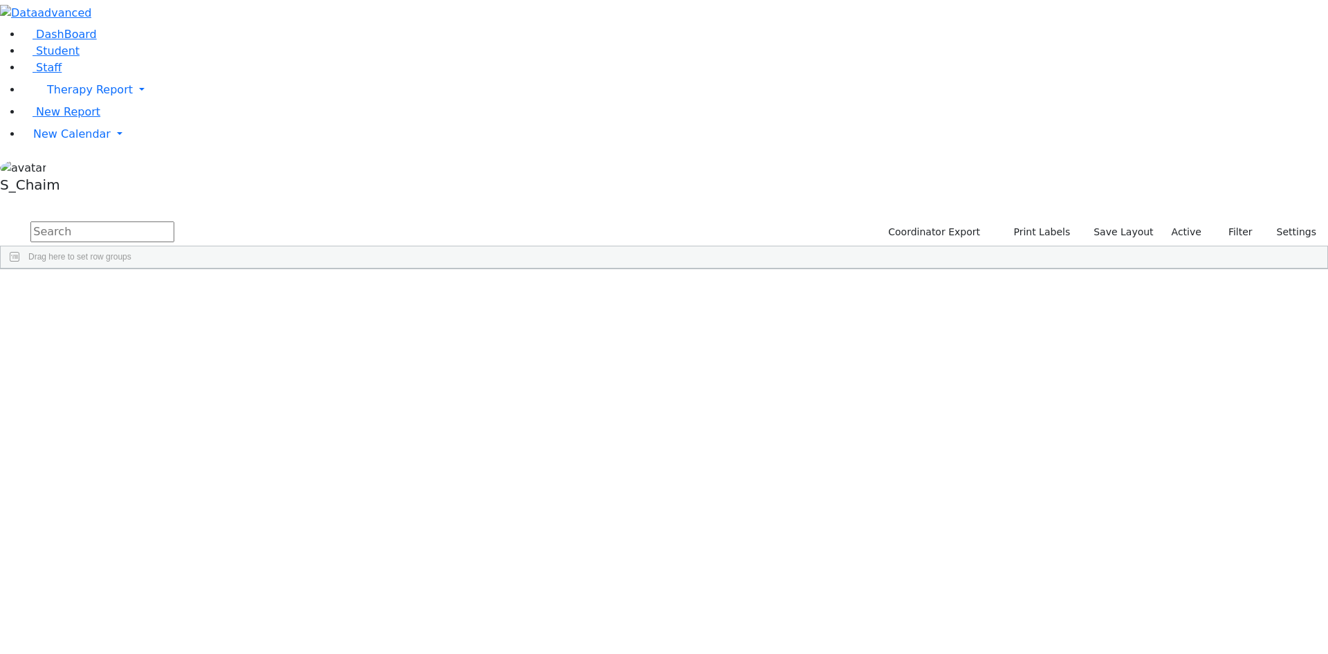
click at [723, 275] on span "Site" at bounding box center [715, 280] width 15 height 10
click at [176, 479] on div "[PERSON_NAME]" at bounding box center [132, 488] width 87 height 19
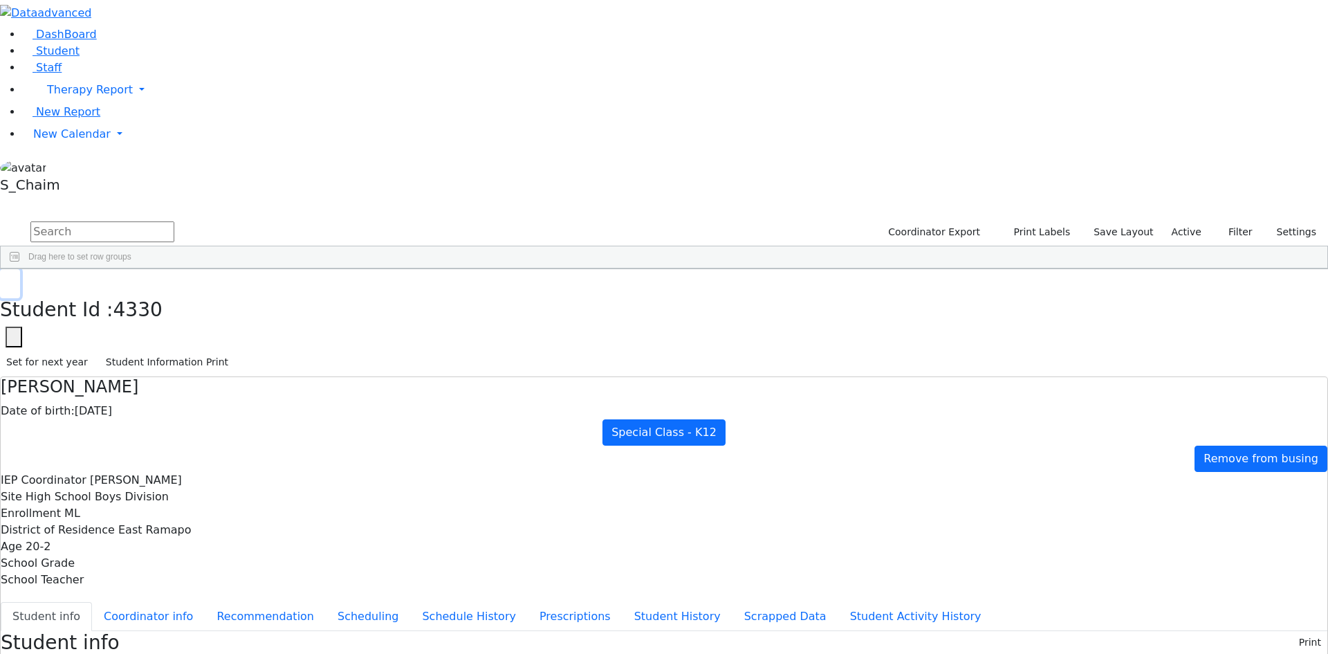
click at [14, 279] on icon "button" at bounding box center [10, 283] width 8 height 8
click at [176, 499] on div "[PERSON_NAME]" at bounding box center [132, 508] width 87 height 19
click at [20, 269] on button "button" at bounding box center [10, 283] width 20 height 29
click at [176, 518] on div "Perl" at bounding box center [132, 527] width 87 height 19
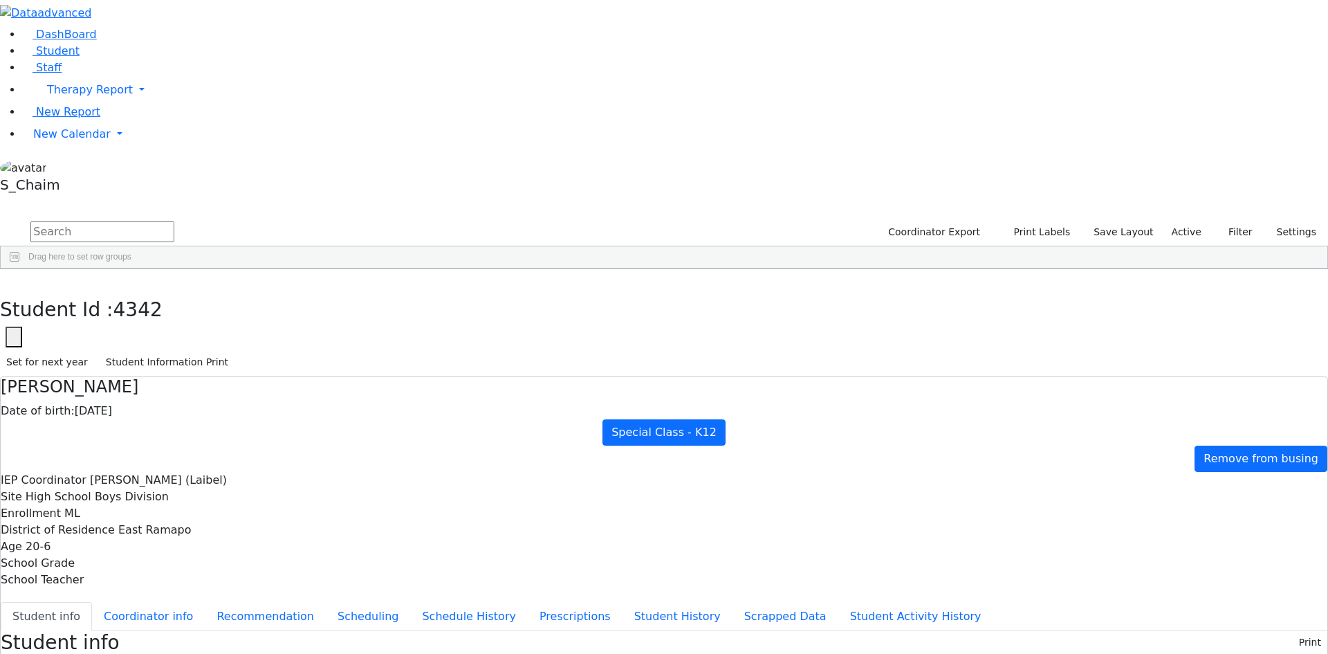
click at [176, 518] on div "Perl" at bounding box center [132, 527] width 87 height 19
click at [20, 269] on button "button" at bounding box center [10, 283] width 20 height 29
click at [176, 537] on div "[PERSON_NAME]" at bounding box center [132, 546] width 87 height 19
click at [20, 269] on button "button" at bounding box center [10, 283] width 20 height 29
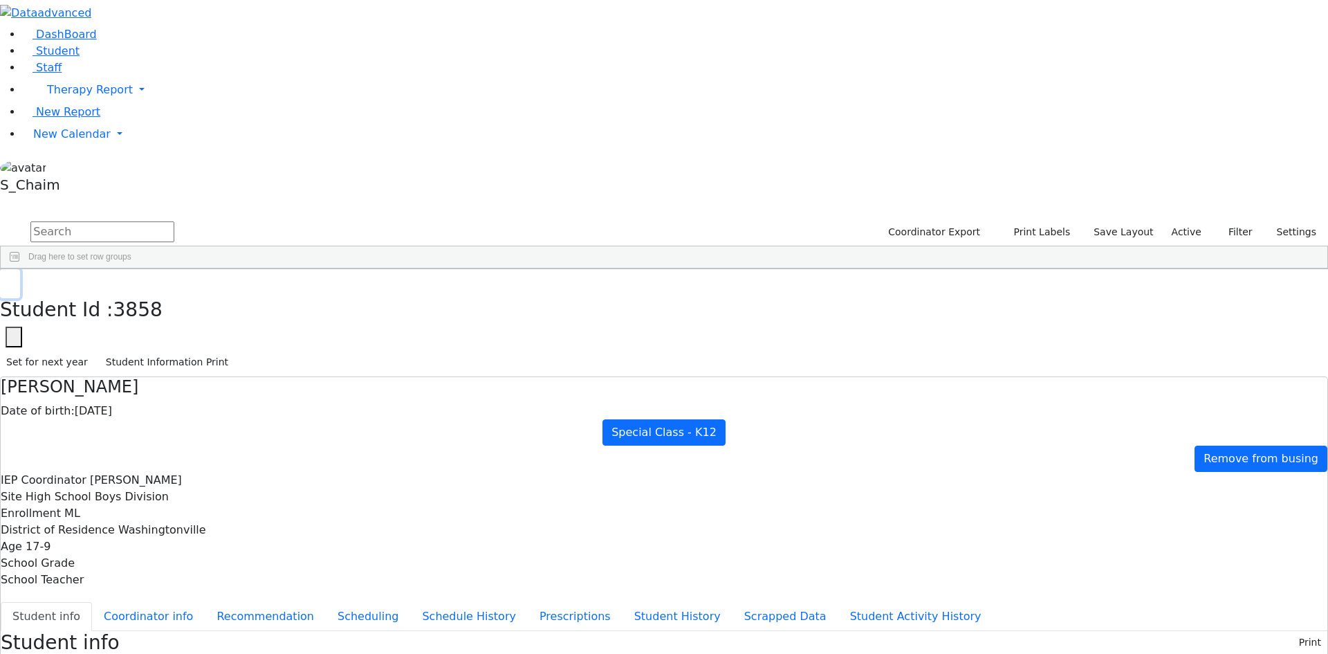
scroll to position [5325, 0]
click at [264, 330] on div "[PERSON_NAME]" at bounding box center [219, 339] width 87 height 19
click at [6, 279] on use "button" at bounding box center [6, 279] width 0 height 0
click at [176, 349] on div "Polchak" at bounding box center [132, 358] width 87 height 19
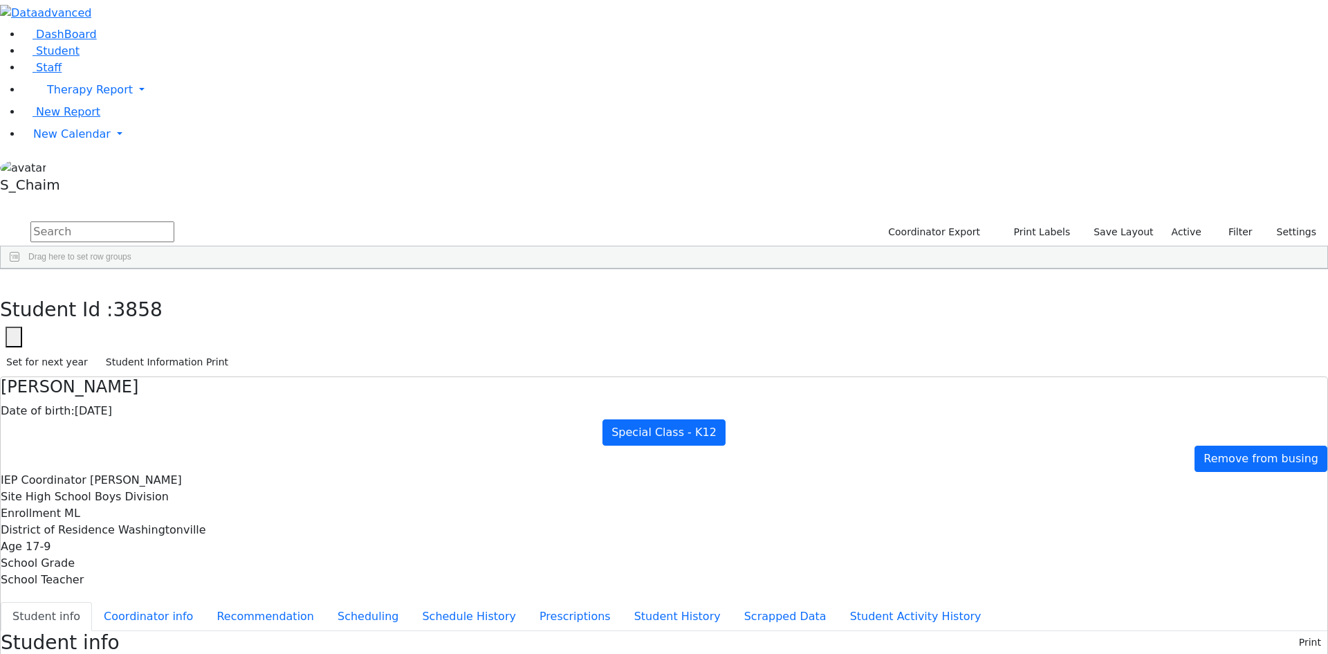
click at [176, 349] on div "Polchak" at bounding box center [132, 358] width 87 height 19
click at [20, 269] on button "button" at bounding box center [10, 283] width 20 height 29
click at [176, 369] on div "Rolnitzky" at bounding box center [132, 378] width 87 height 19
click at [20, 269] on button "button" at bounding box center [10, 283] width 20 height 29
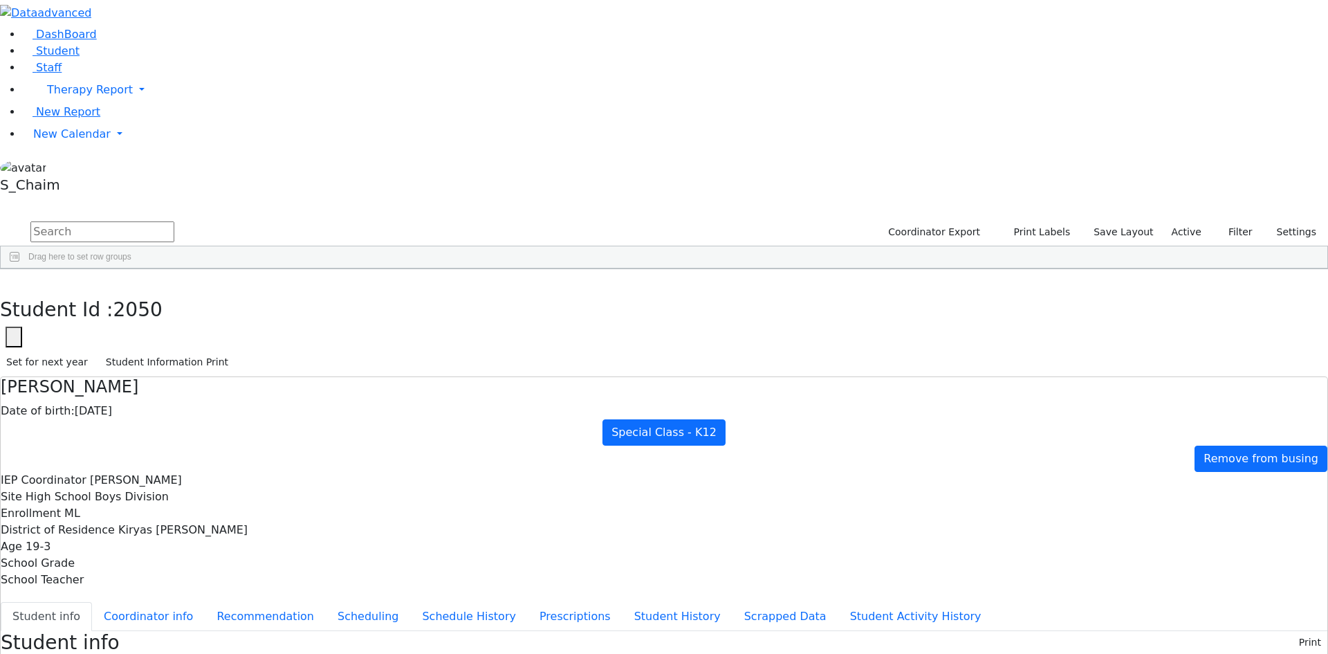
click at [176, 388] on div "[PERSON_NAME]" at bounding box center [132, 397] width 87 height 19
click at [205, 602] on button "Coordinator info" at bounding box center [148, 616] width 113 height 29
